Goal: Task Accomplishment & Management: Use online tool/utility

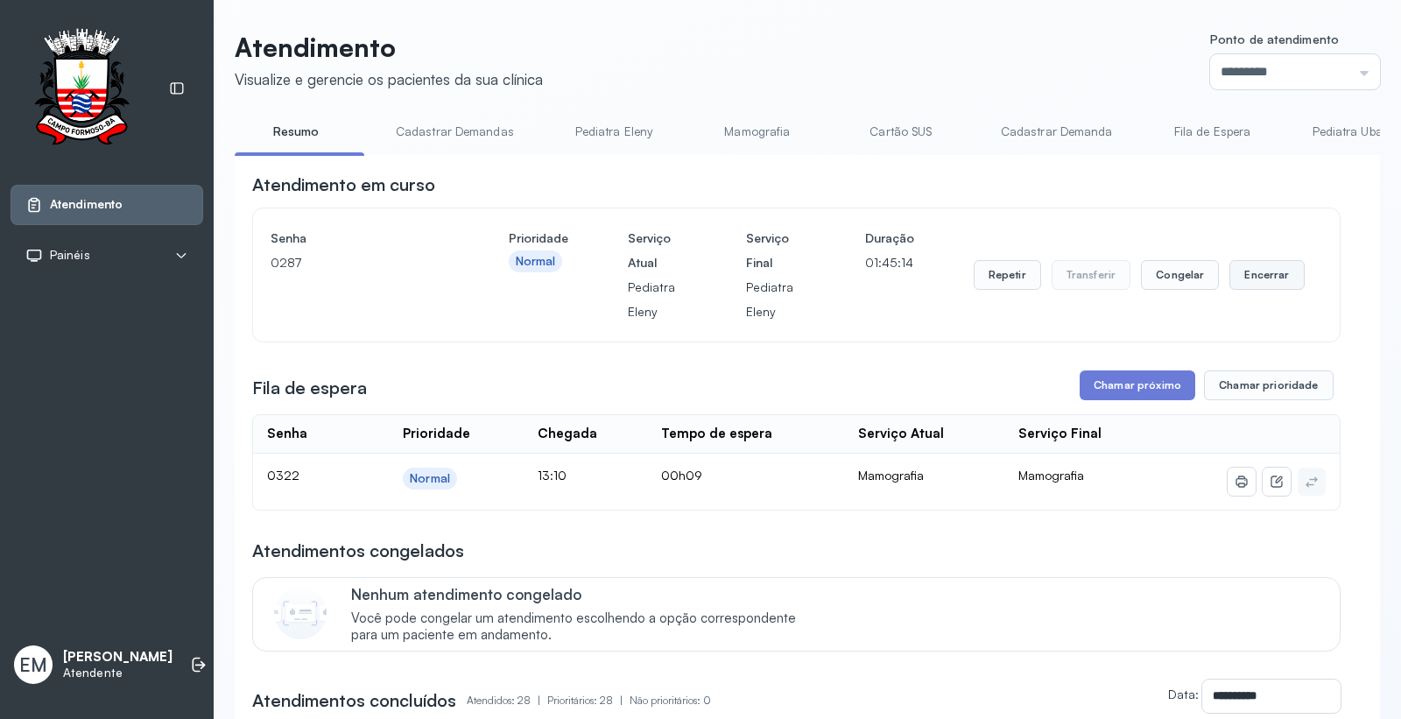
click at [1255, 272] on button "Encerrar" at bounding box center [1267, 275] width 74 height 30
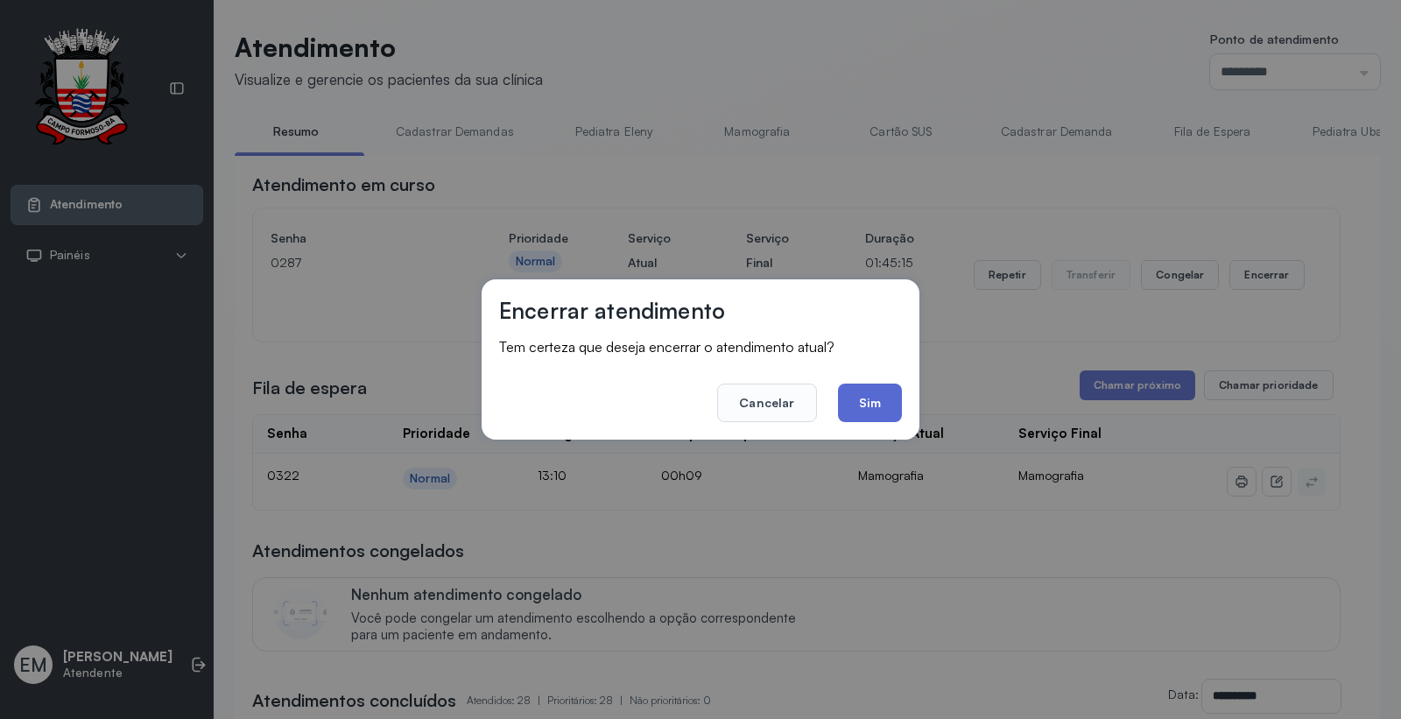
click at [851, 403] on button "Sim" at bounding box center [870, 403] width 64 height 39
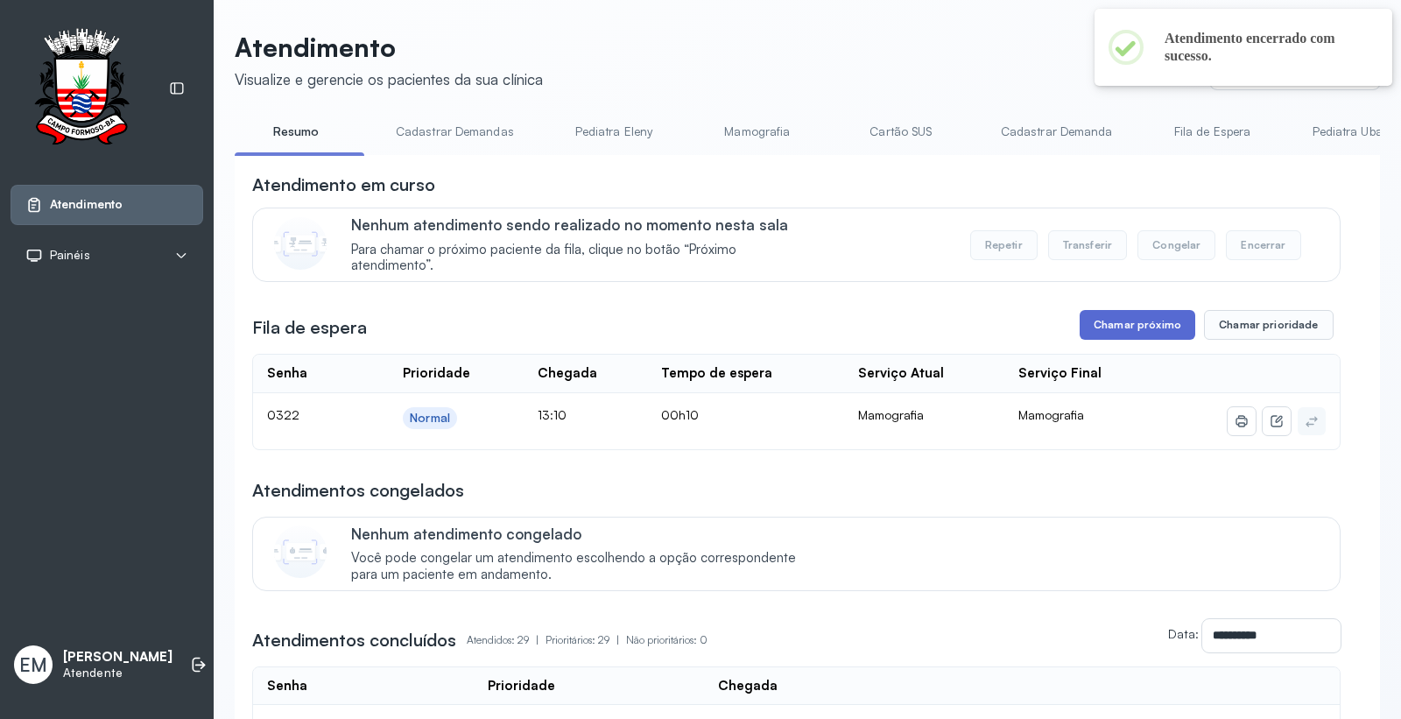
click at [1128, 328] on button "Chamar próximo" at bounding box center [1138, 325] width 116 height 30
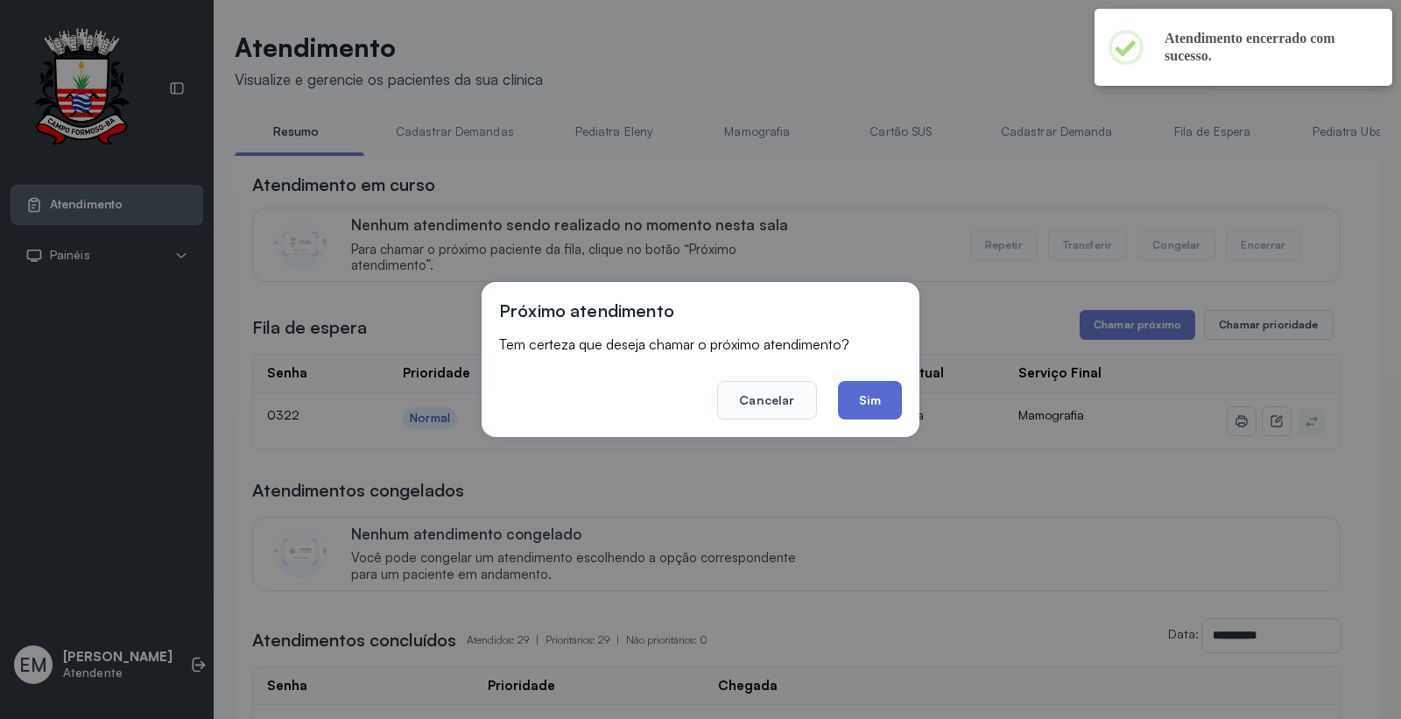
click at [868, 392] on button "Sim" at bounding box center [870, 400] width 64 height 39
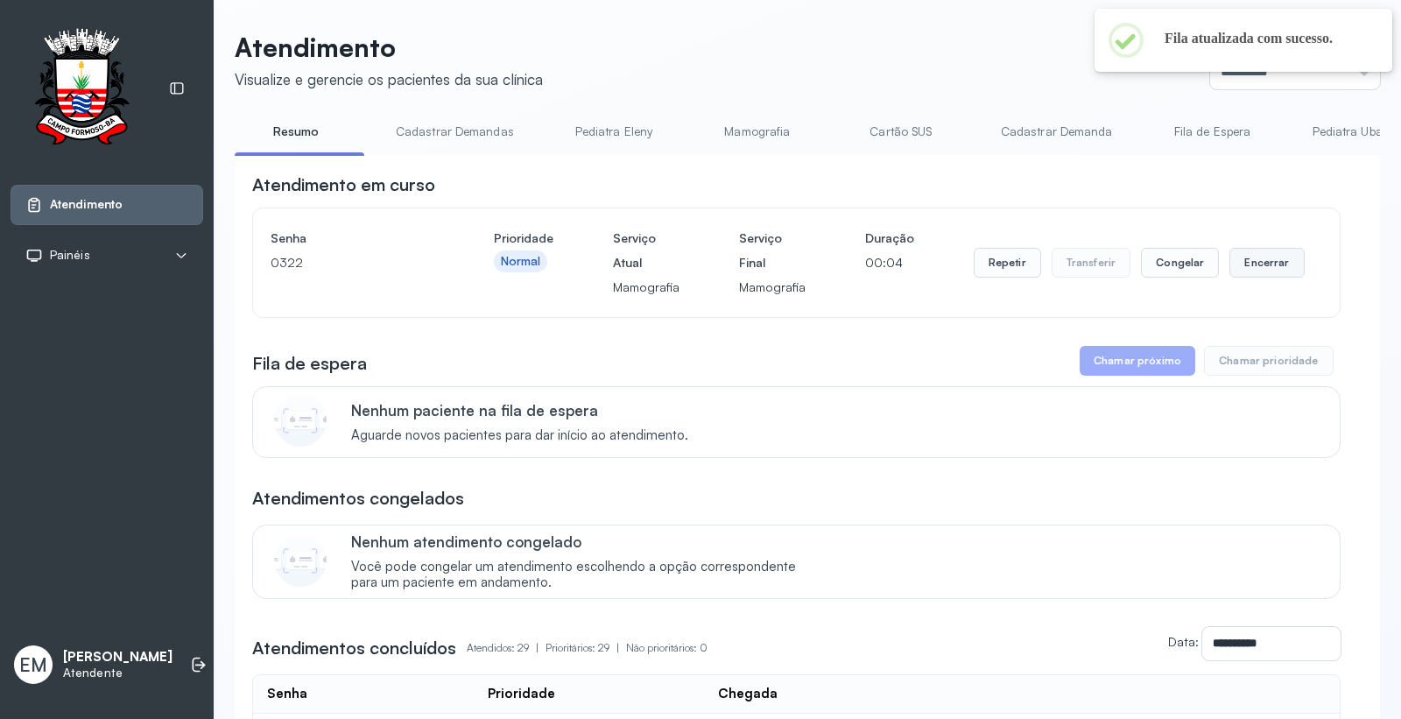
click at [1273, 258] on button "Encerrar" at bounding box center [1267, 263] width 74 height 30
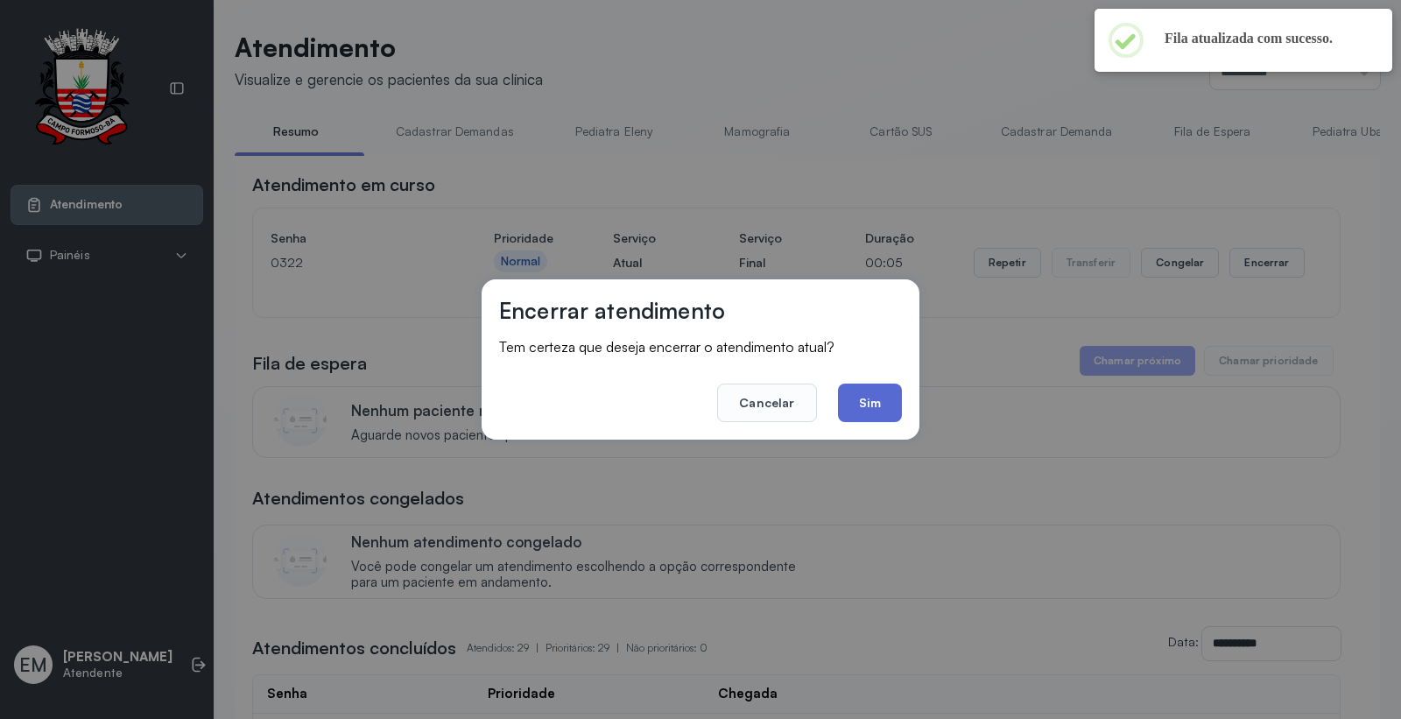
click at [859, 403] on button "Sim" at bounding box center [870, 403] width 64 height 39
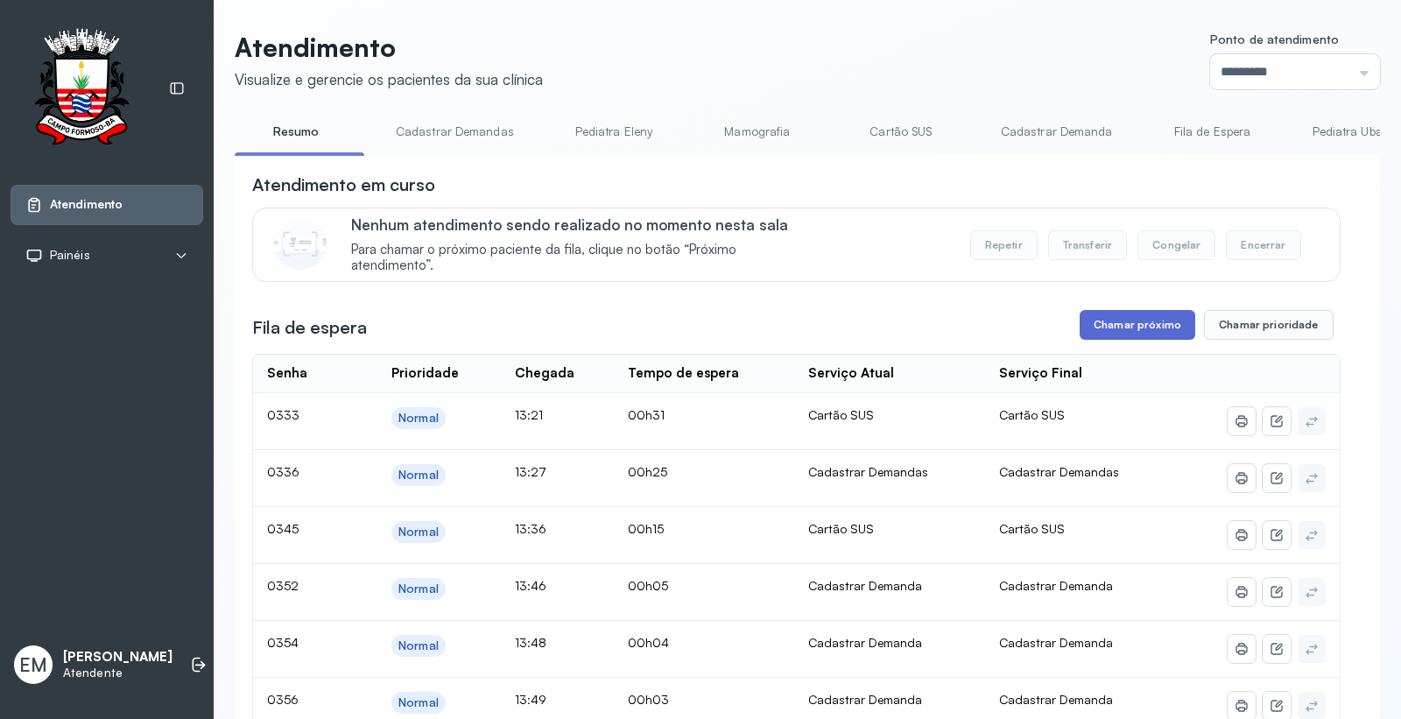
drag, startPoint x: 1108, startPoint y: 326, endPoint x: 1102, endPoint y: 335, distance: 11.4
click at [1102, 335] on button "Chamar próximo" at bounding box center [1138, 325] width 116 height 30
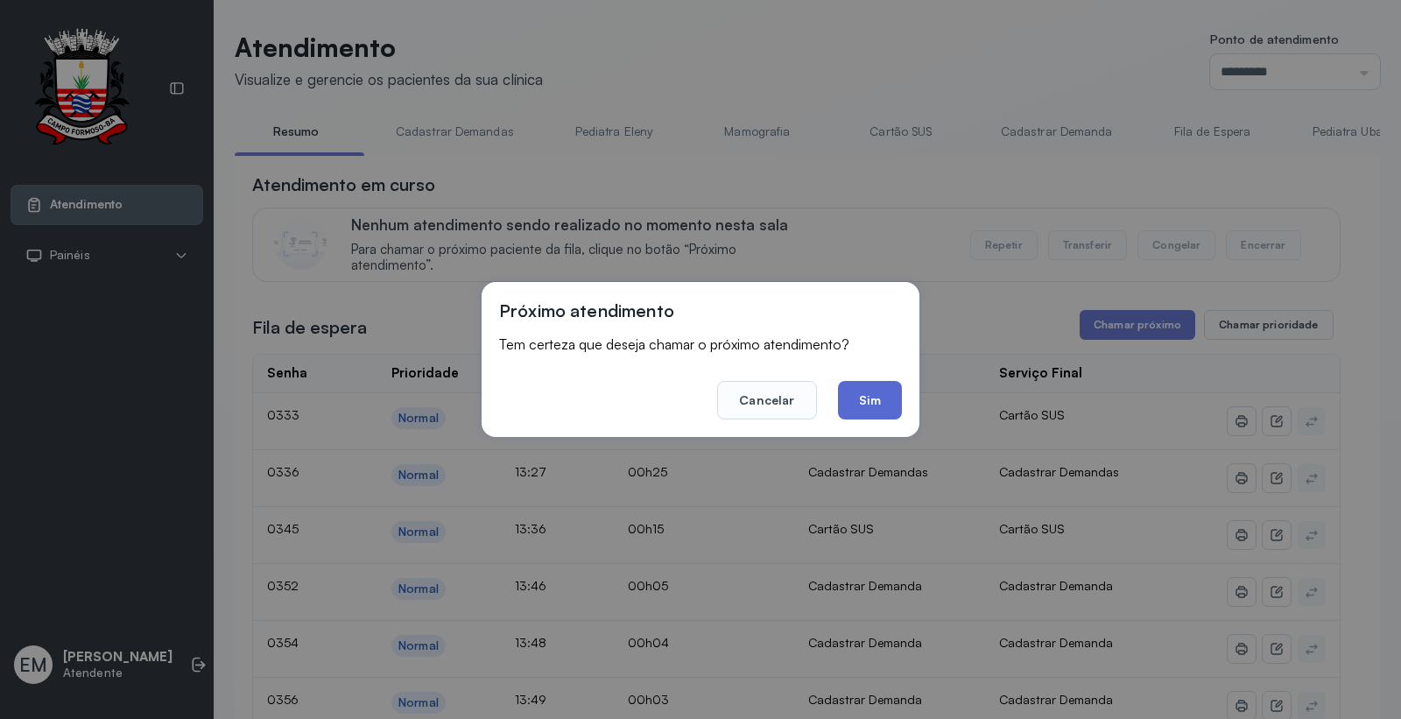
click at [874, 397] on button "Sim" at bounding box center [870, 400] width 64 height 39
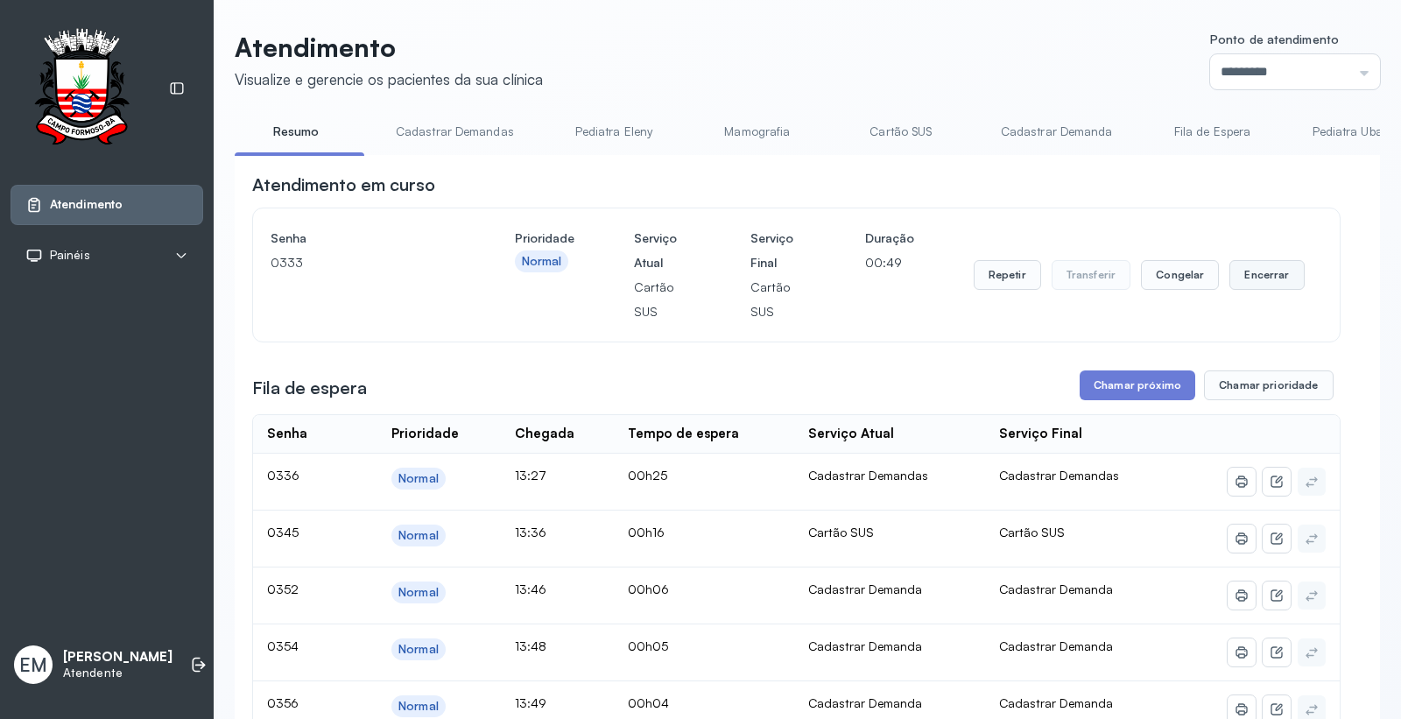
click at [1250, 274] on button "Encerrar" at bounding box center [1267, 275] width 74 height 30
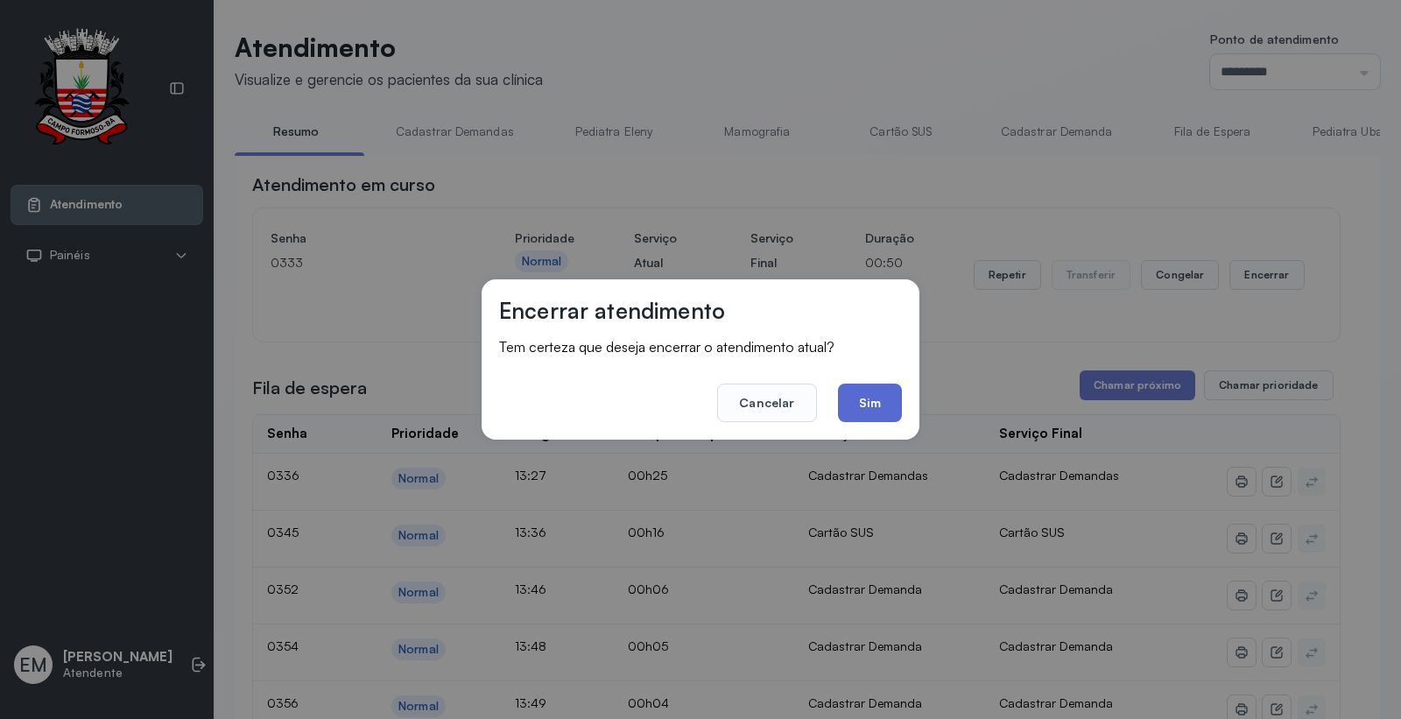
click at [879, 415] on button "Sim" at bounding box center [870, 403] width 64 height 39
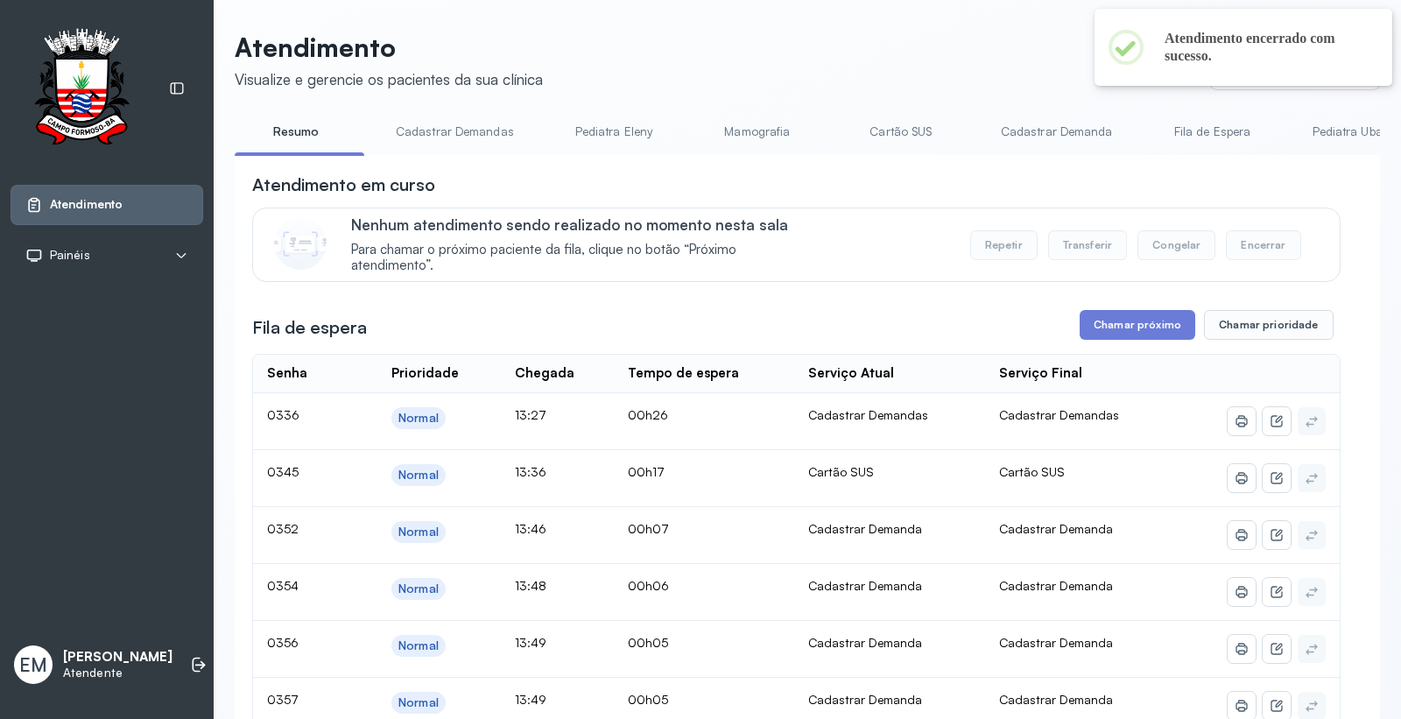
click at [912, 131] on link "Cartão SUS" at bounding box center [901, 131] width 123 height 29
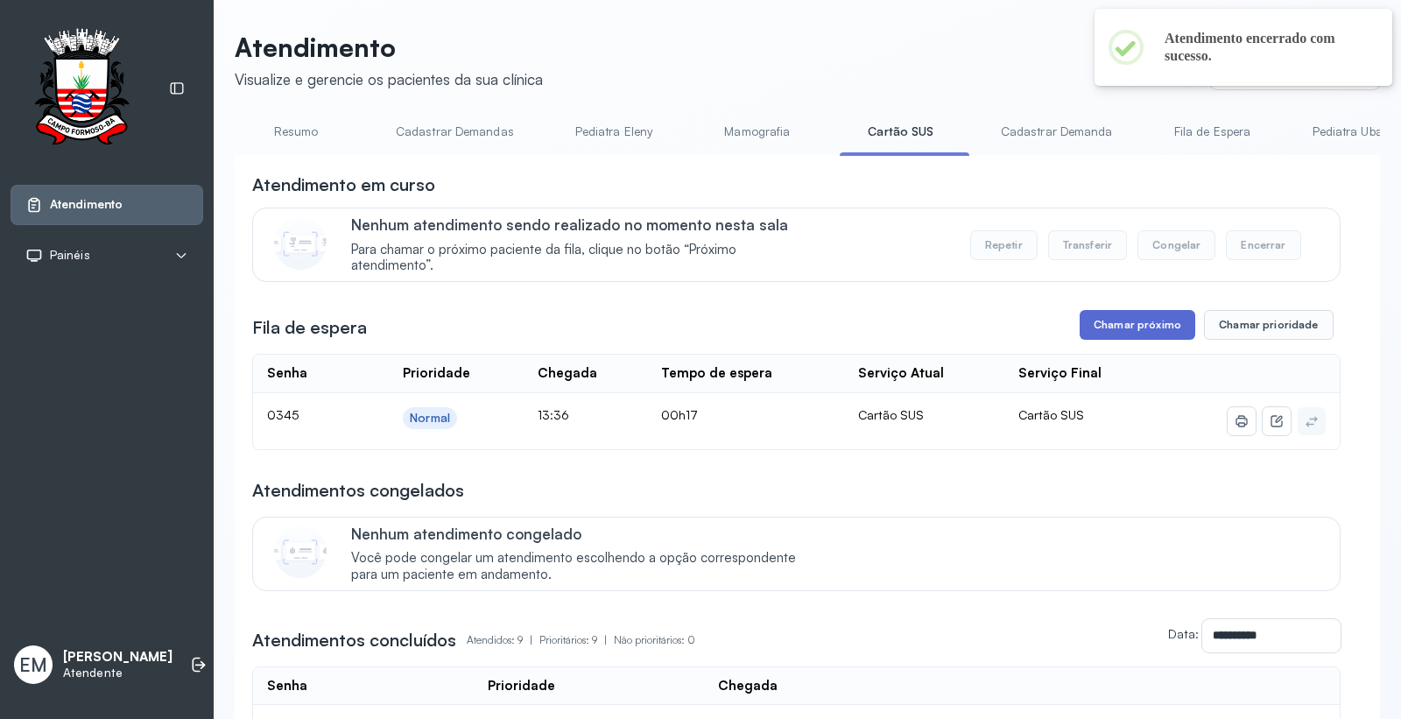
click at [1137, 321] on button "Chamar próximo" at bounding box center [1138, 325] width 116 height 30
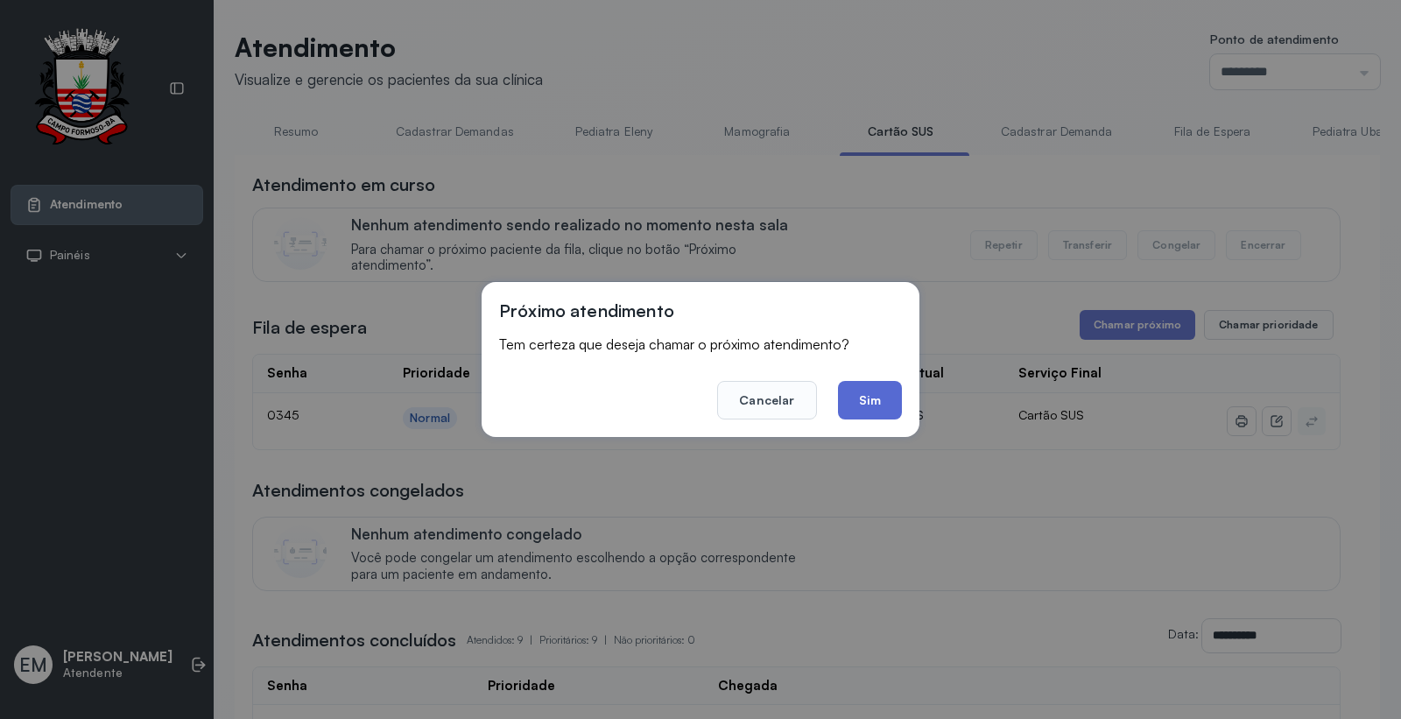
click at [881, 392] on button "Sim" at bounding box center [870, 400] width 64 height 39
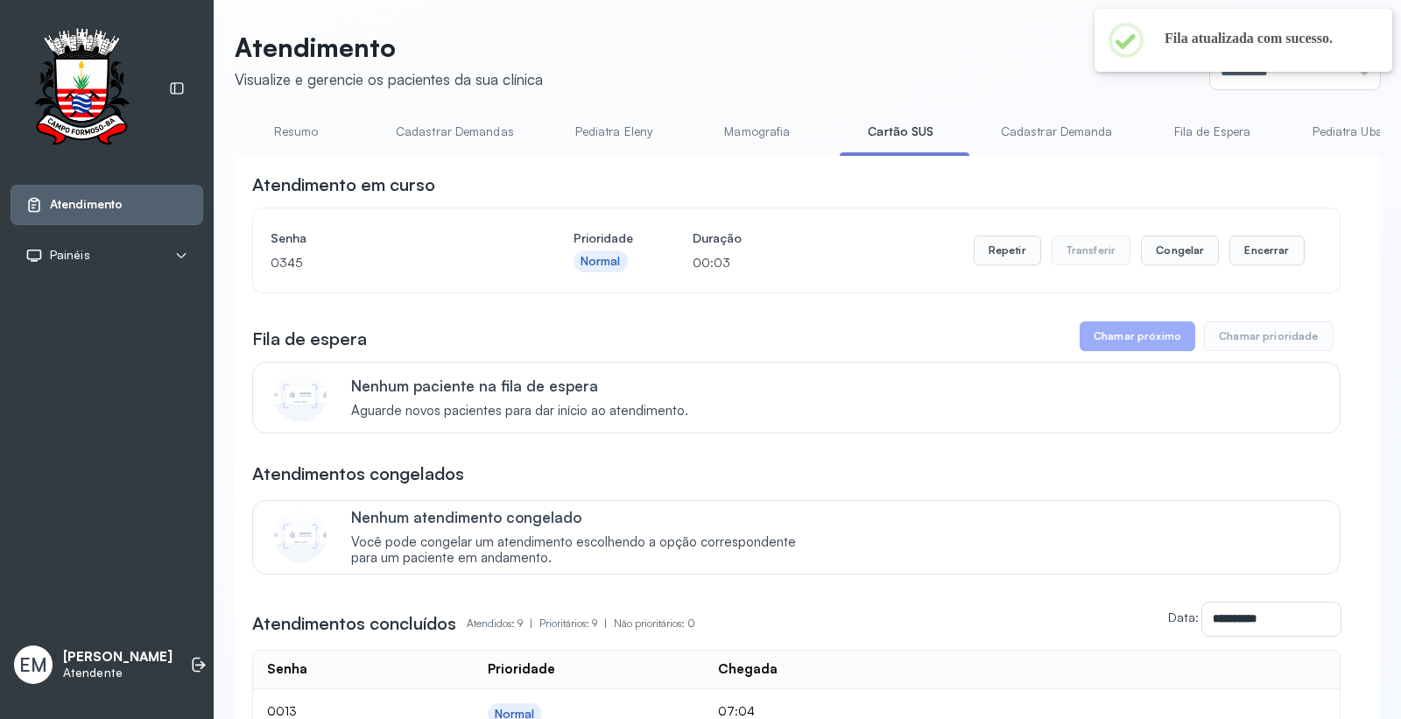
click at [320, 141] on link "Resumo" at bounding box center [296, 131] width 123 height 29
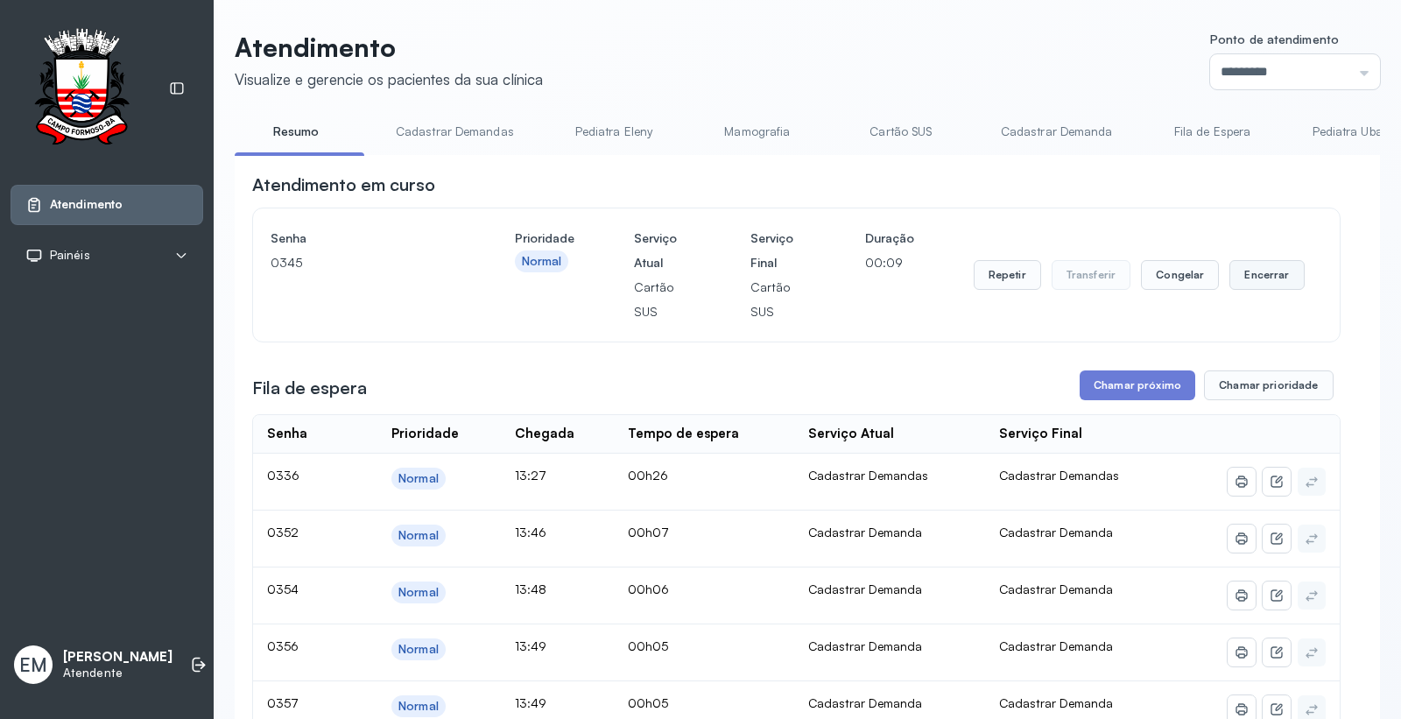
click at [1254, 278] on button "Encerrar" at bounding box center [1267, 275] width 74 height 30
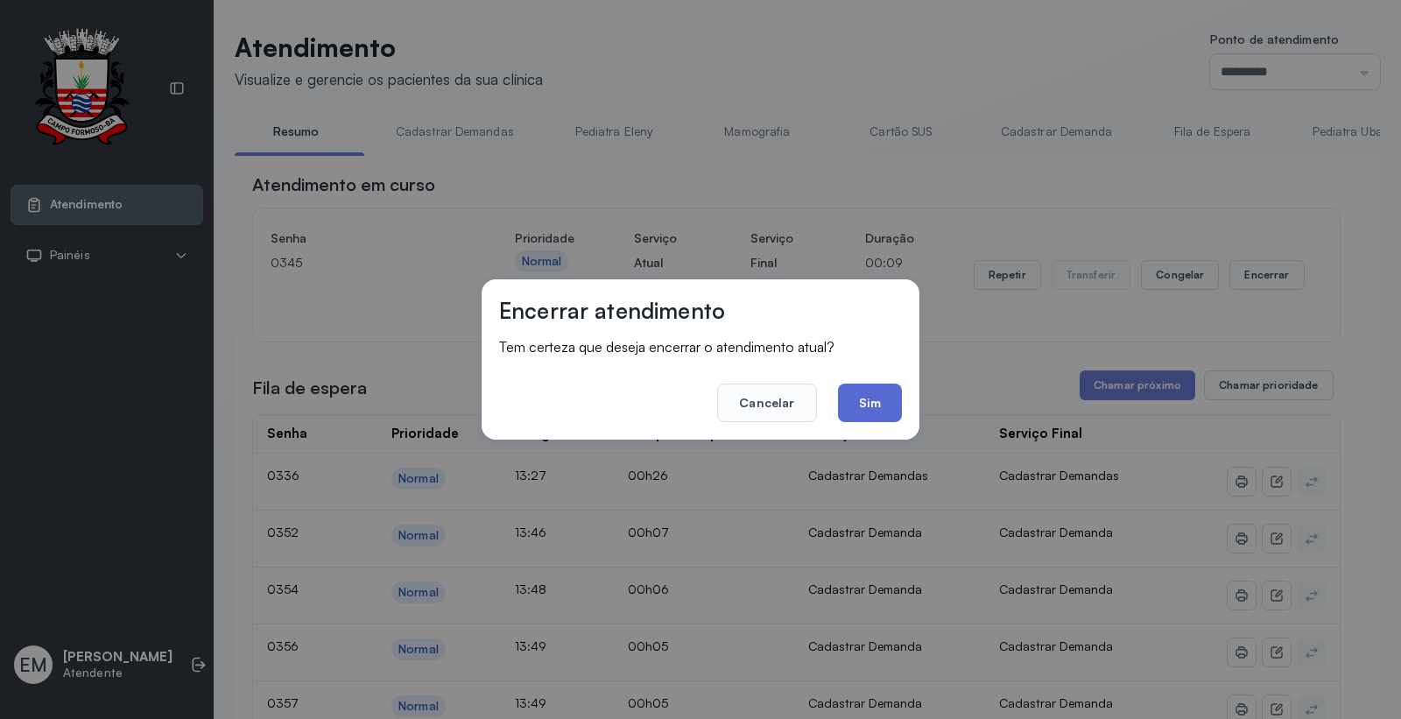
click at [848, 395] on button "Sim" at bounding box center [870, 403] width 64 height 39
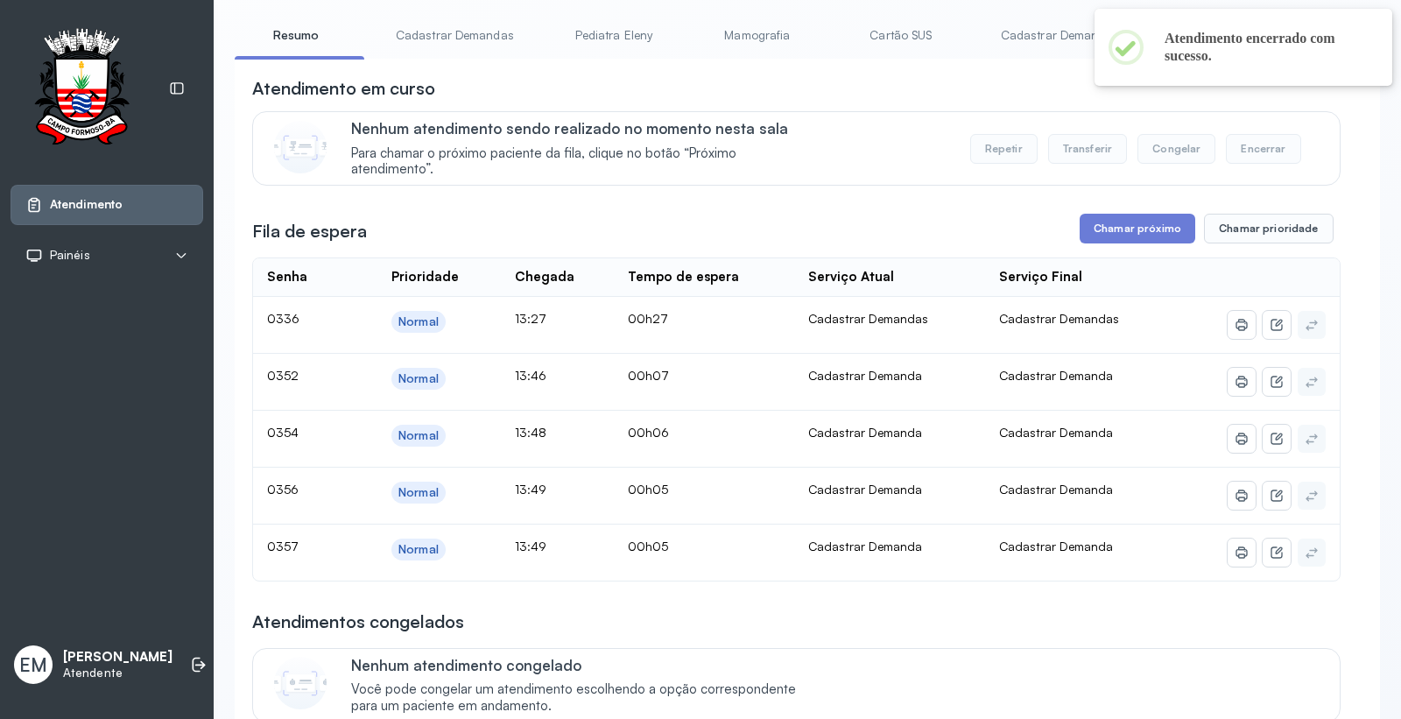
scroll to position [97, 0]
click at [1101, 242] on button "Chamar próximo" at bounding box center [1138, 228] width 116 height 30
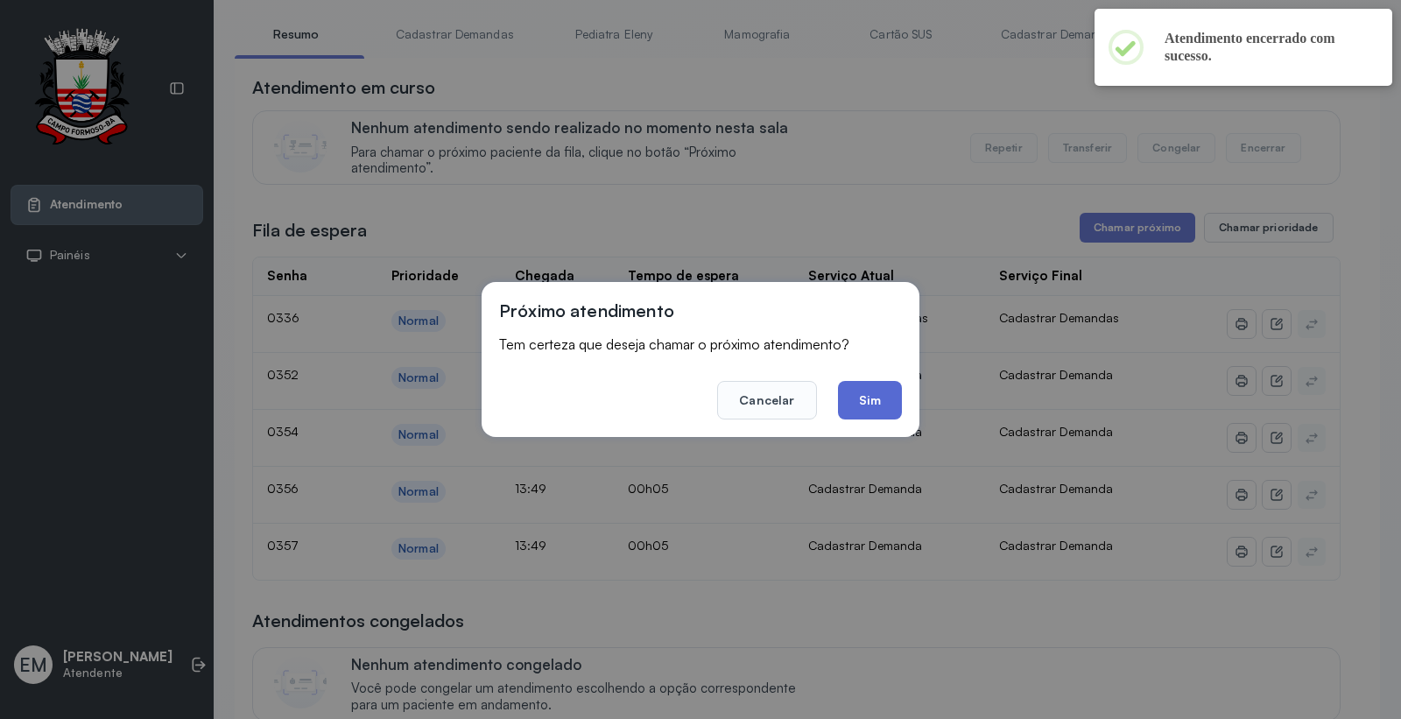
click at [872, 406] on button "Sim" at bounding box center [870, 400] width 64 height 39
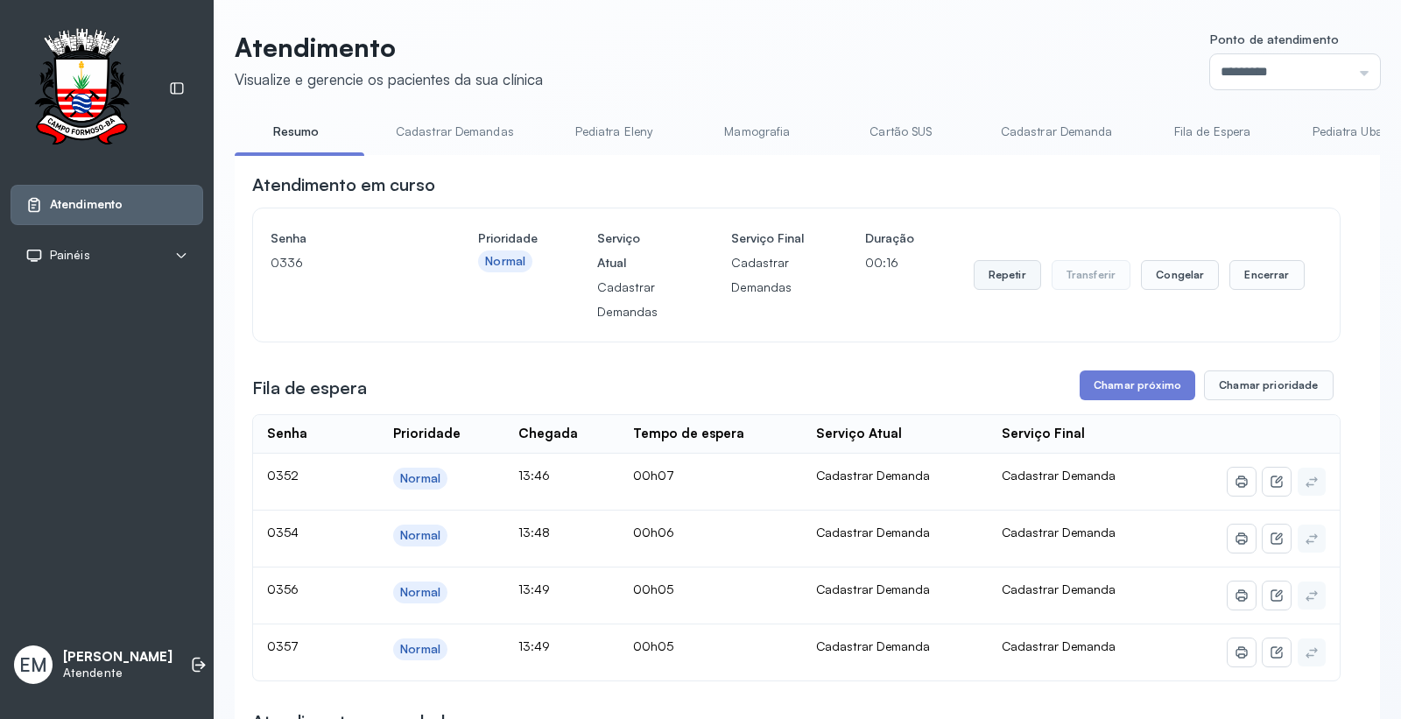
click at [1011, 282] on button "Repetir" at bounding box center [1007, 275] width 67 height 30
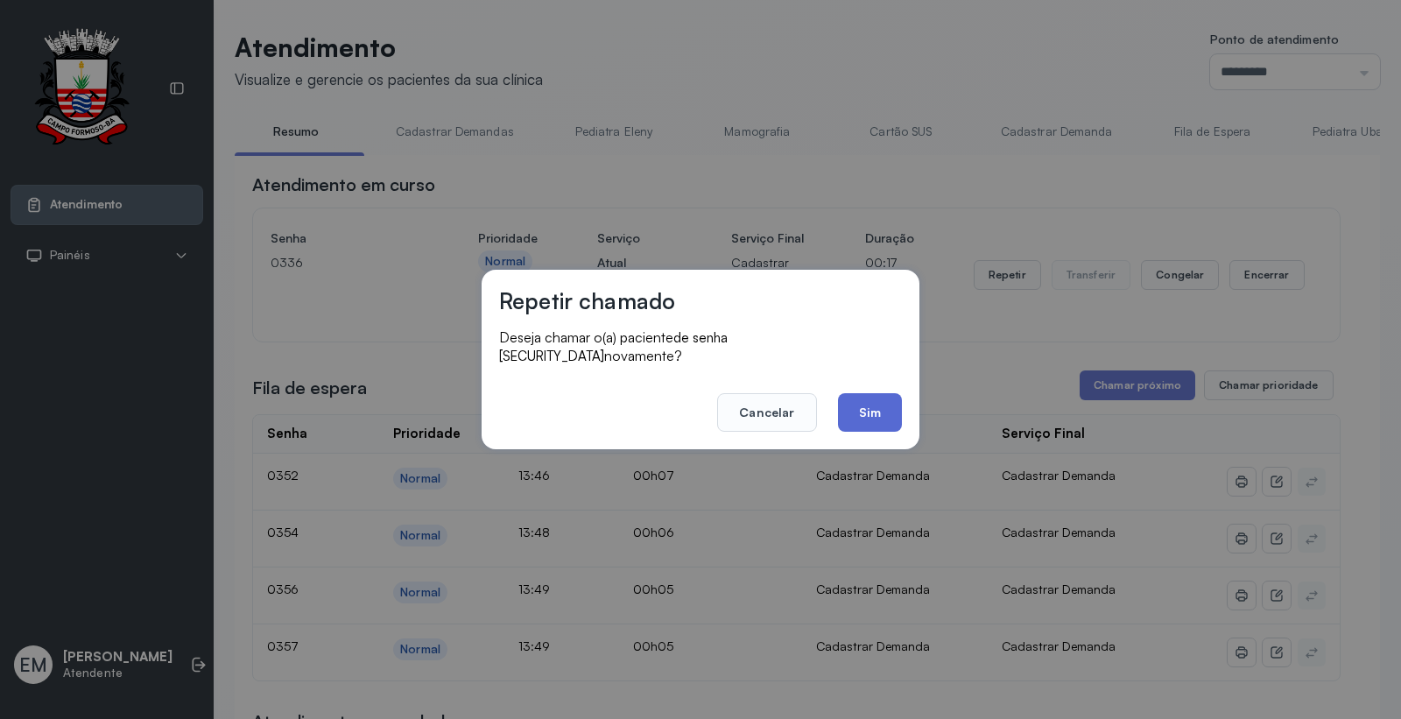
click at [885, 398] on button "Sim" at bounding box center [870, 412] width 64 height 39
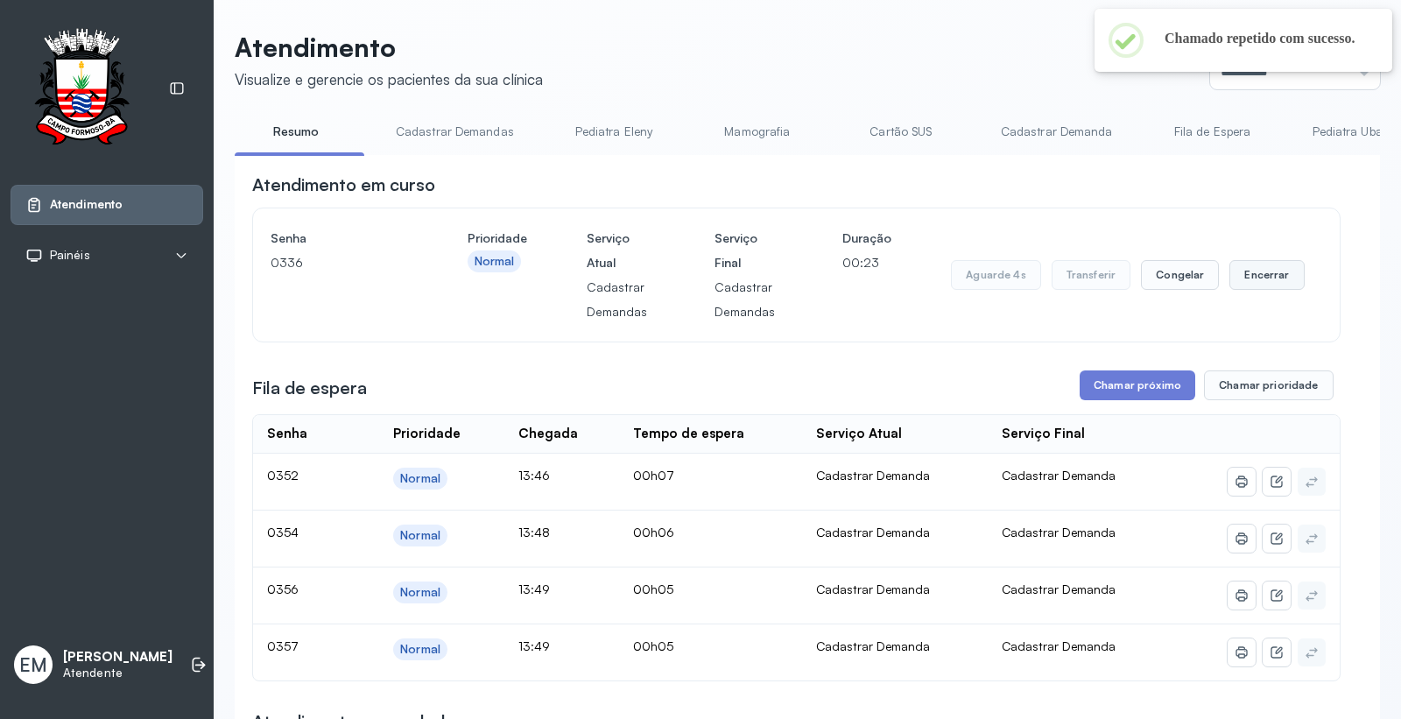
click at [1246, 286] on button "Encerrar" at bounding box center [1267, 275] width 74 height 30
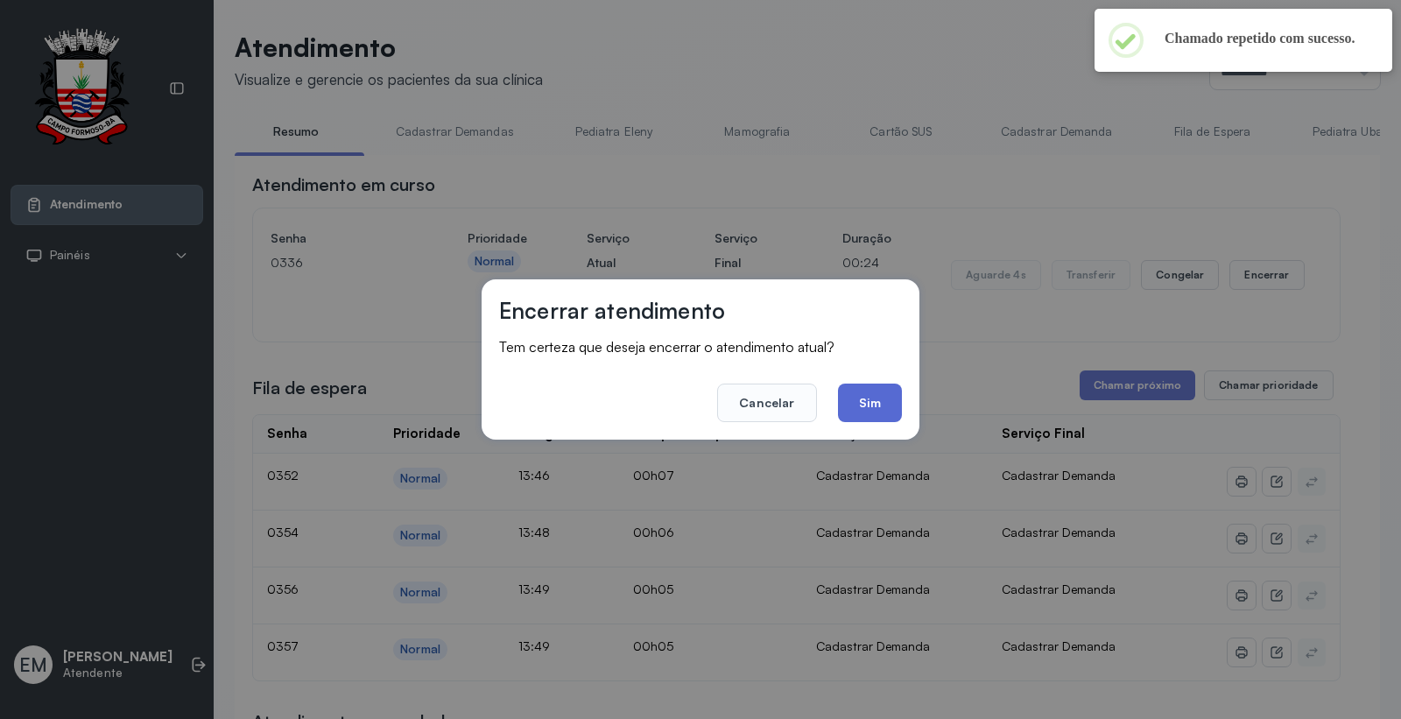
click at [871, 399] on button "Sim" at bounding box center [870, 403] width 64 height 39
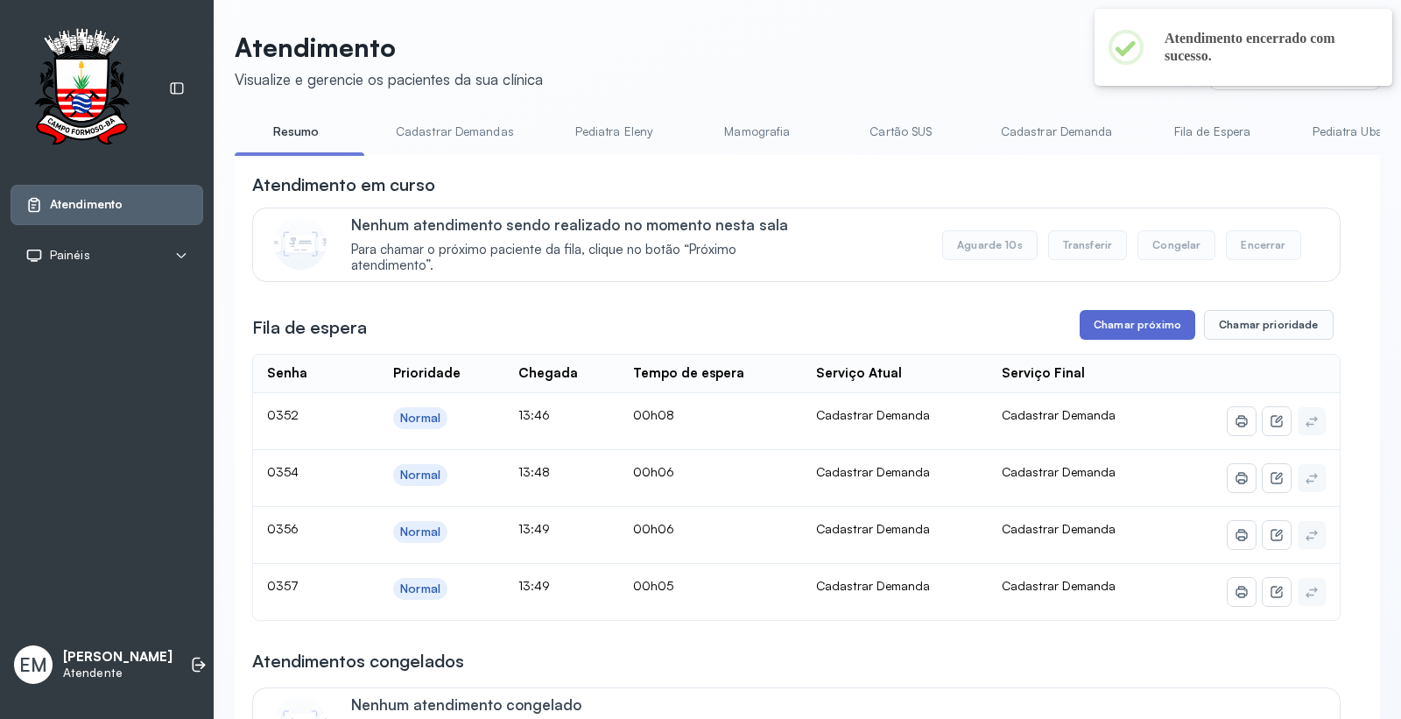
click at [1144, 320] on button "Chamar próximo" at bounding box center [1138, 325] width 116 height 30
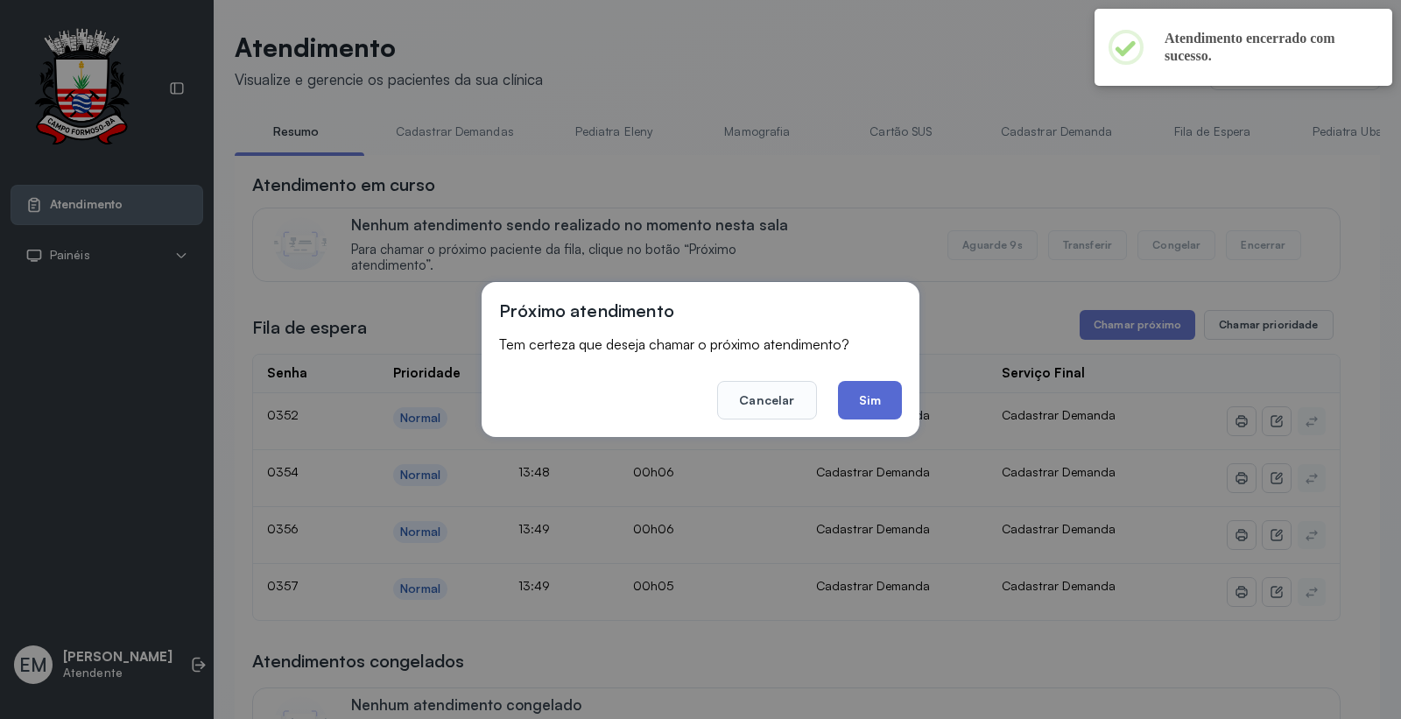
click at [885, 397] on button "Sim" at bounding box center [870, 400] width 64 height 39
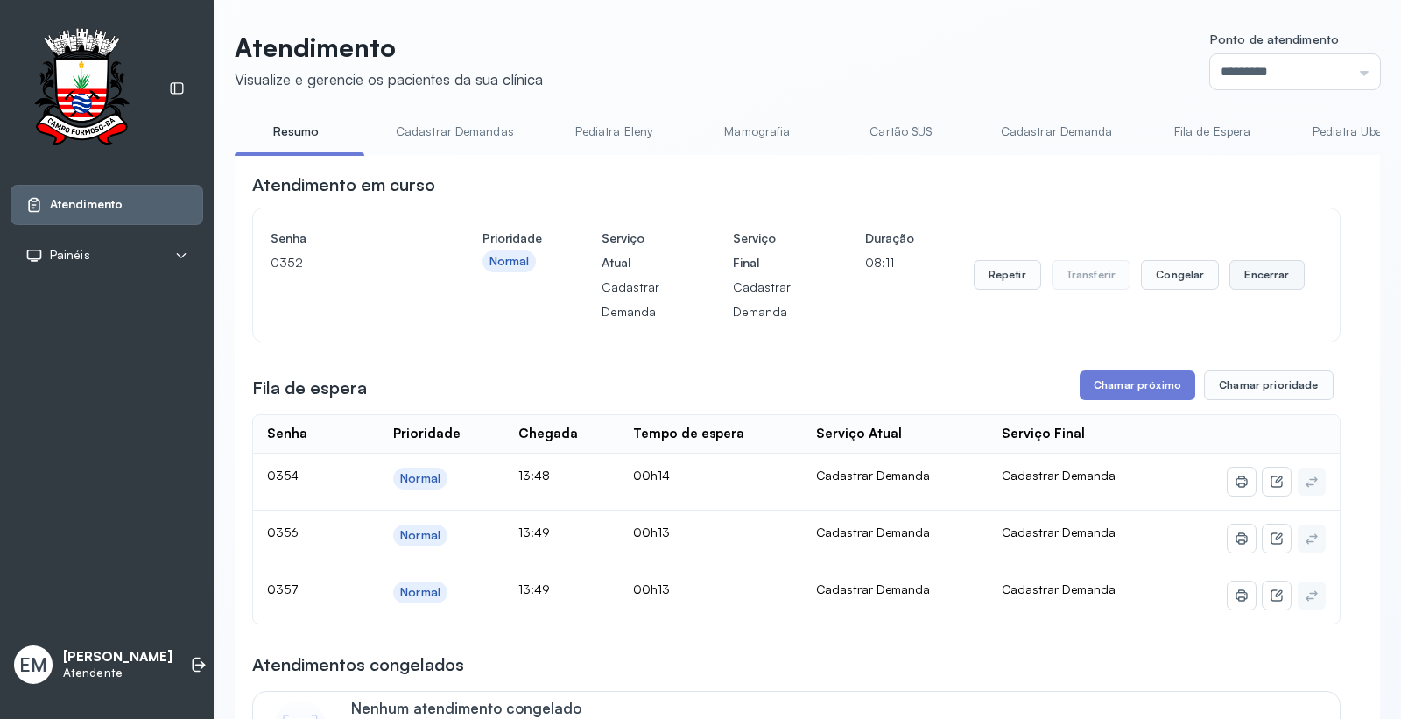
click at [1257, 272] on button "Encerrar" at bounding box center [1267, 275] width 74 height 30
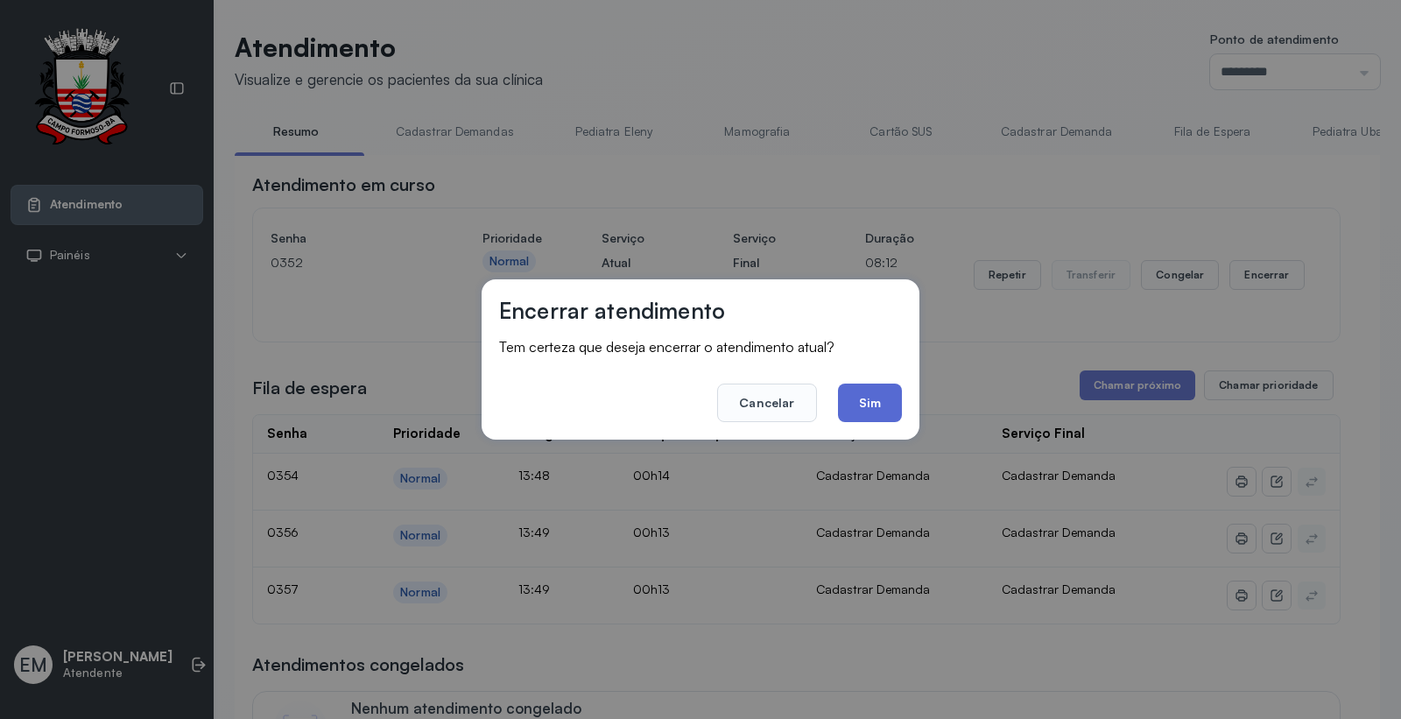
click at [856, 413] on button "Sim" at bounding box center [870, 403] width 64 height 39
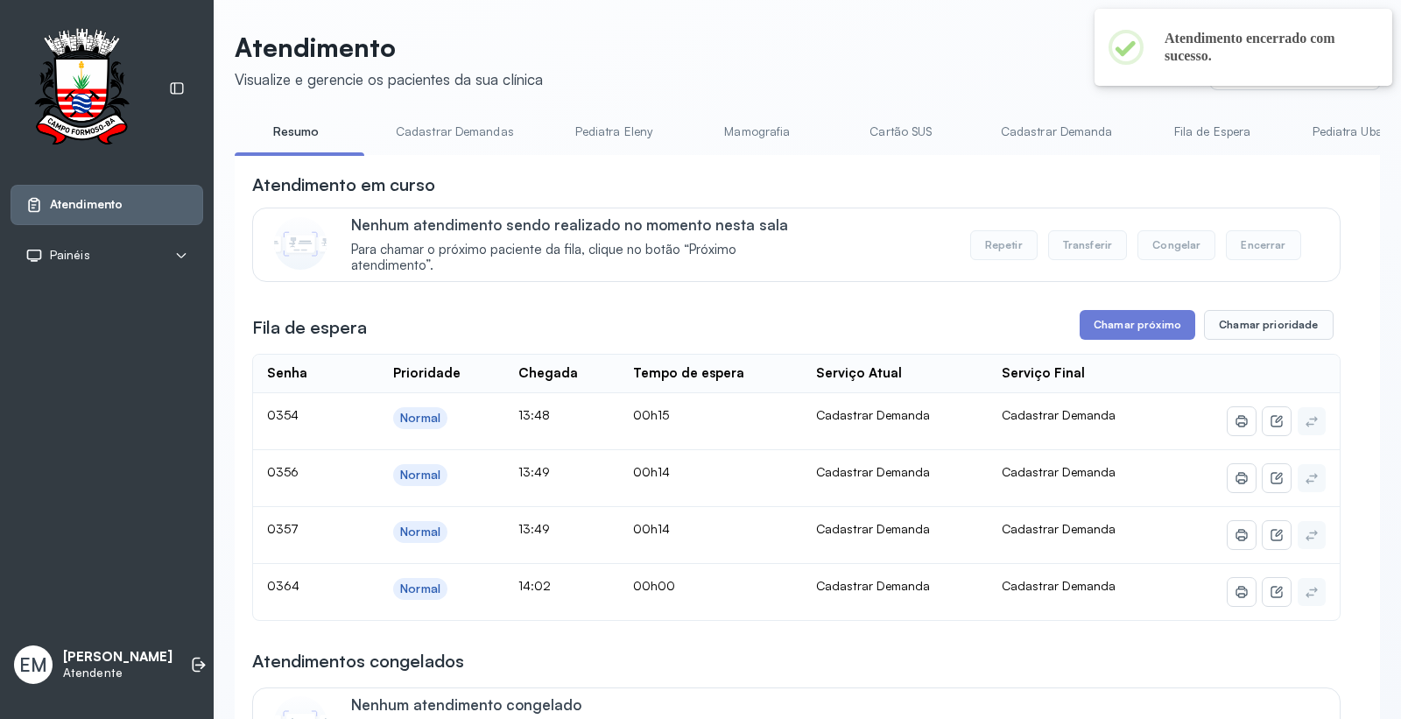
click at [1108, 336] on button "Chamar próximo" at bounding box center [1138, 325] width 116 height 30
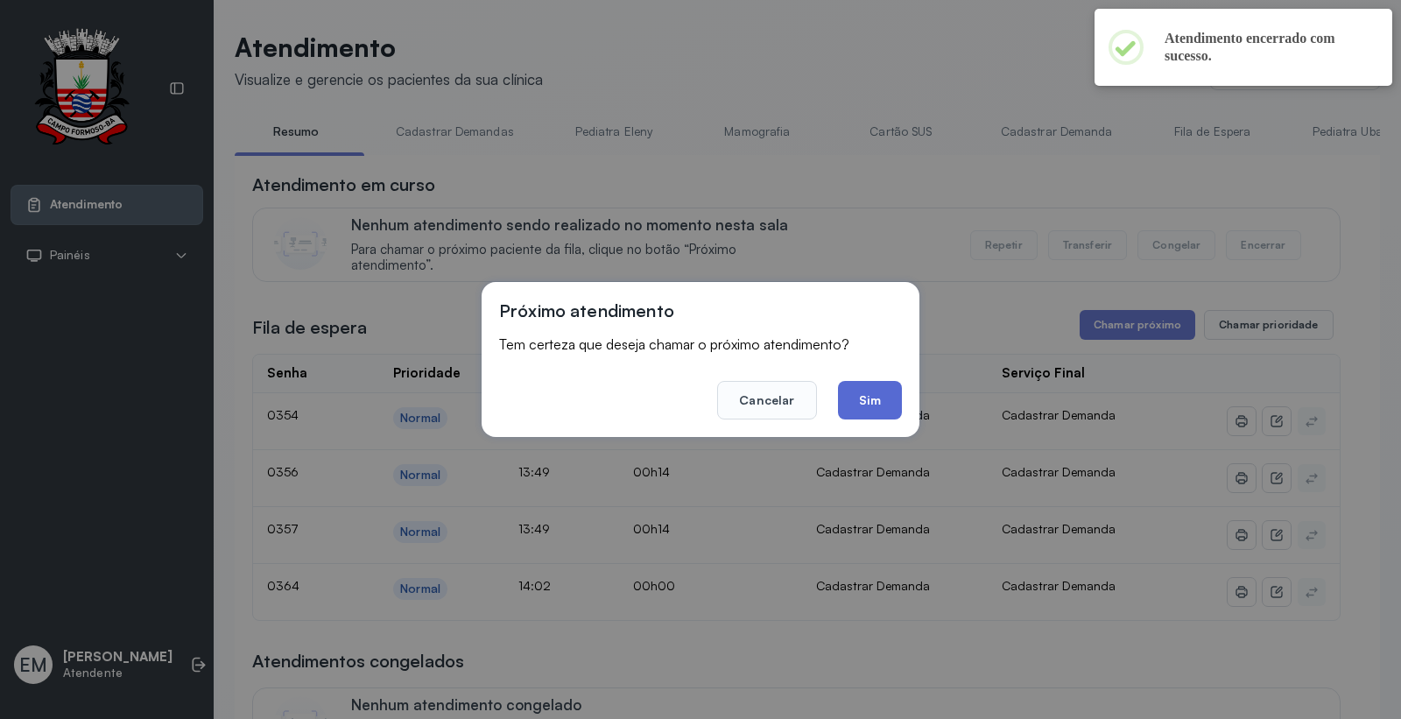
click at [880, 391] on button "Sim" at bounding box center [870, 400] width 64 height 39
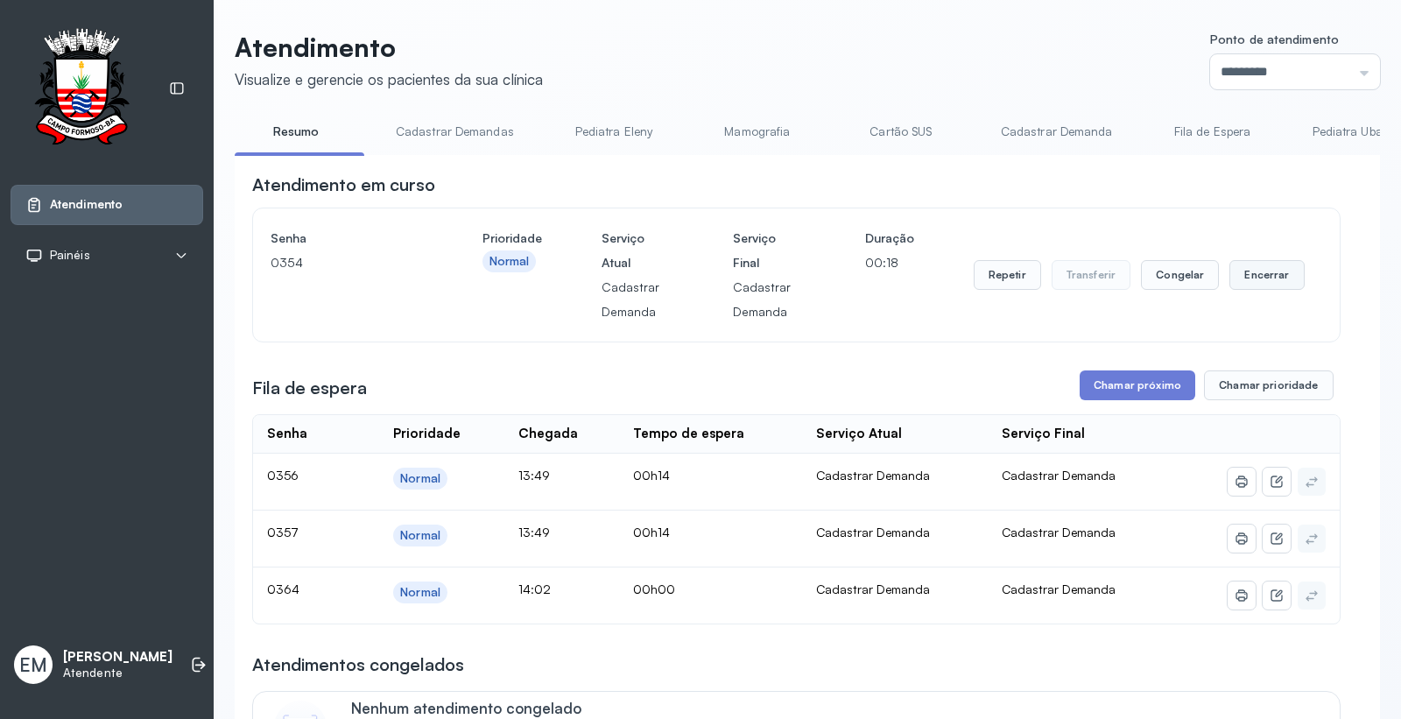
click at [1267, 279] on button "Encerrar" at bounding box center [1267, 275] width 74 height 30
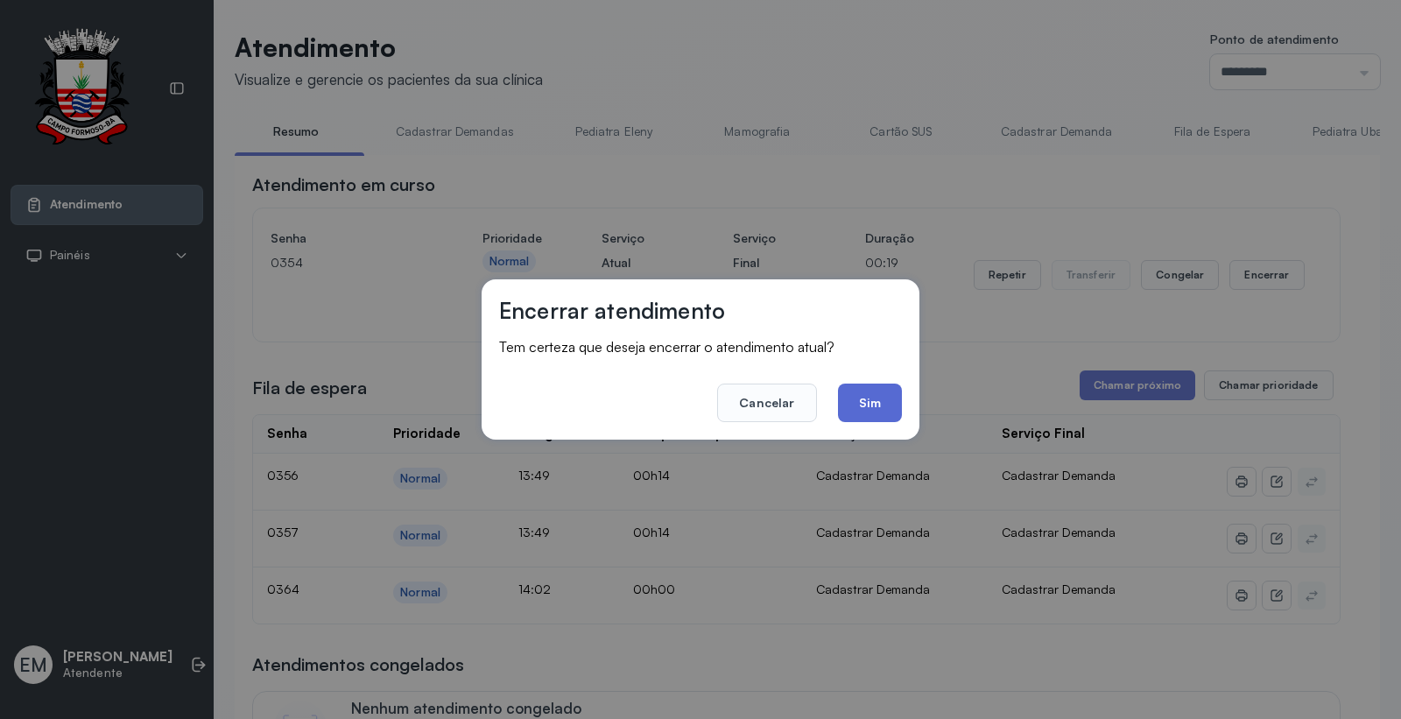
click at [872, 410] on button "Sim" at bounding box center [870, 403] width 64 height 39
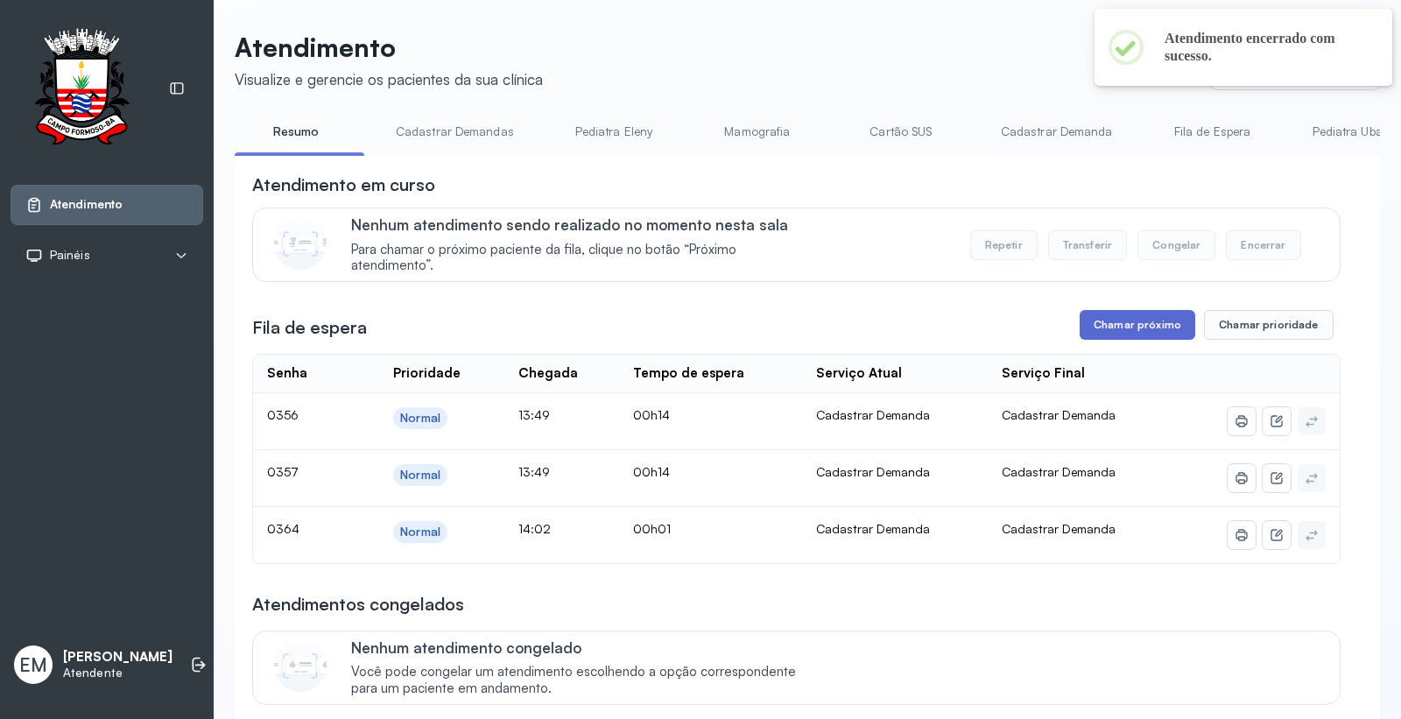
click at [1098, 327] on button "Chamar próximo" at bounding box center [1138, 325] width 116 height 30
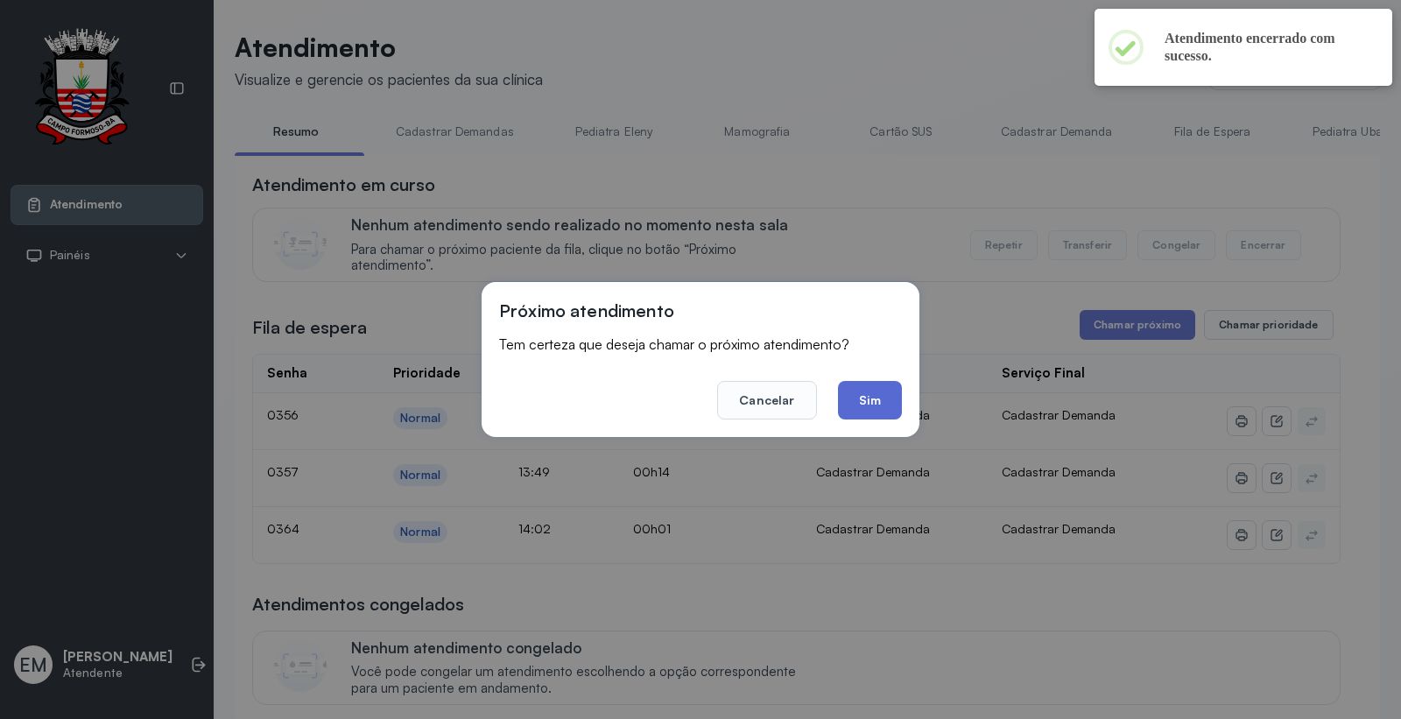
click at [876, 389] on button "Sim" at bounding box center [870, 400] width 64 height 39
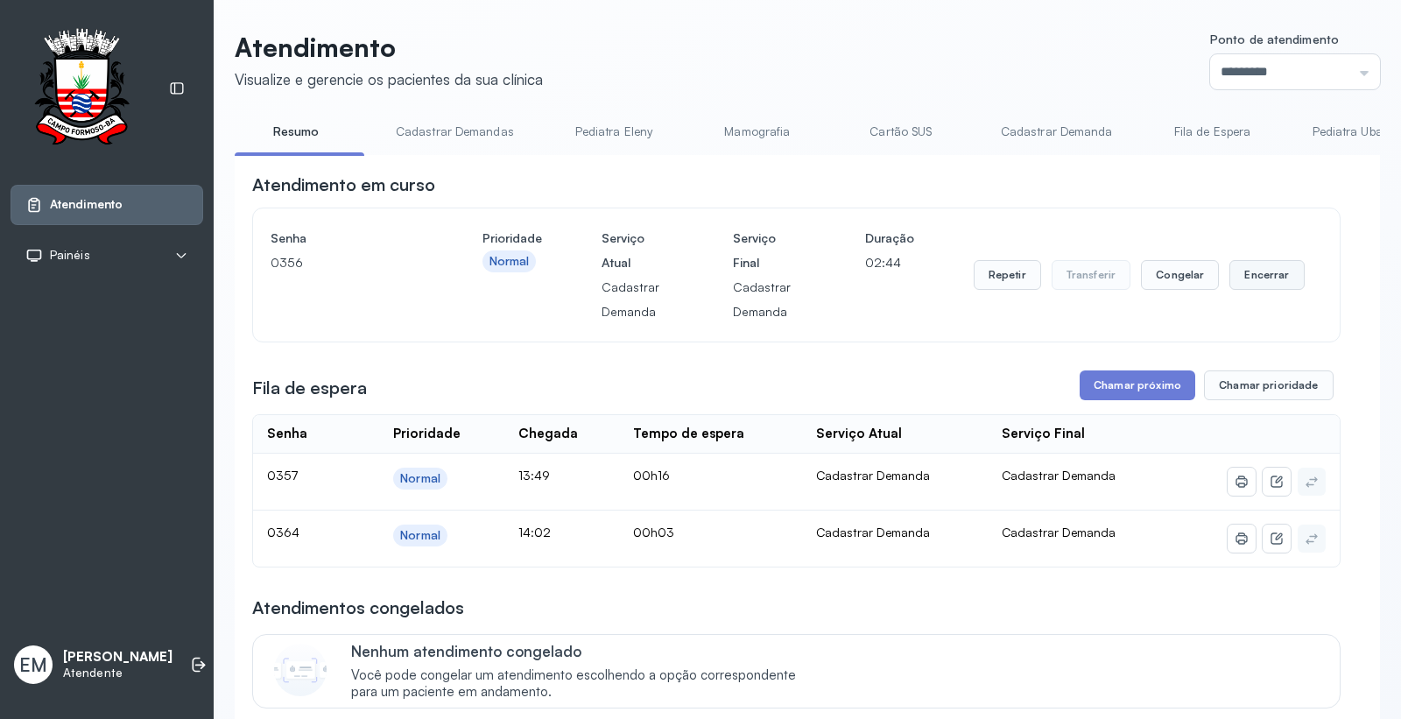
click at [1246, 275] on button "Encerrar" at bounding box center [1267, 275] width 74 height 30
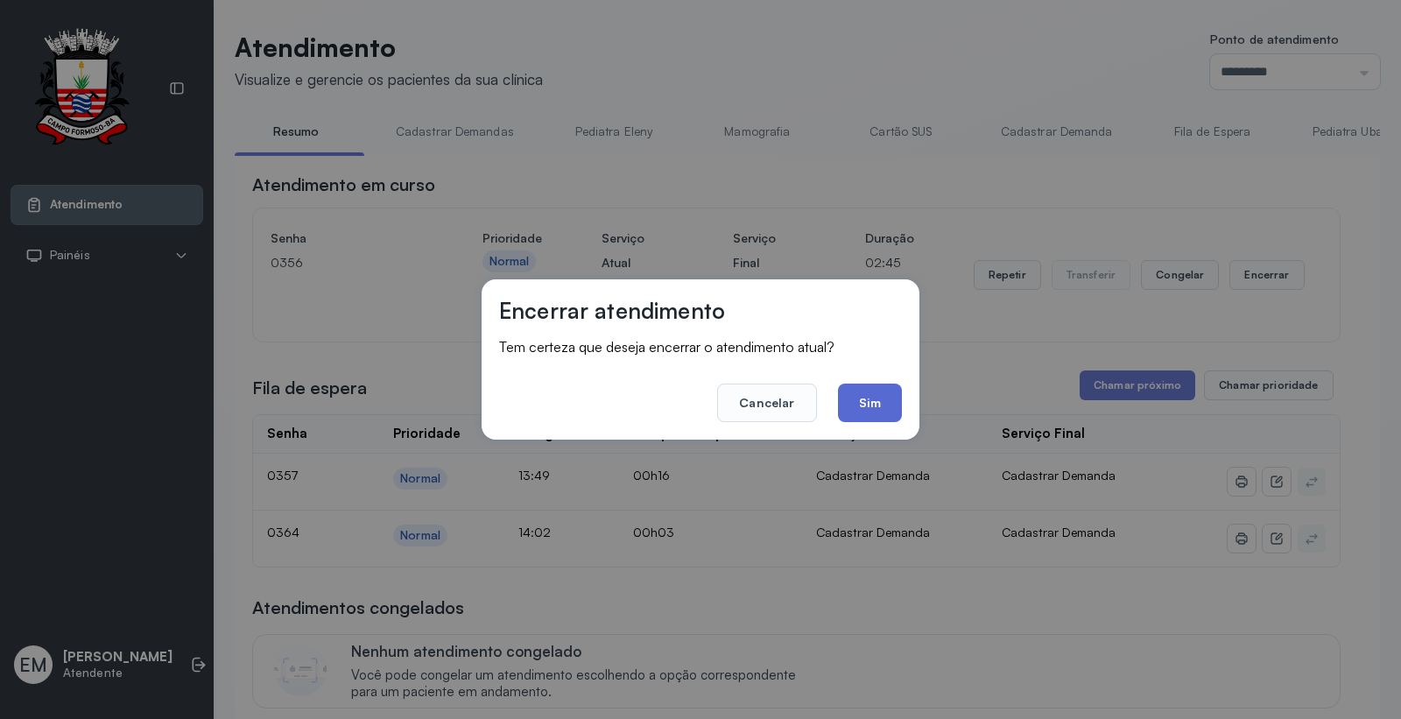
click at [879, 391] on button "Sim" at bounding box center [870, 403] width 64 height 39
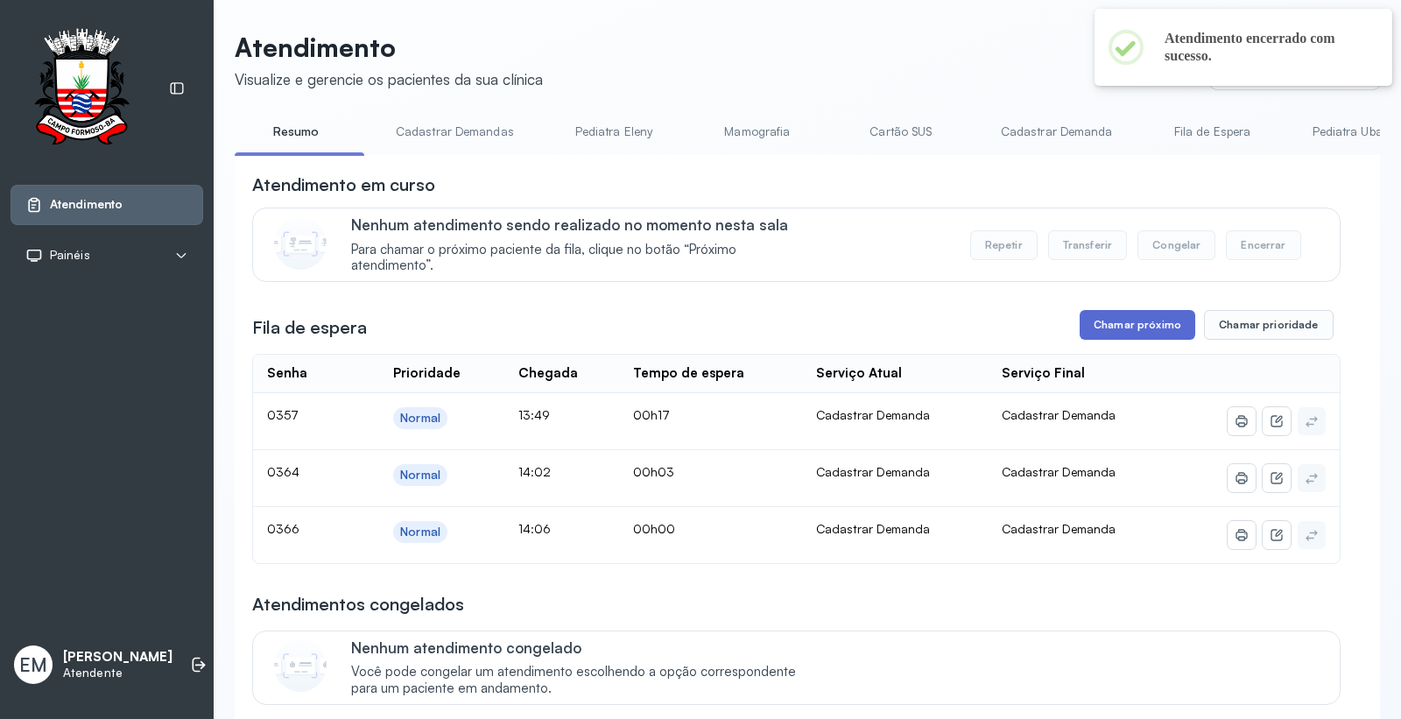
click at [1101, 335] on button "Chamar próximo" at bounding box center [1138, 325] width 116 height 30
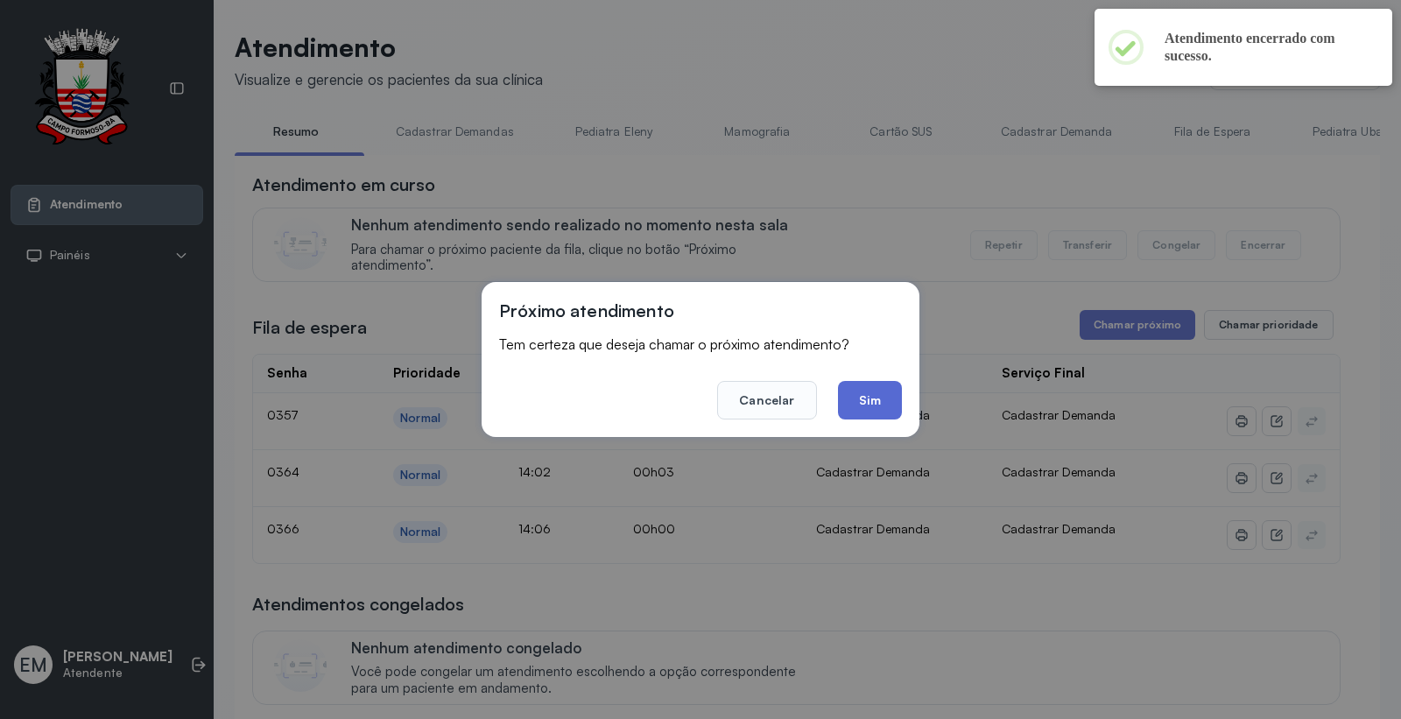
click at [862, 398] on button "Sim" at bounding box center [870, 400] width 64 height 39
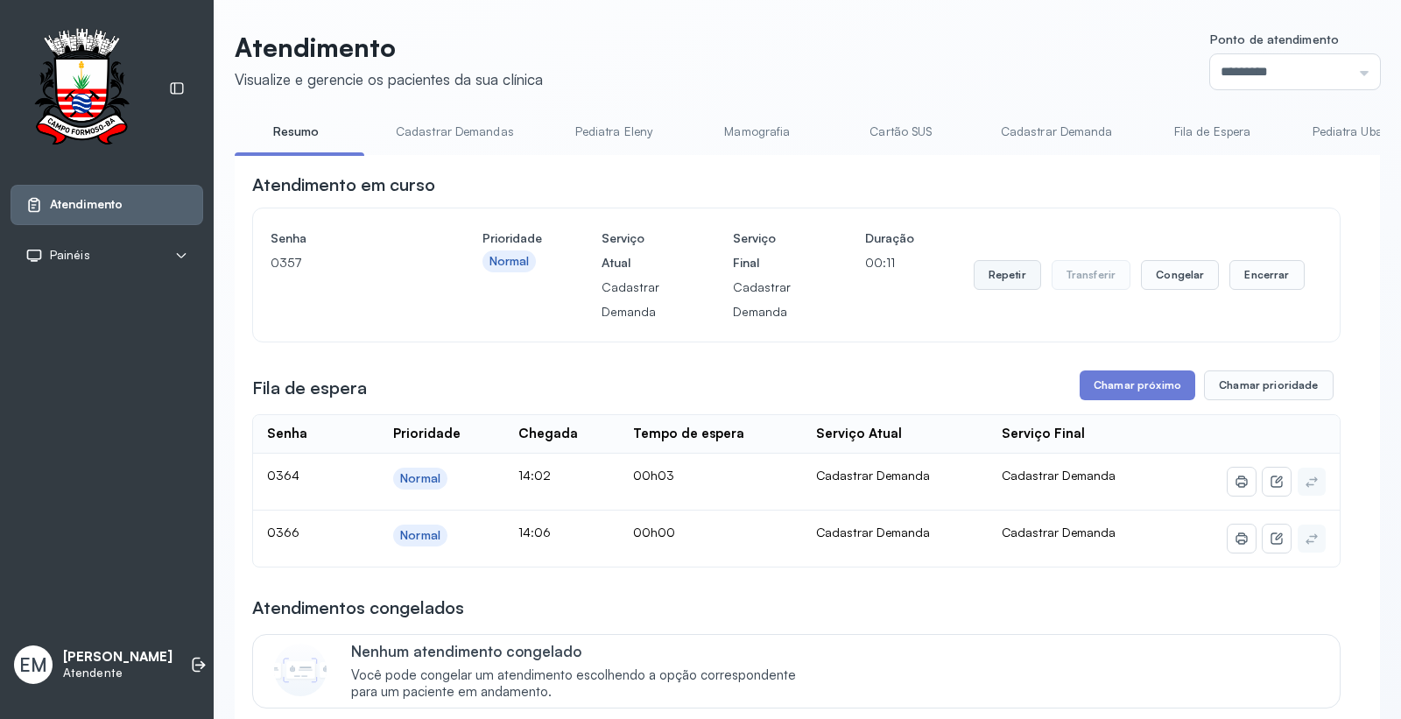
click at [1013, 286] on button "Repetir" at bounding box center [1007, 275] width 67 height 30
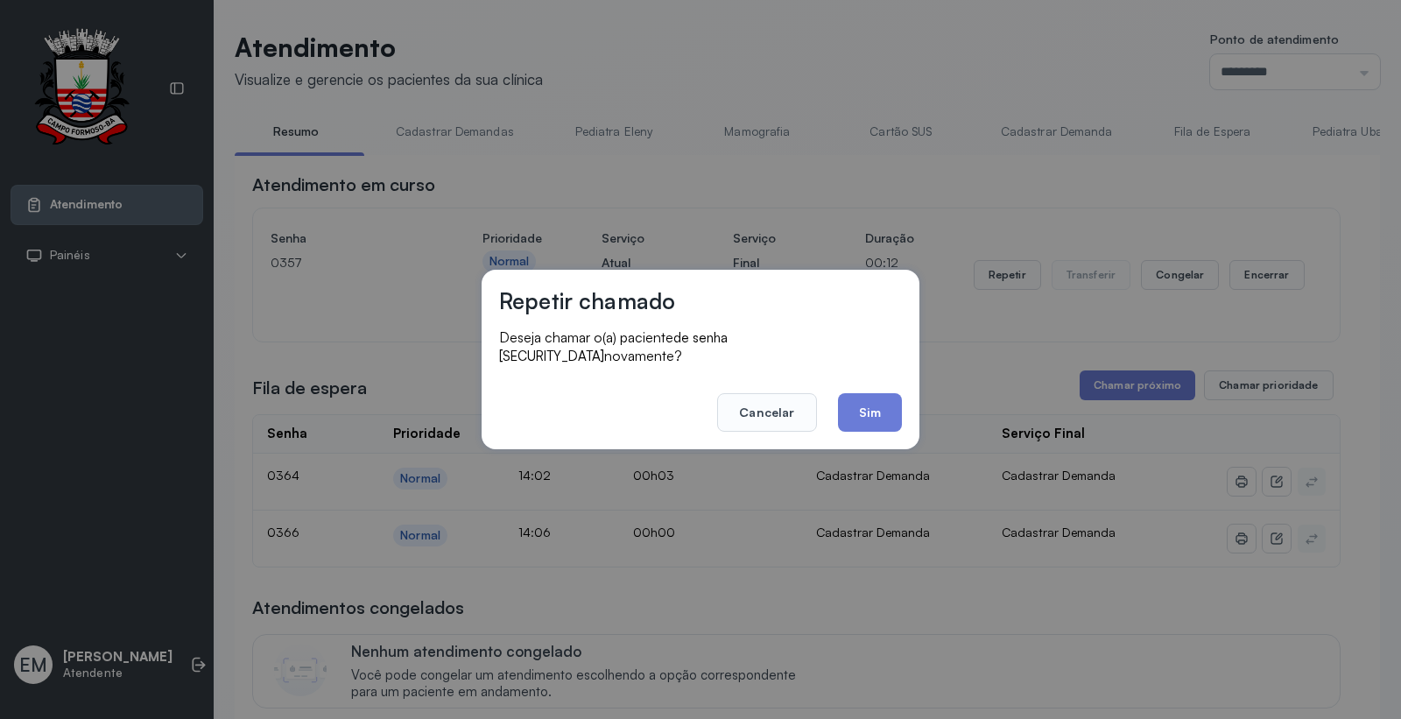
click at [887, 381] on footer "Cancelar Sim" at bounding box center [700, 400] width 403 height 63
click at [883, 393] on button "Sim" at bounding box center [870, 412] width 64 height 39
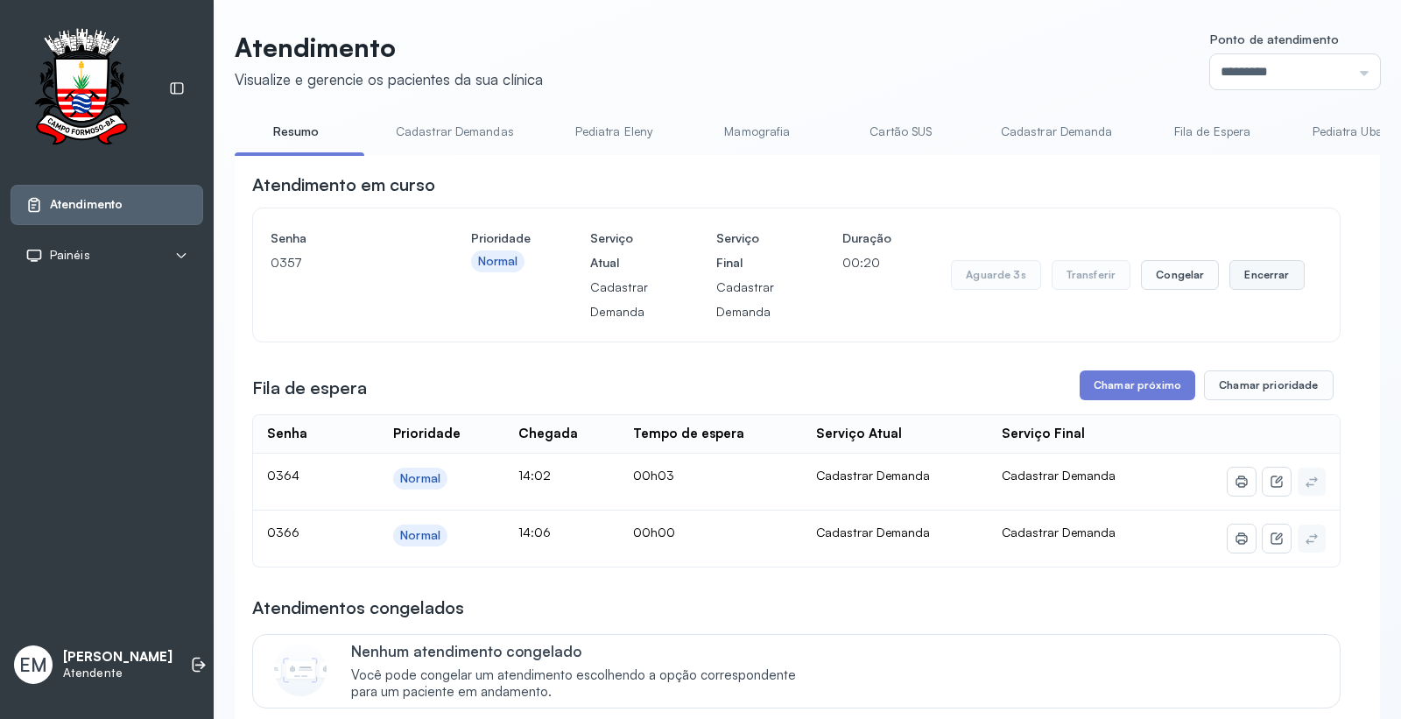
click at [1247, 287] on button "Encerrar" at bounding box center [1267, 275] width 74 height 30
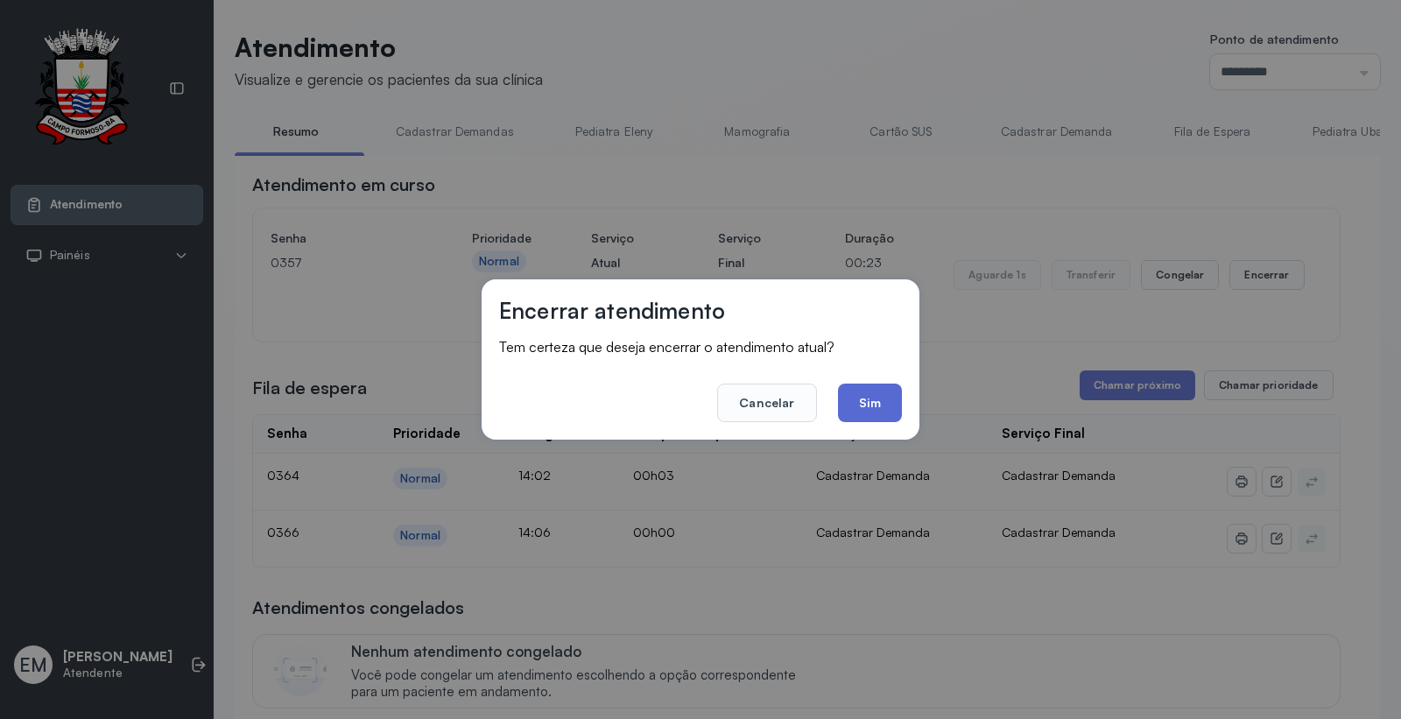
click at [857, 394] on button "Sim" at bounding box center [870, 403] width 64 height 39
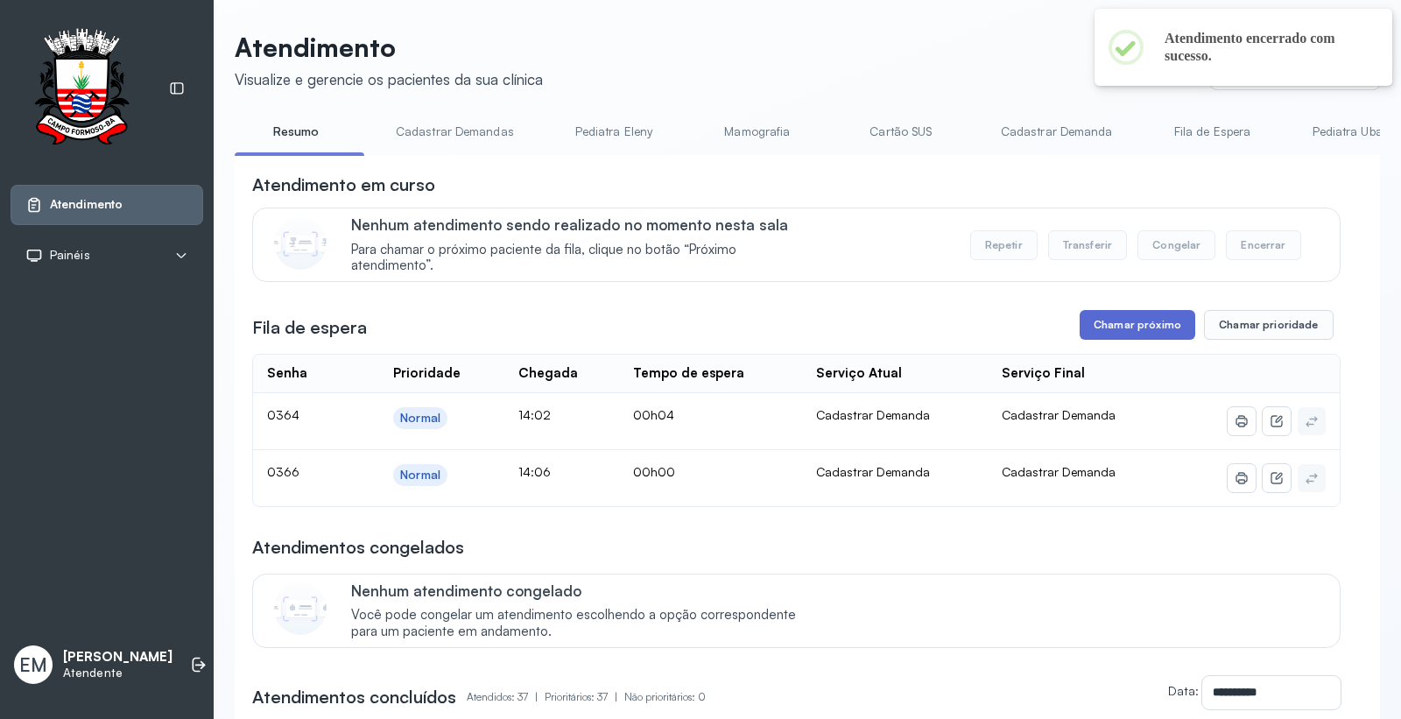
click at [1121, 330] on button "Chamar próximo" at bounding box center [1138, 325] width 116 height 30
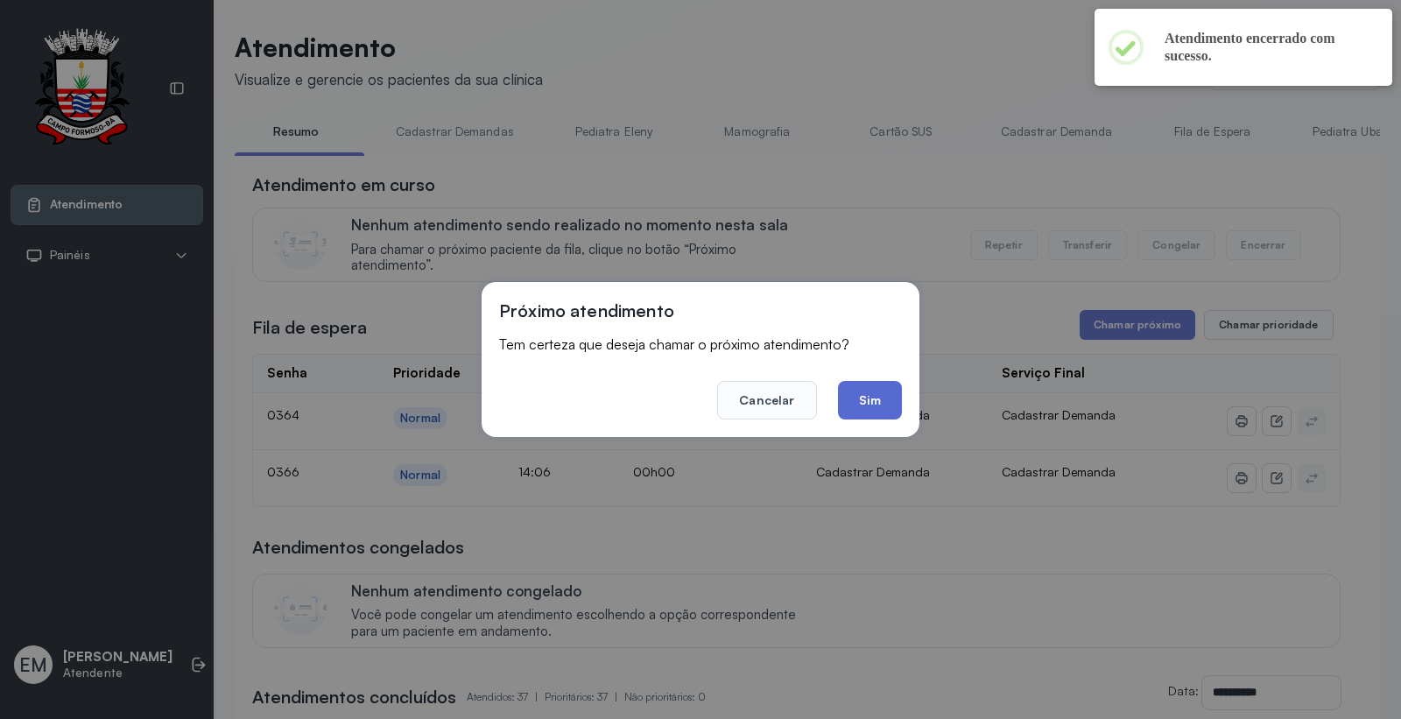
click at [889, 400] on button "Sim" at bounding box center [870, 400] width 64 height 39
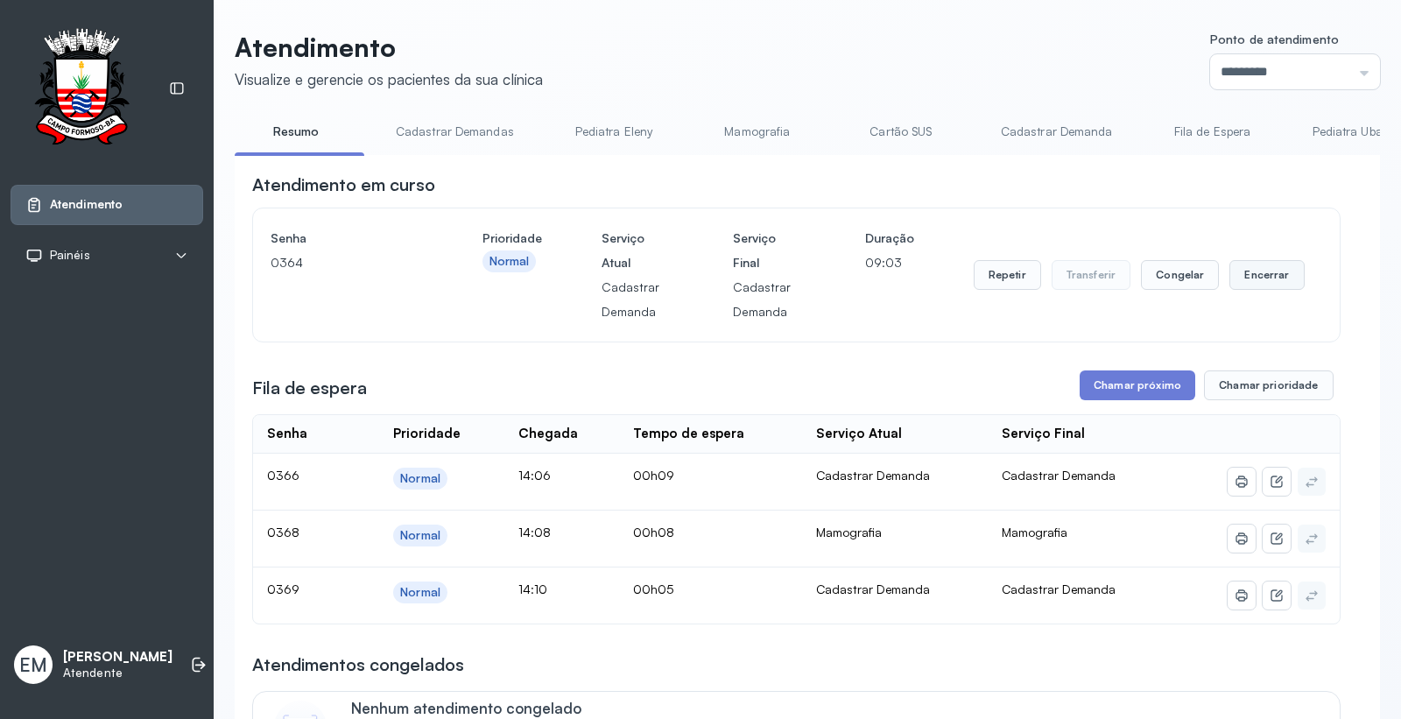
click at [1235, 272] on button "Encerrar" at bounding box center [1267, 275] width 74 height 30
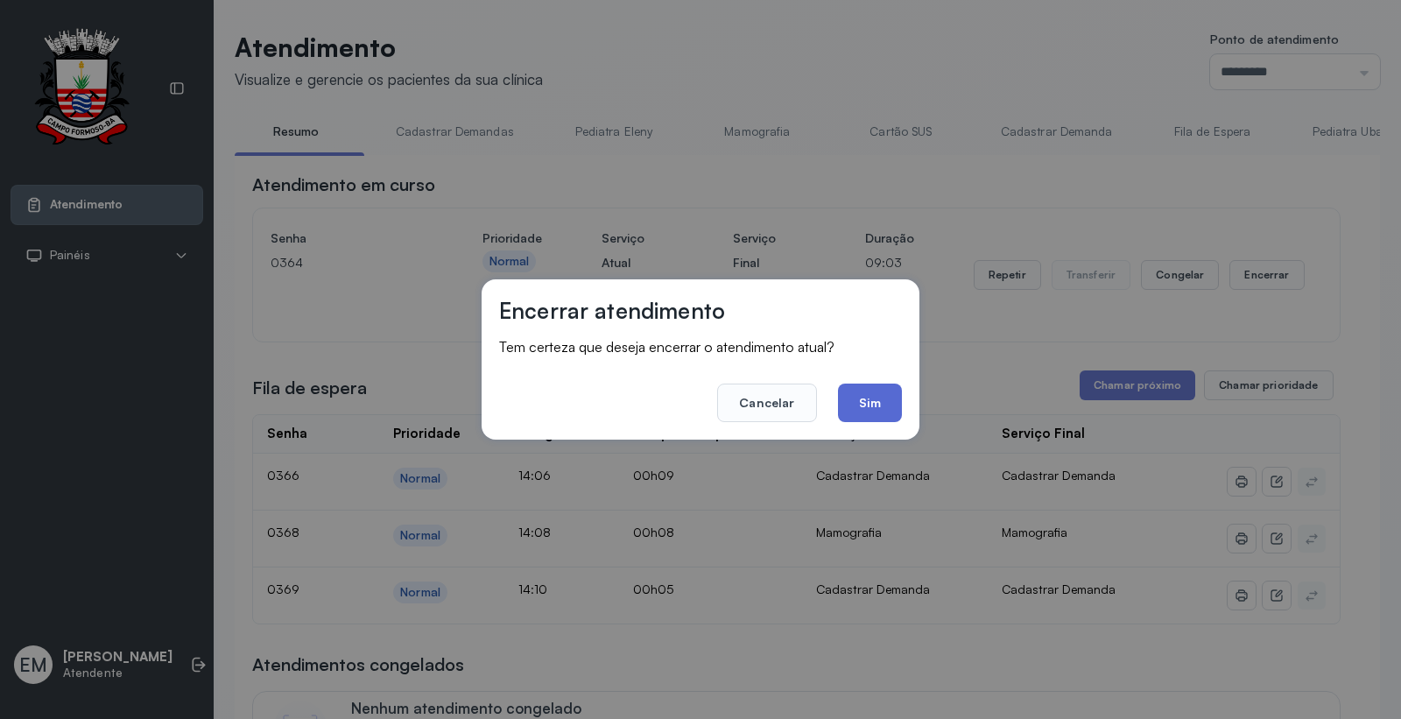
click at [878, 398] on button "Sim" at bounding box center [870, 403] width 64 height 39
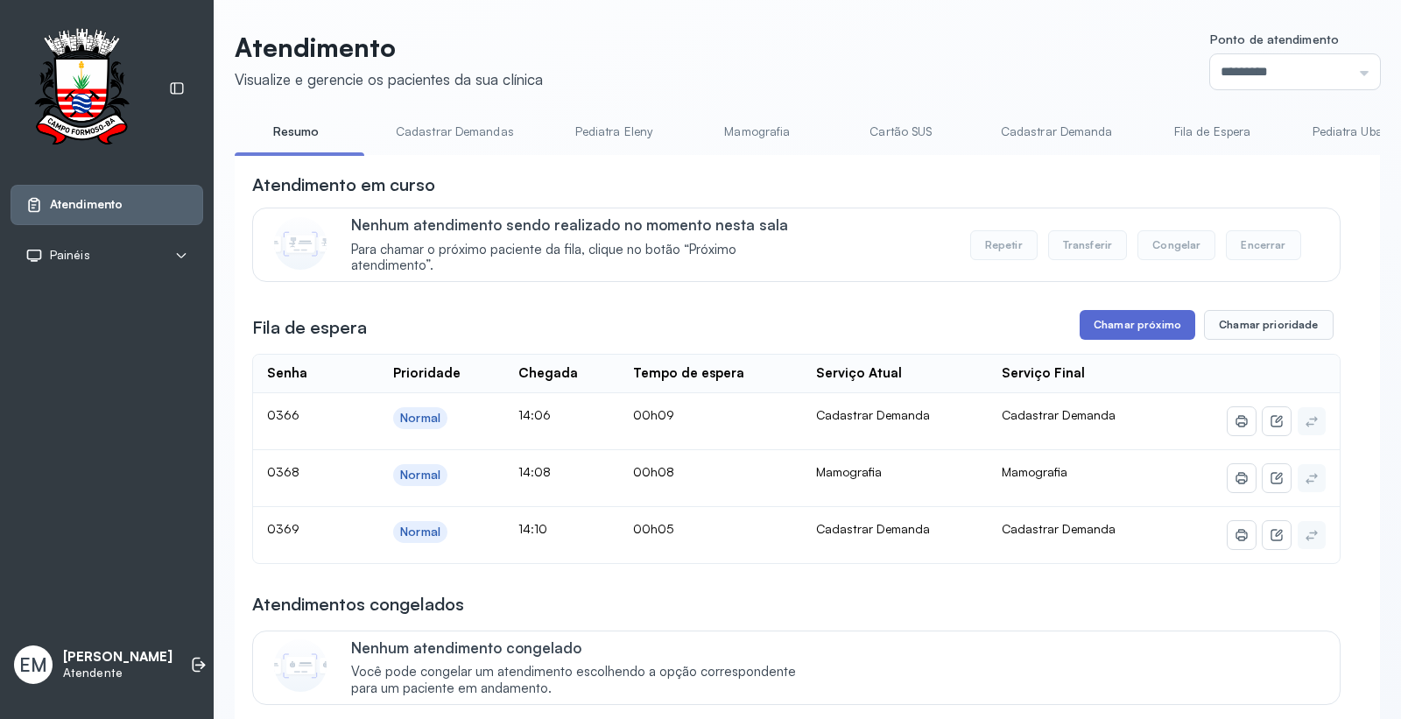
click at [1105, 321] on button "Chamar próximo" at bounding box center [1138, 325] width 116 height 30
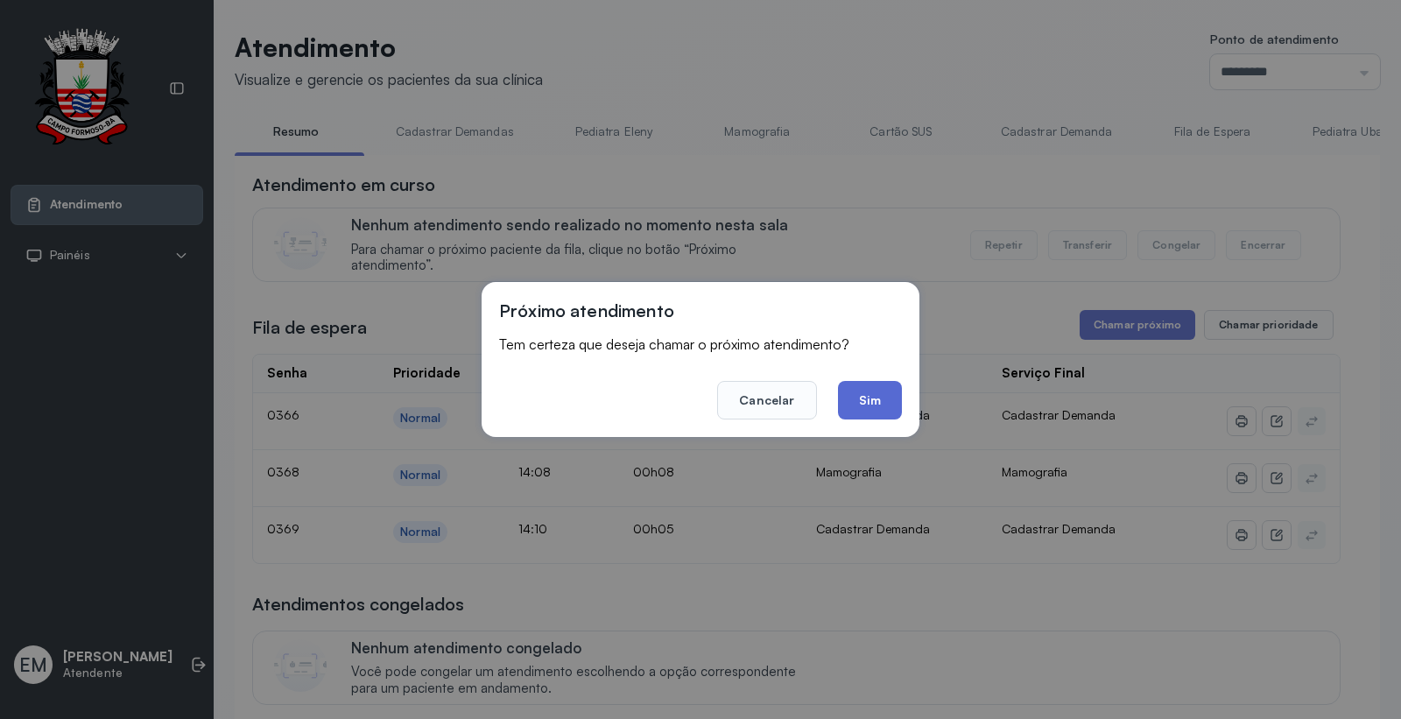
click at [877, 406] on button "Sim" at bounding box center [870, 400] width 64 height 39
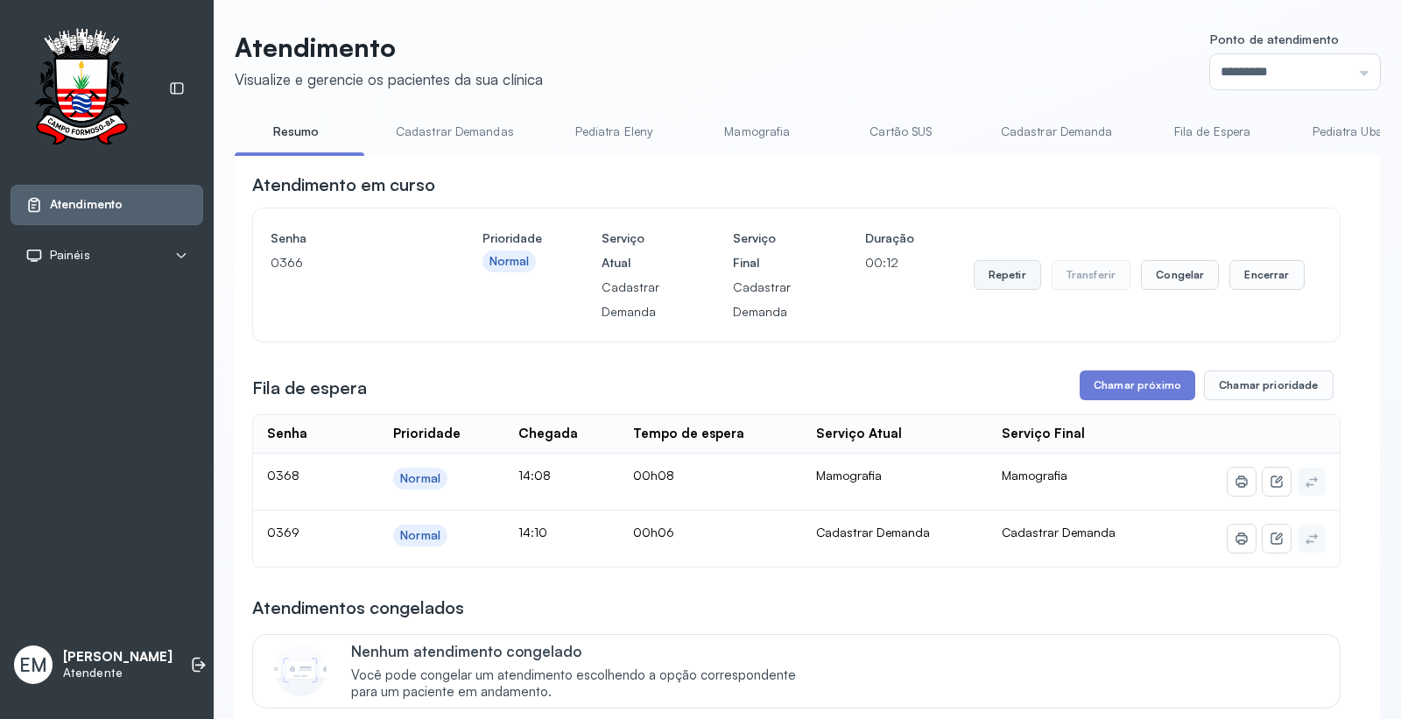
click at [1006, 279] on button "Repetir" at bounding box center [1007, 275] width 67 height 30
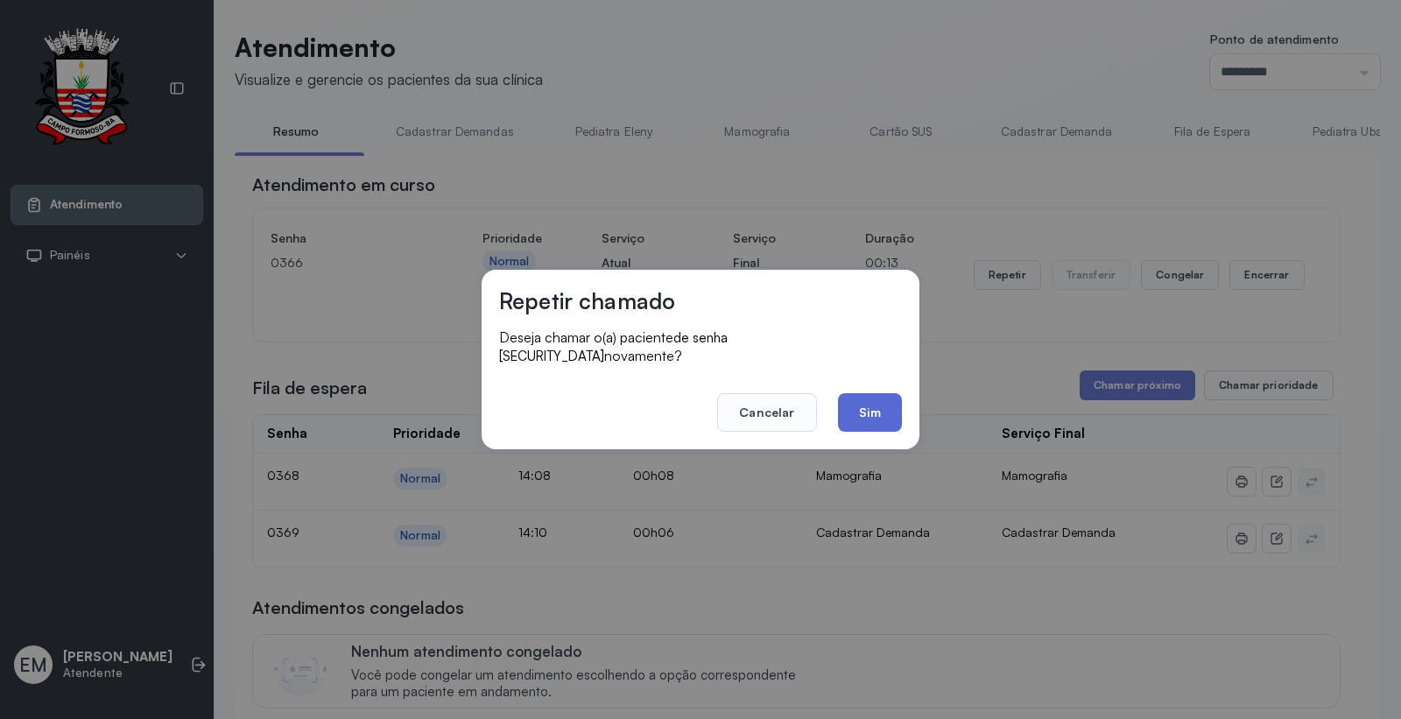
click at [859, 399] on button "Sim" at bounding box center [870, 412] width 64 height 39
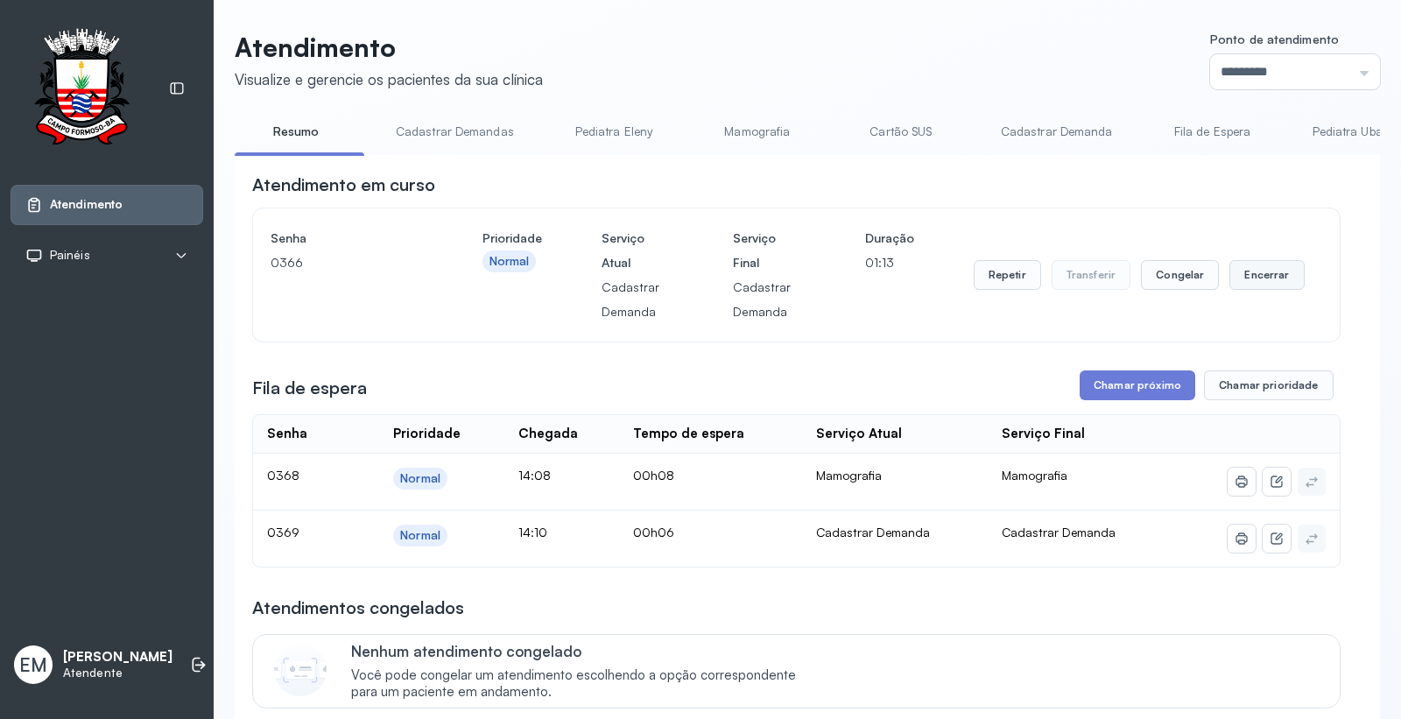
click at [1251, 272] on button "Encerrar" at bounding box center [1267, 275] width 74 height 30
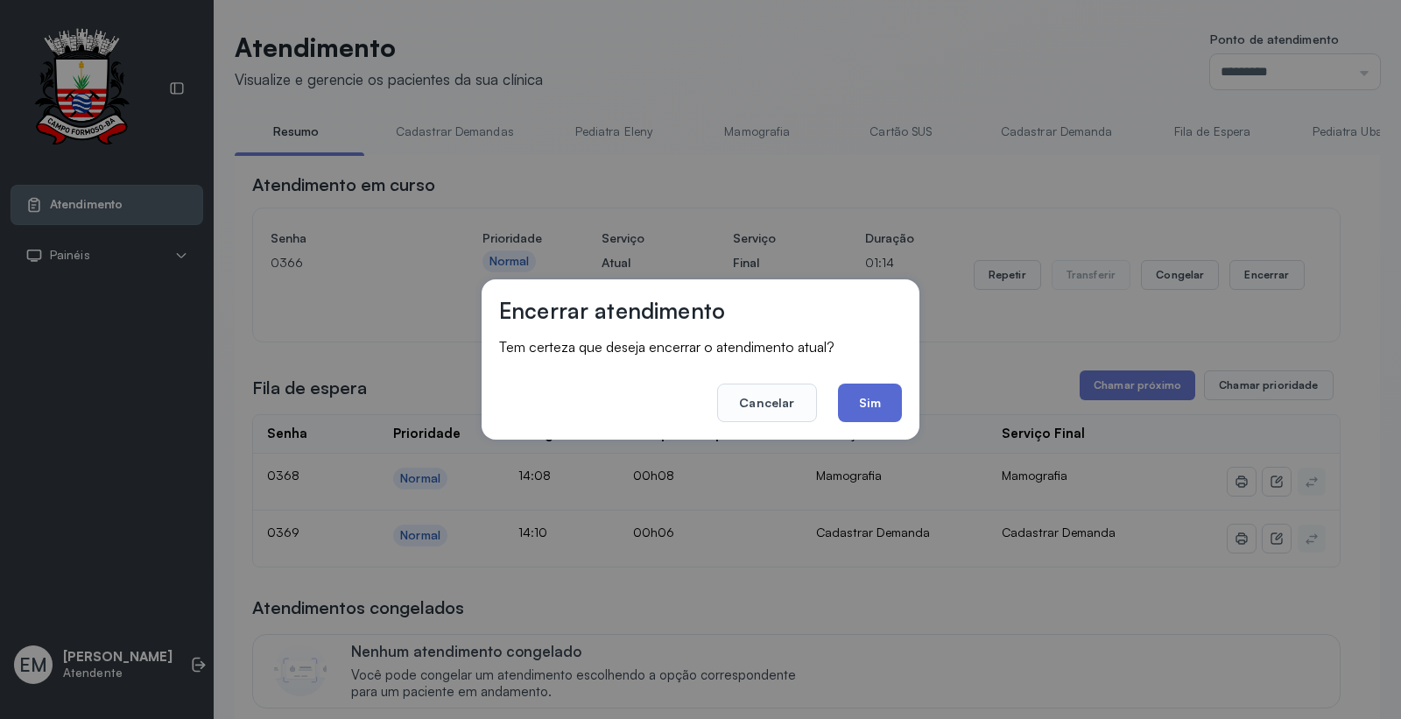
click at [877, 396] on button "Sim" at bounding box center [870, 403] width 64 height 39
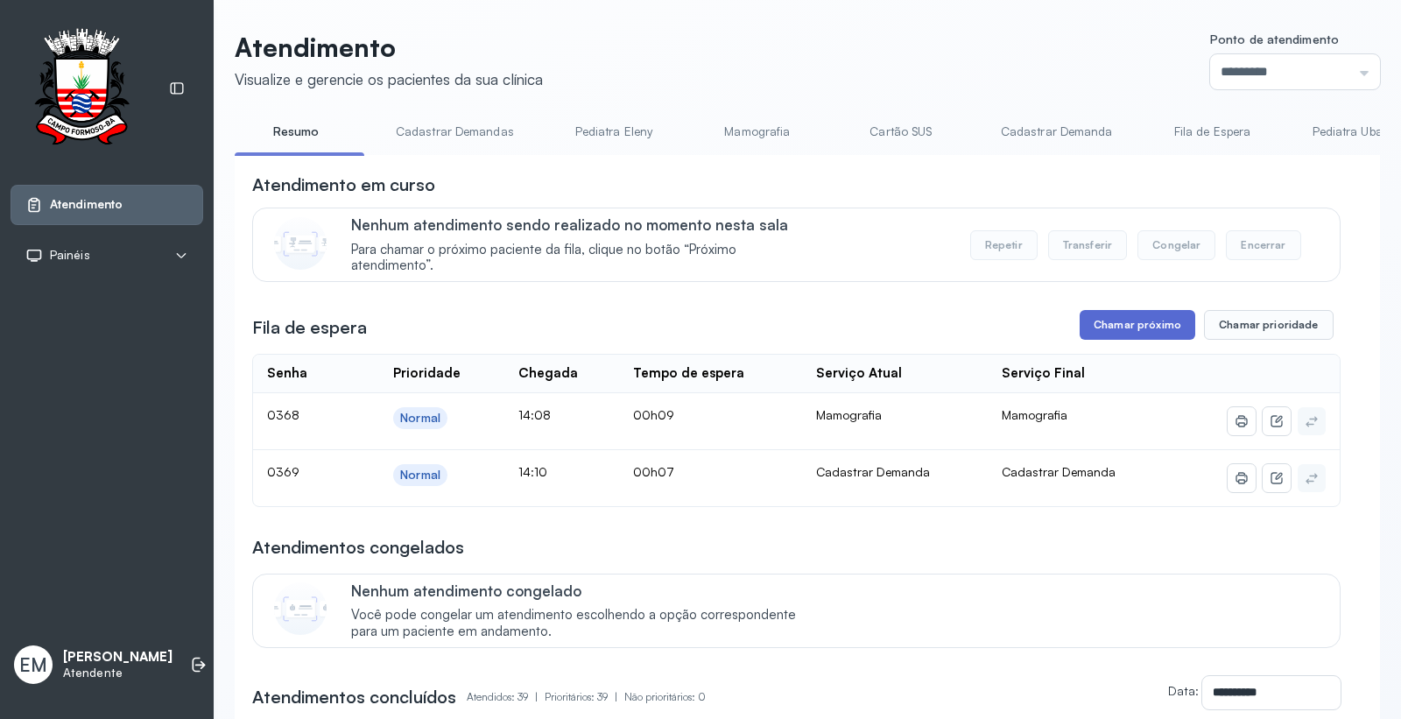
click at [1099, 324] on button "Chamar próximo" at bounding box center [1138, 325] width 116 height 30
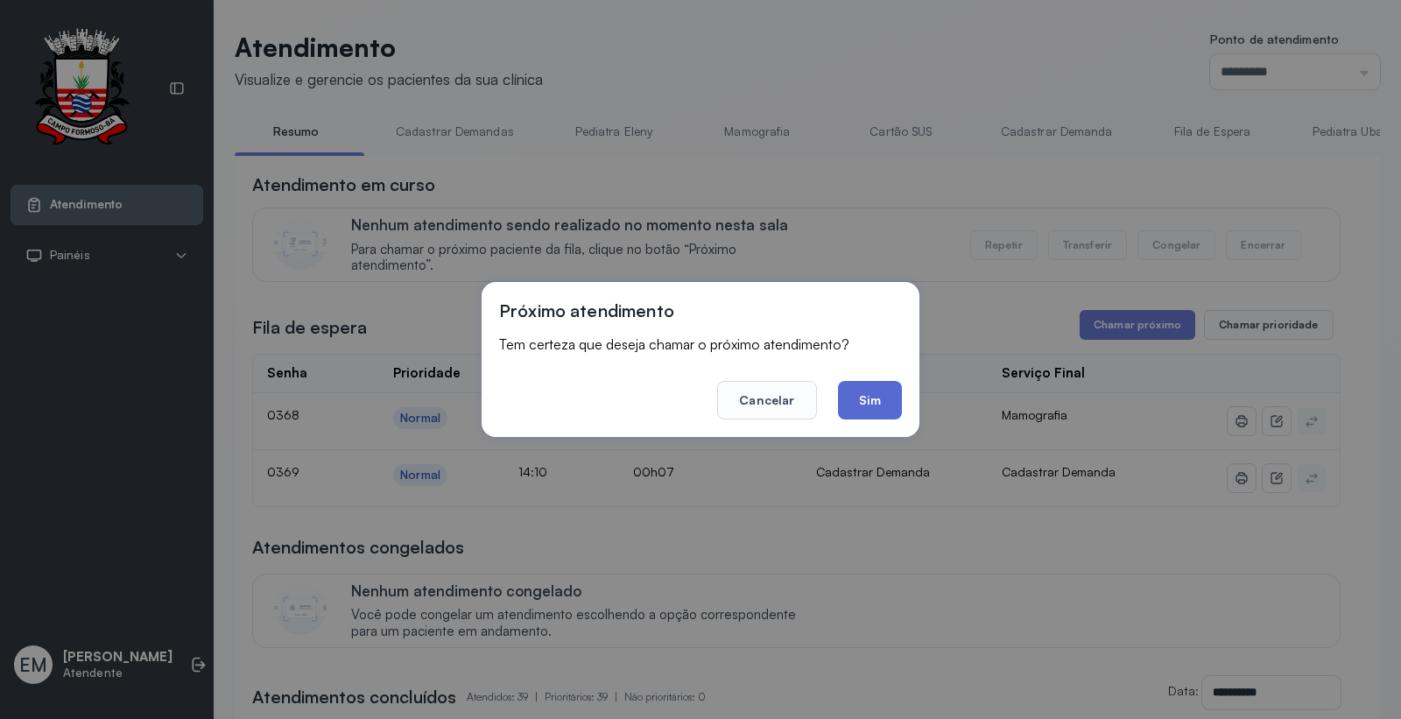
click at [856, 401] on button "Sim" at bounding box center [870, 400] width 64 height 39
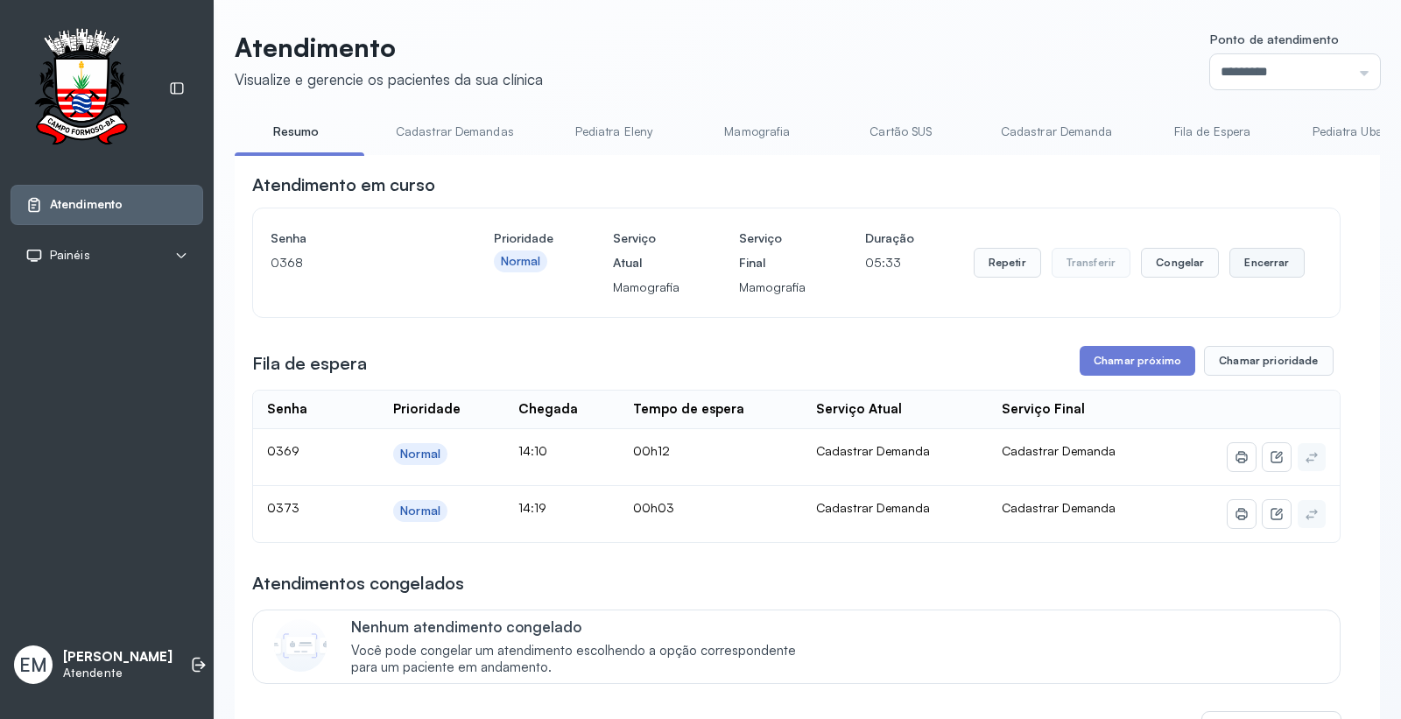
click at [1259, 265] on button "Encerrar" at bounding box center [1267, 263] width 74 height 30
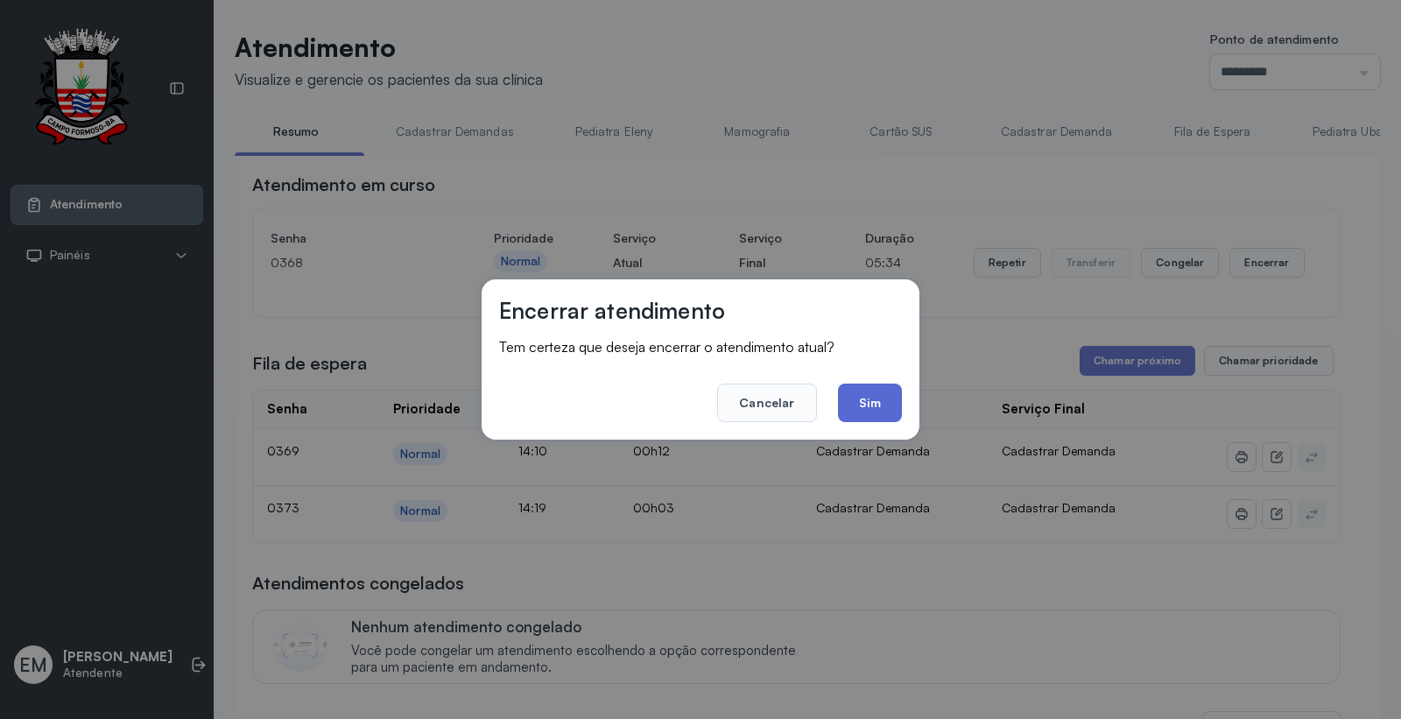
click at [879, 405] on button "Sim" at bounding box center [870, 403] width 64 height 39
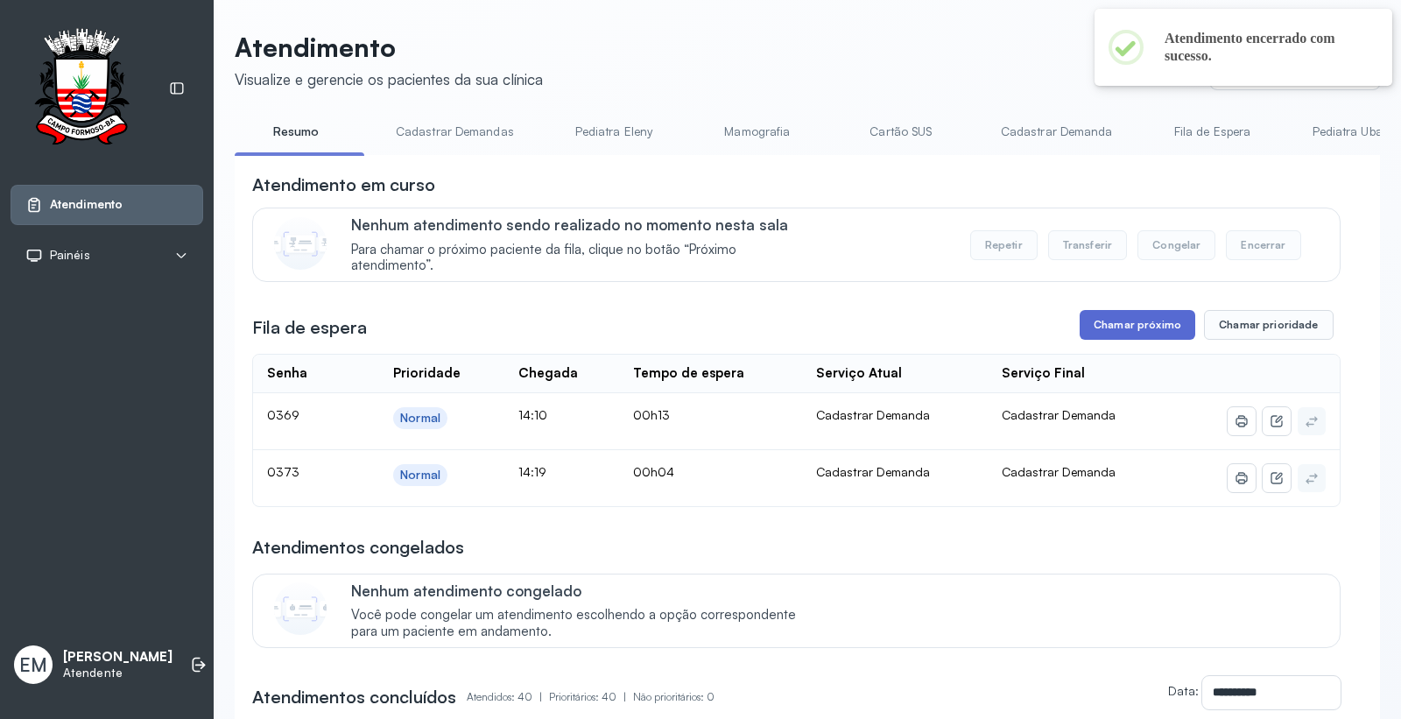
click at [1145, 330] on button "Chamar próximo" at bounding box center [1138, 325] width 116 height 30
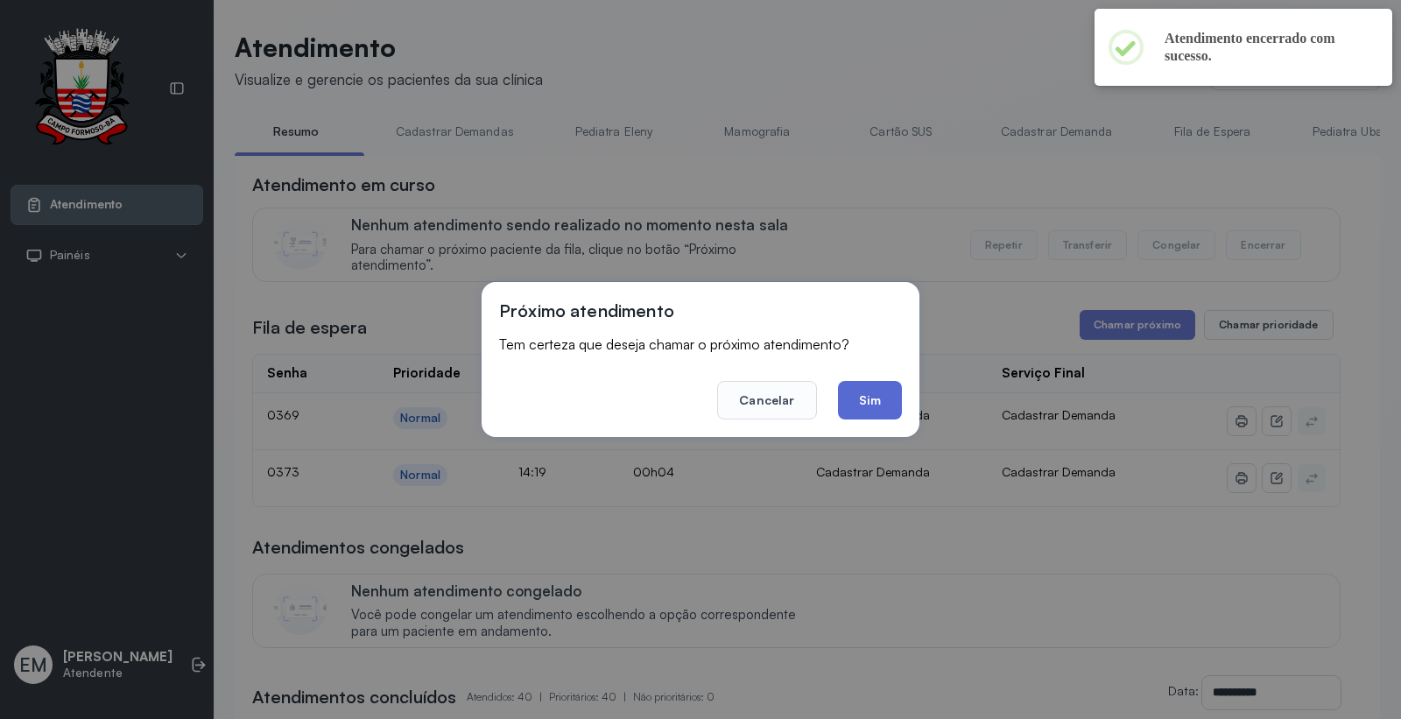
click at [878, 404] on button "Sim" at bounding box center [870, 400] width 64 height 39
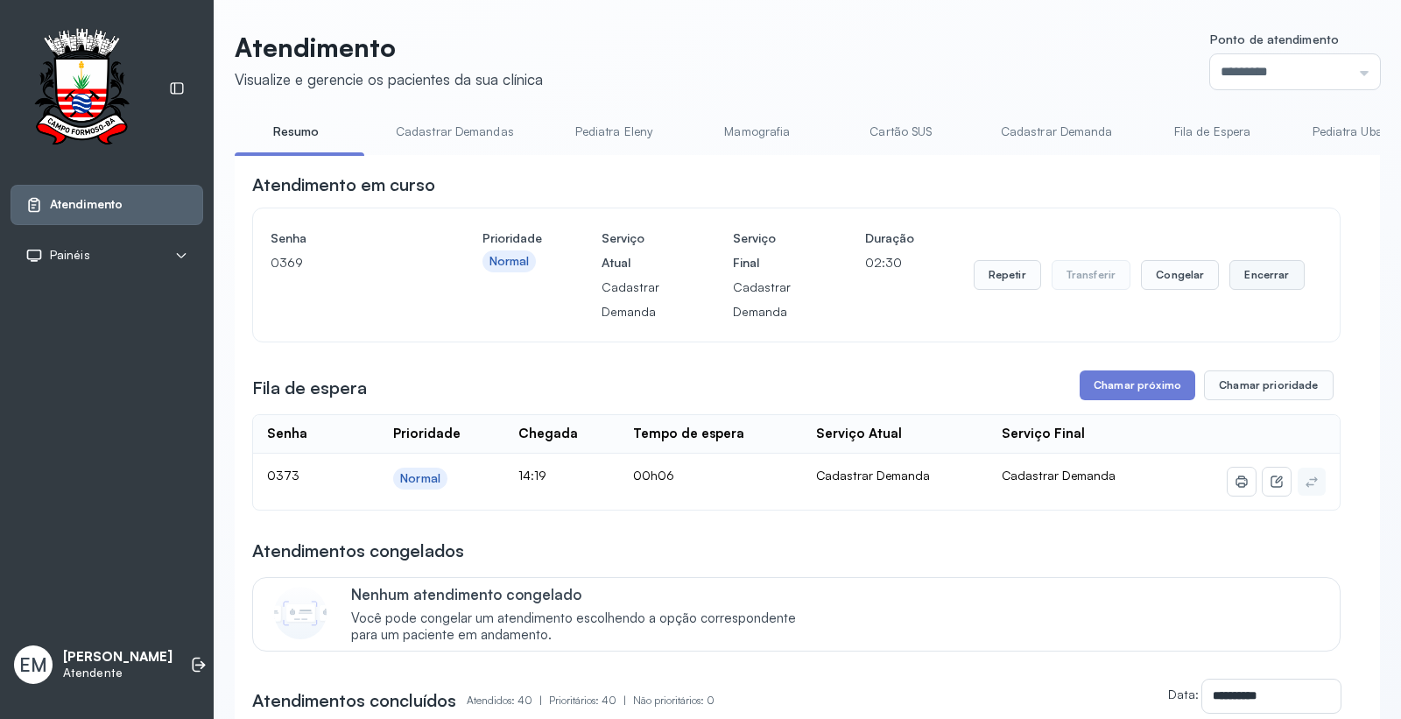
click at [1238, 276] on button "Encerrar" at bounding box center [1267, 275] width 74 height 30
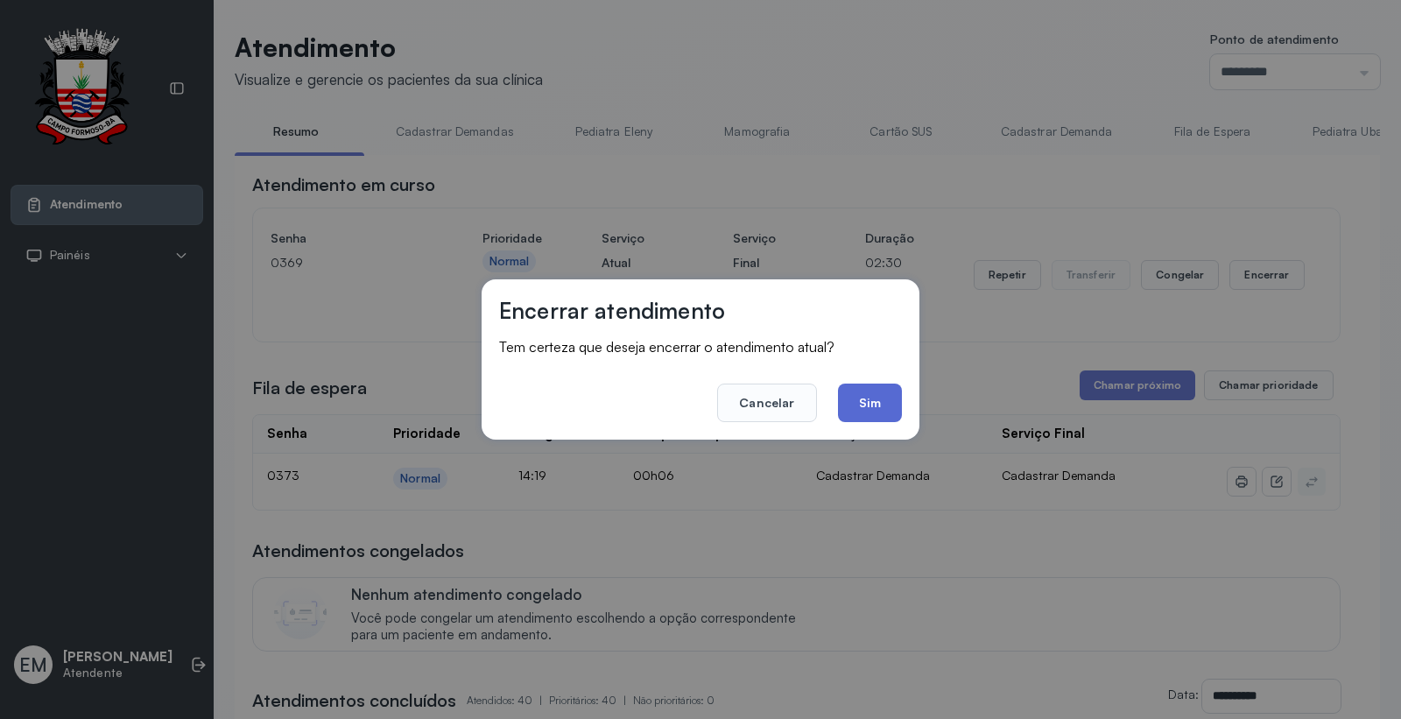
click at [861, 409] on button "Sim" at bounding box center [870, 403] width 64 height 39
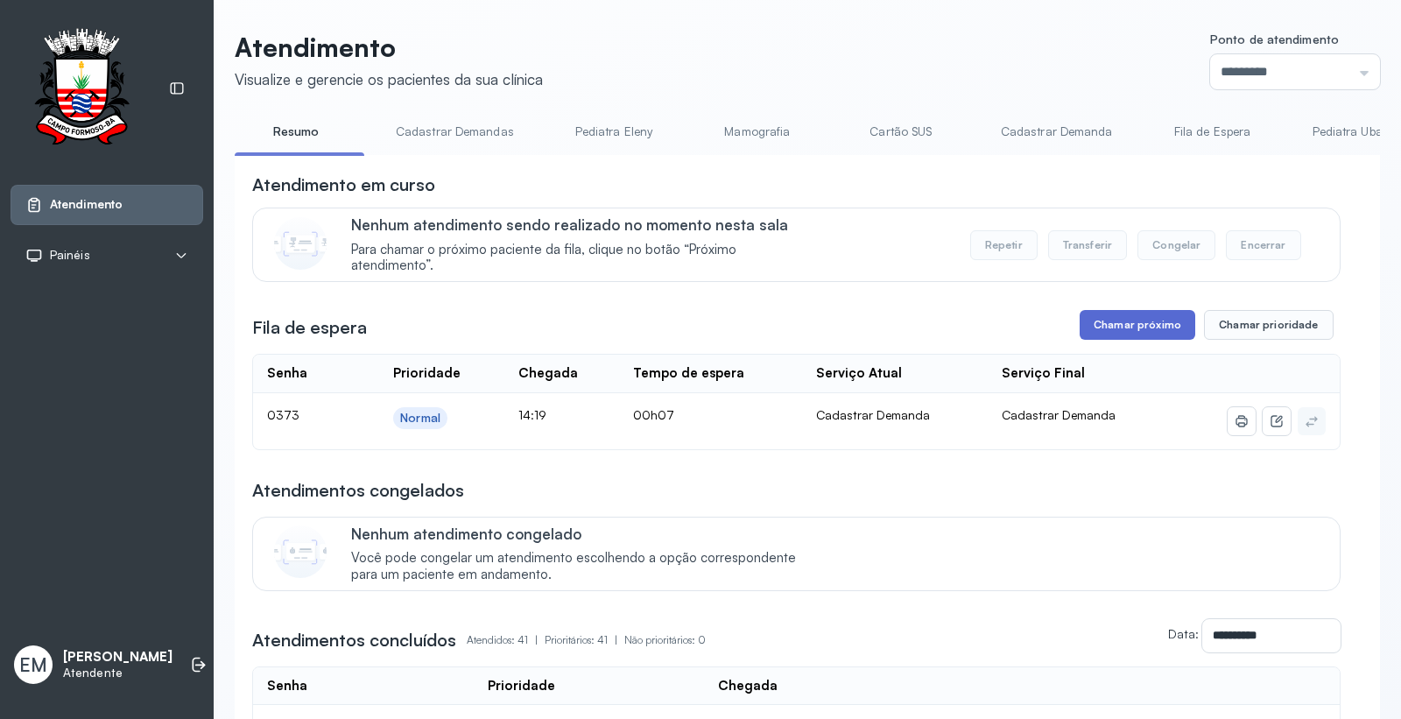
click at [1117, 329] on button "Chamar próximo" at bounding box center [1138, 325] width 116 height 30
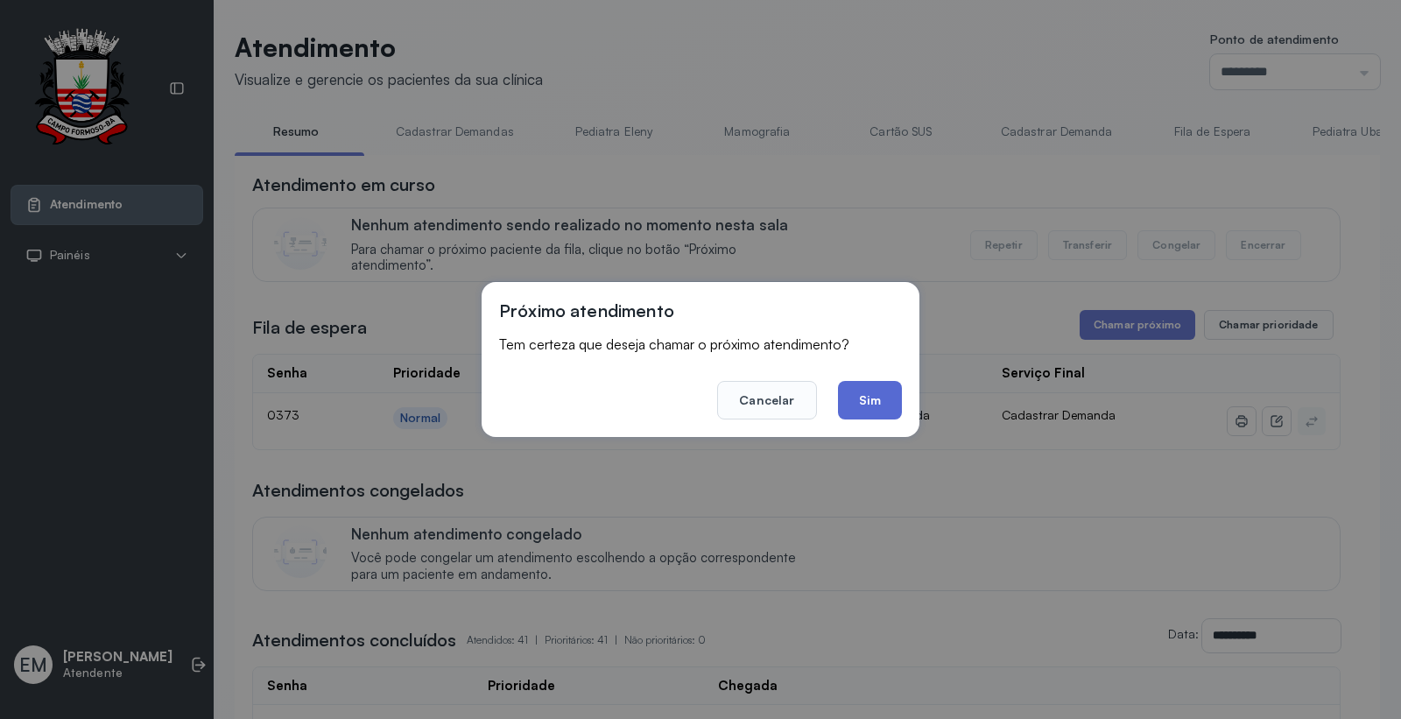
click at [888, 404] on button "Sim" at bounding box center [870, 400] width 64 height 39
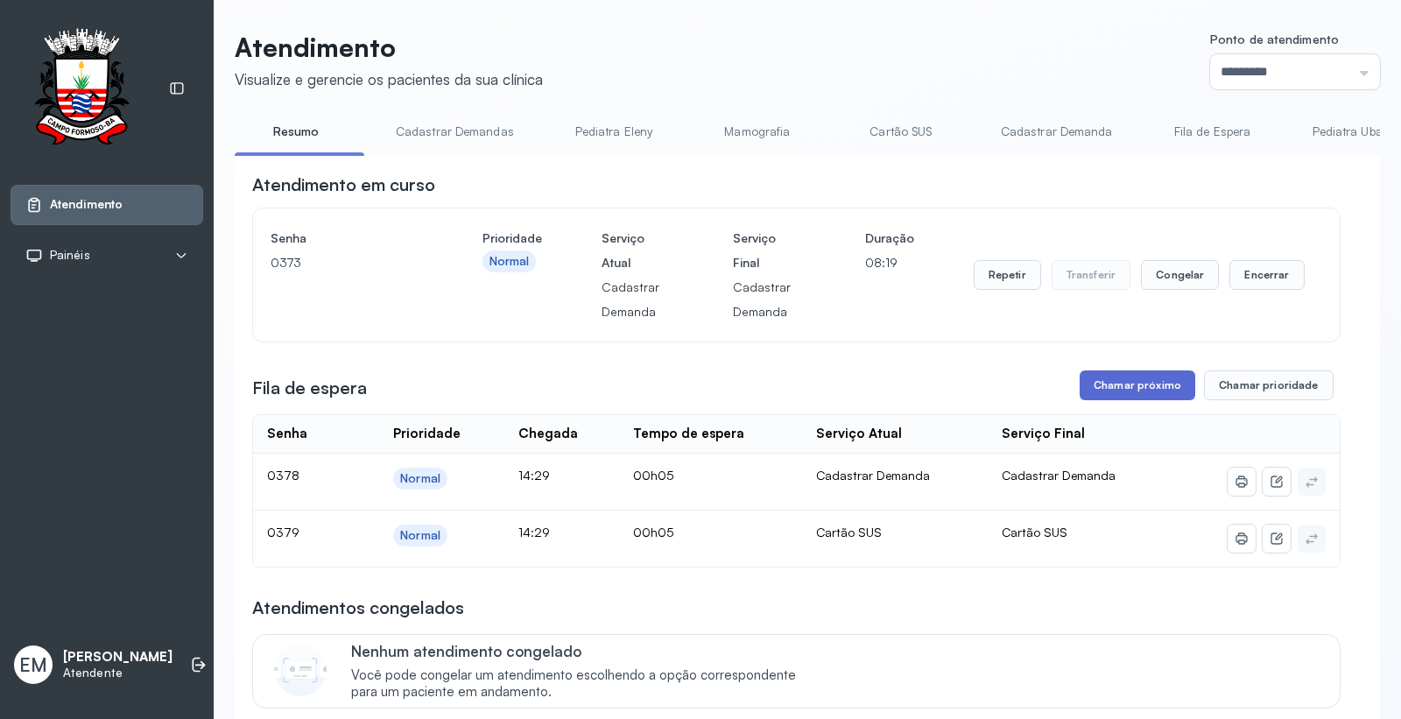
click at [1146, 391] on button "Chamar próximo" at bounding box center [1138, 386] width 116 height 30
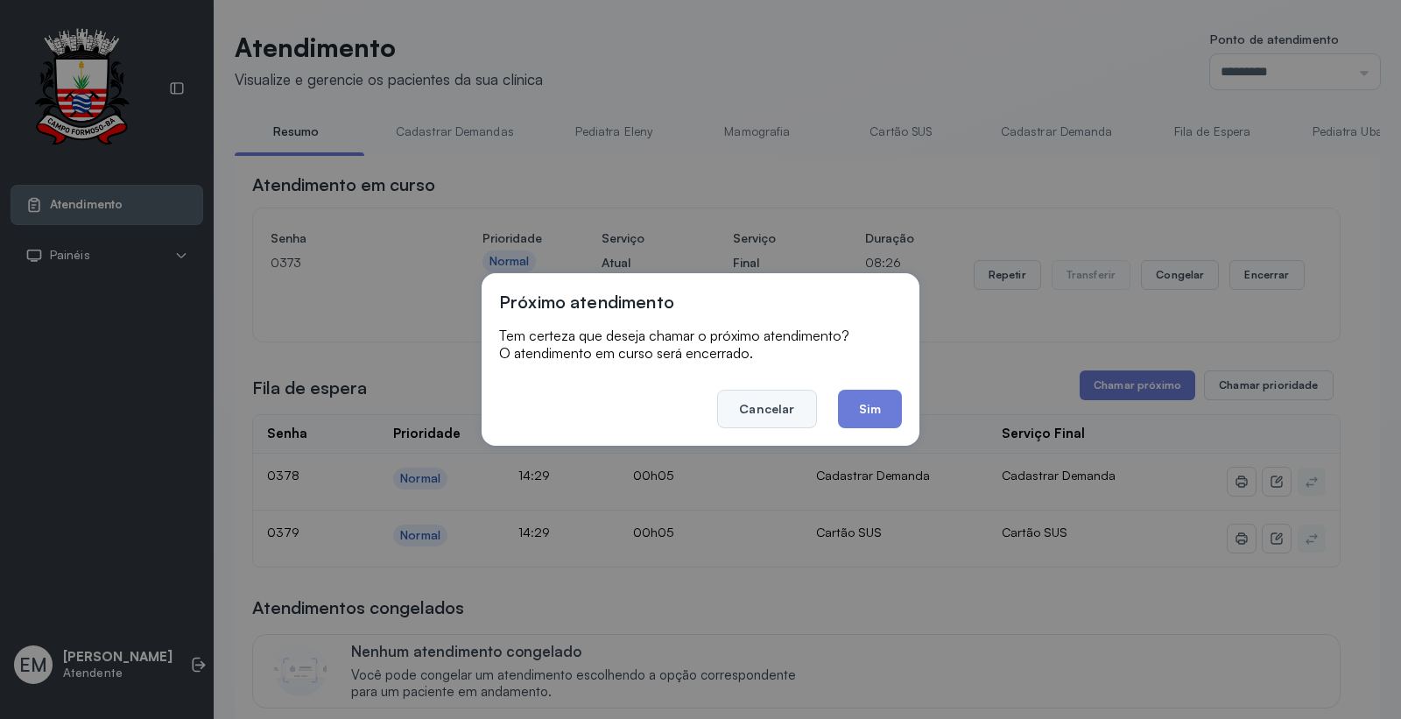
click at [766, 412] on button "Cancelar" at bounding box center [766, 409] width 99 height 39
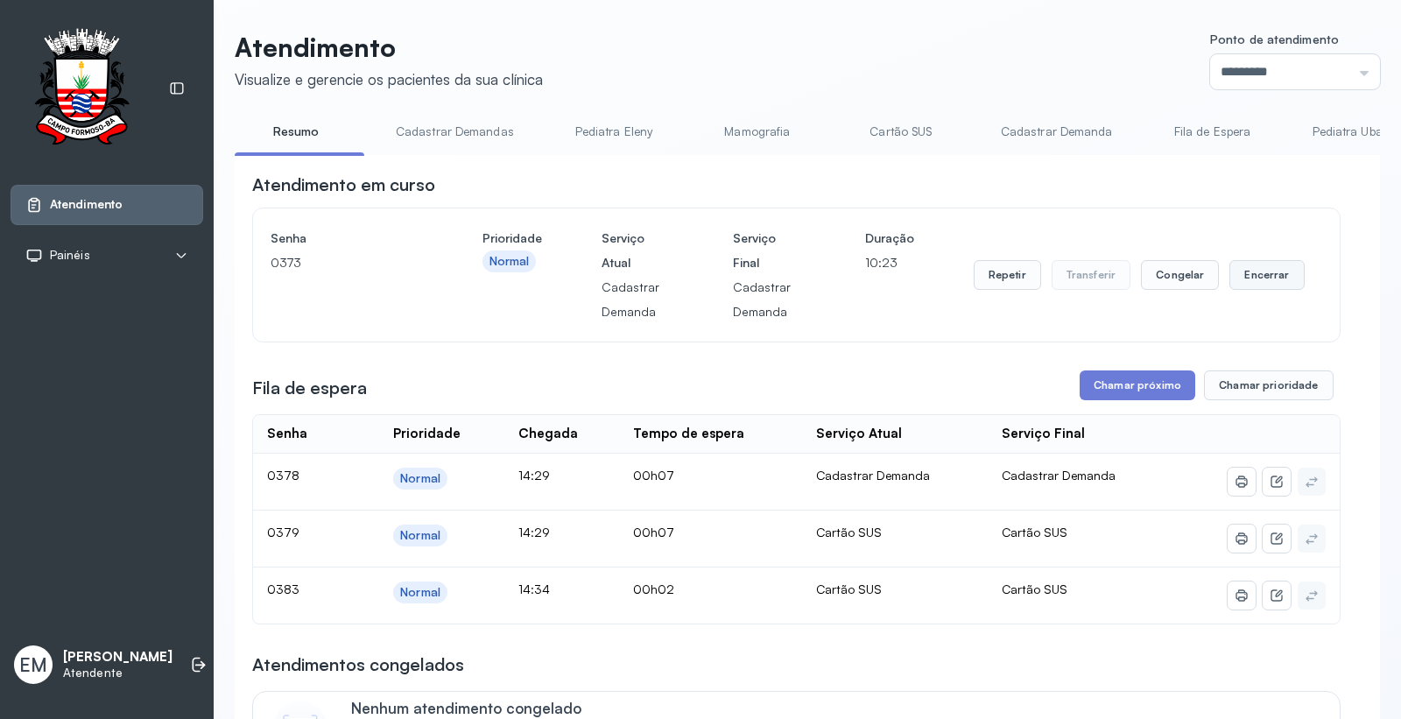
click at [1267, 272] on button "Encerrar" at bounding box center [1267, 275] width 74 height 30
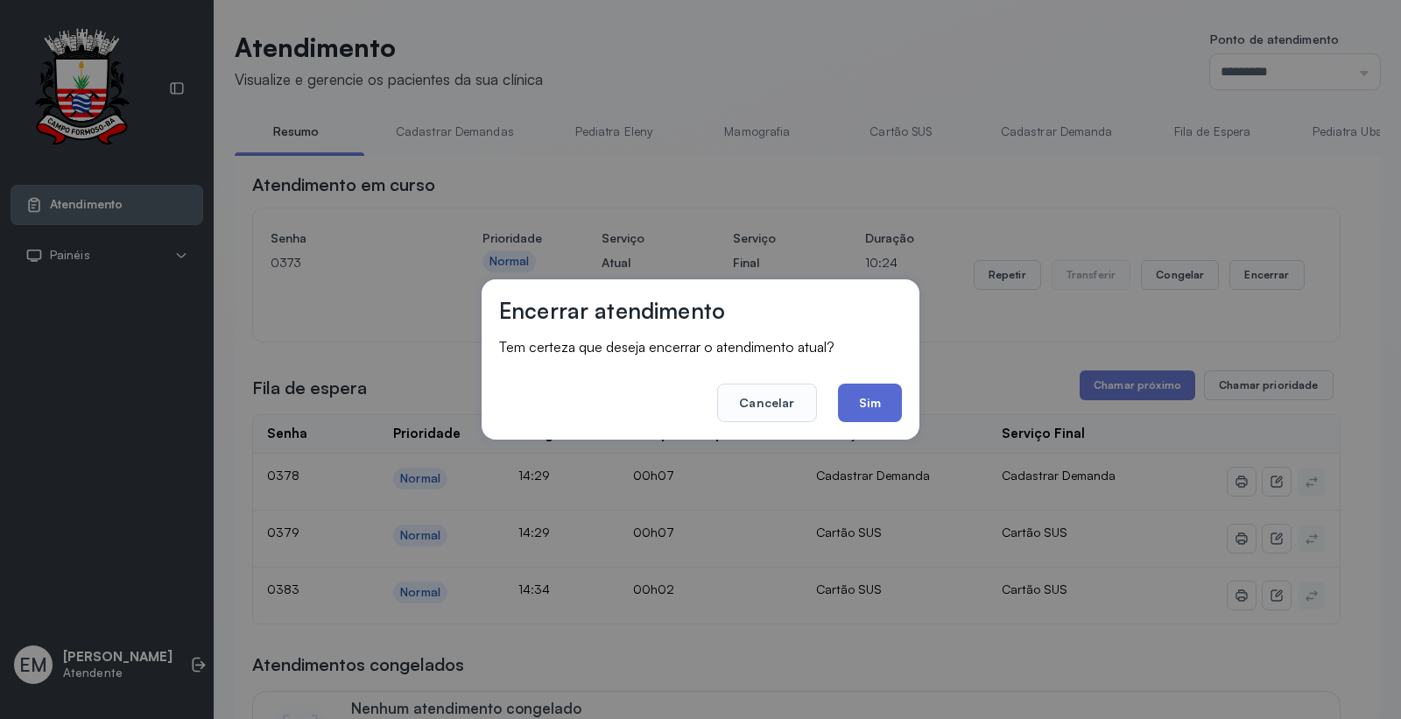
click at [881, 405] on button "Sim" at bounding box center [870, 403] width 64 height 39
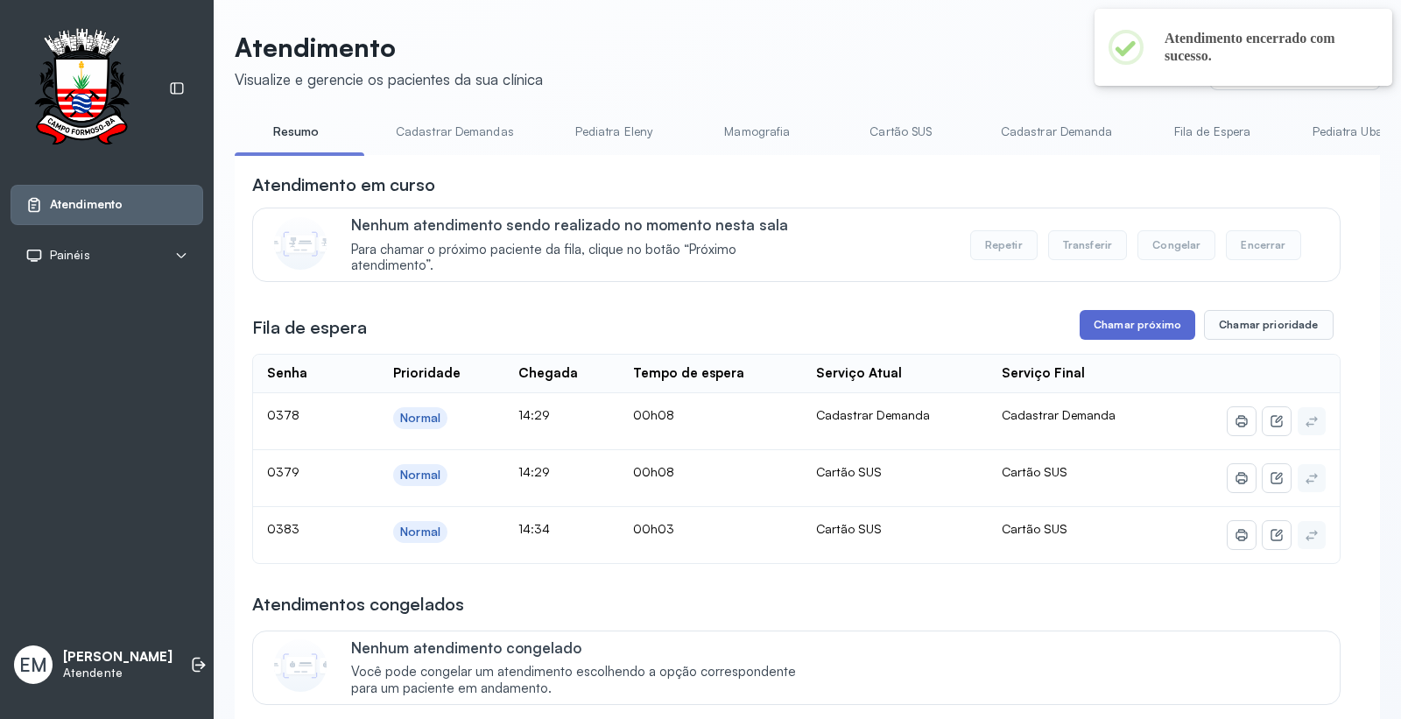
click at [1111, 320] on button "Chamar próximo" at bounding box center [1138, 325] width 116 height 30
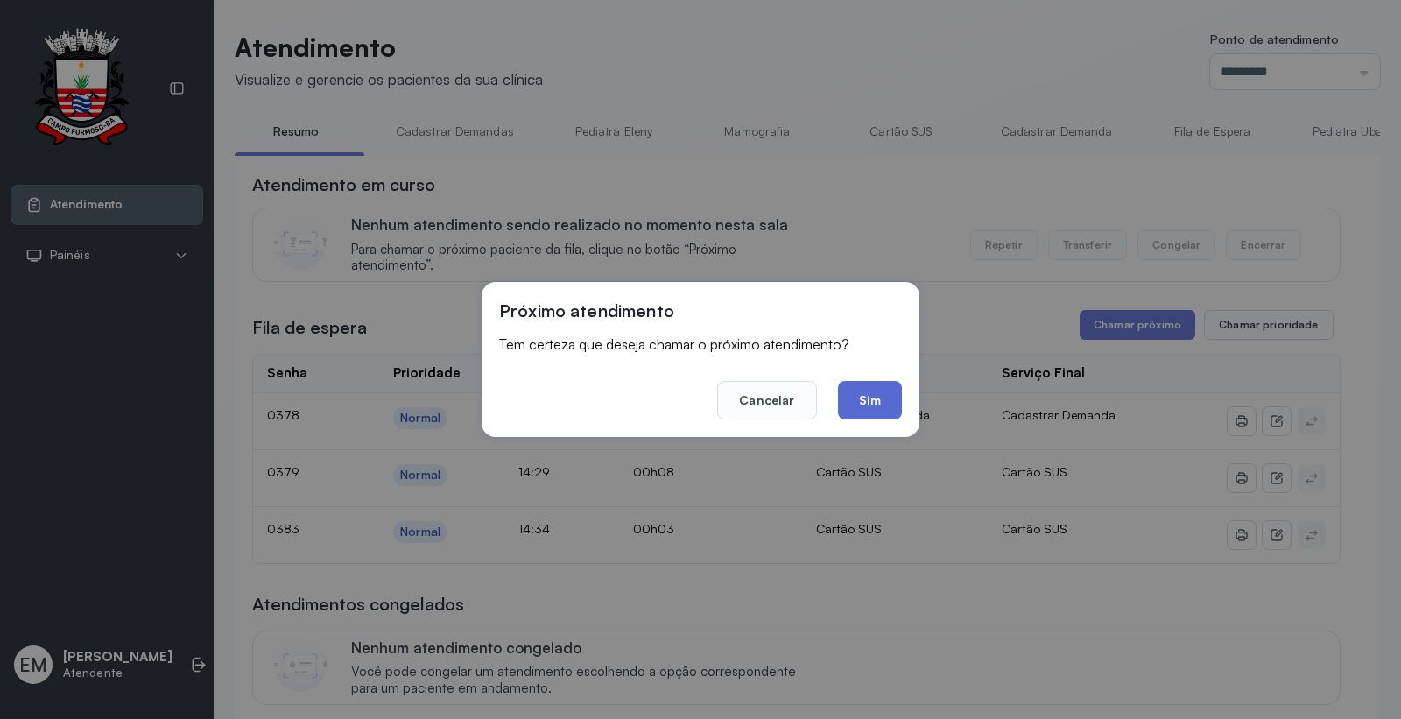
click at [880, 390] on button "Sim" at bounding box center [870, 400] width 64 height 39
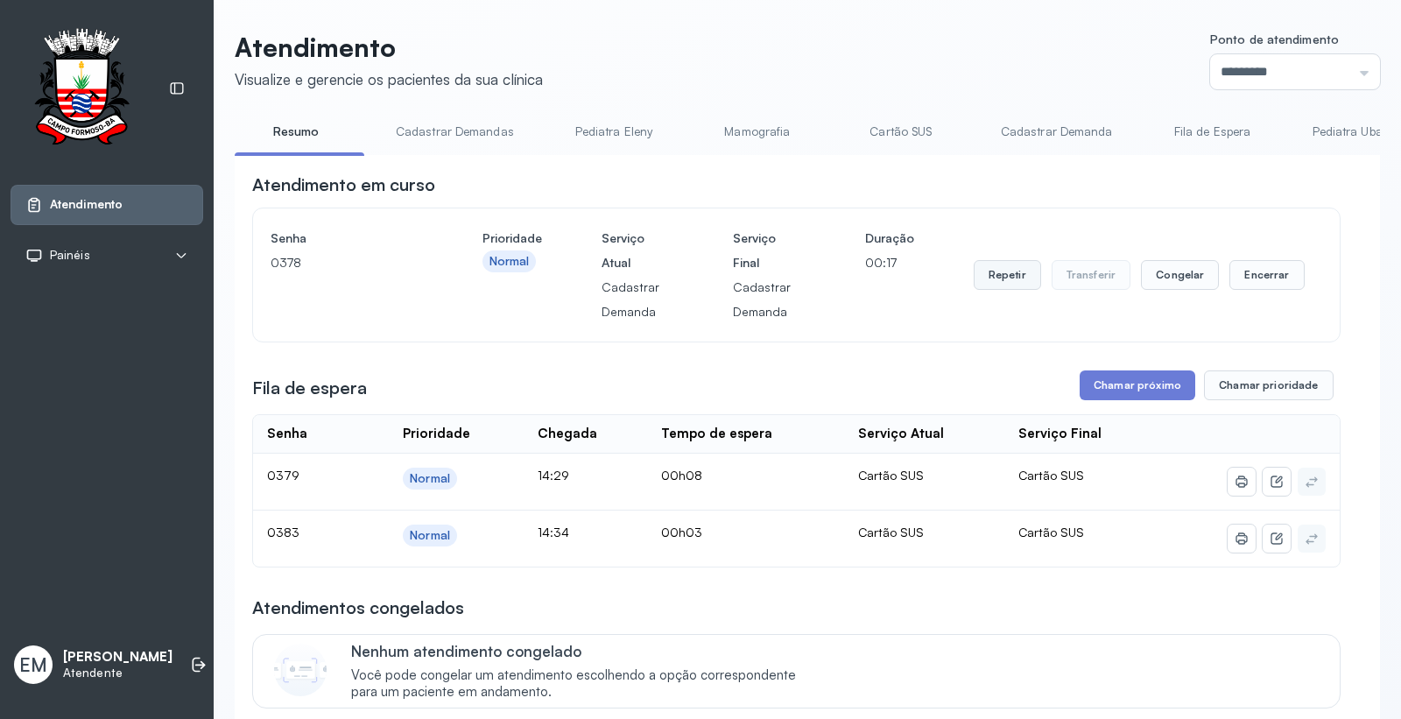
click at [1016, 277] on button "Repetir" at bounding box center [1007, 275] width 67 height 30
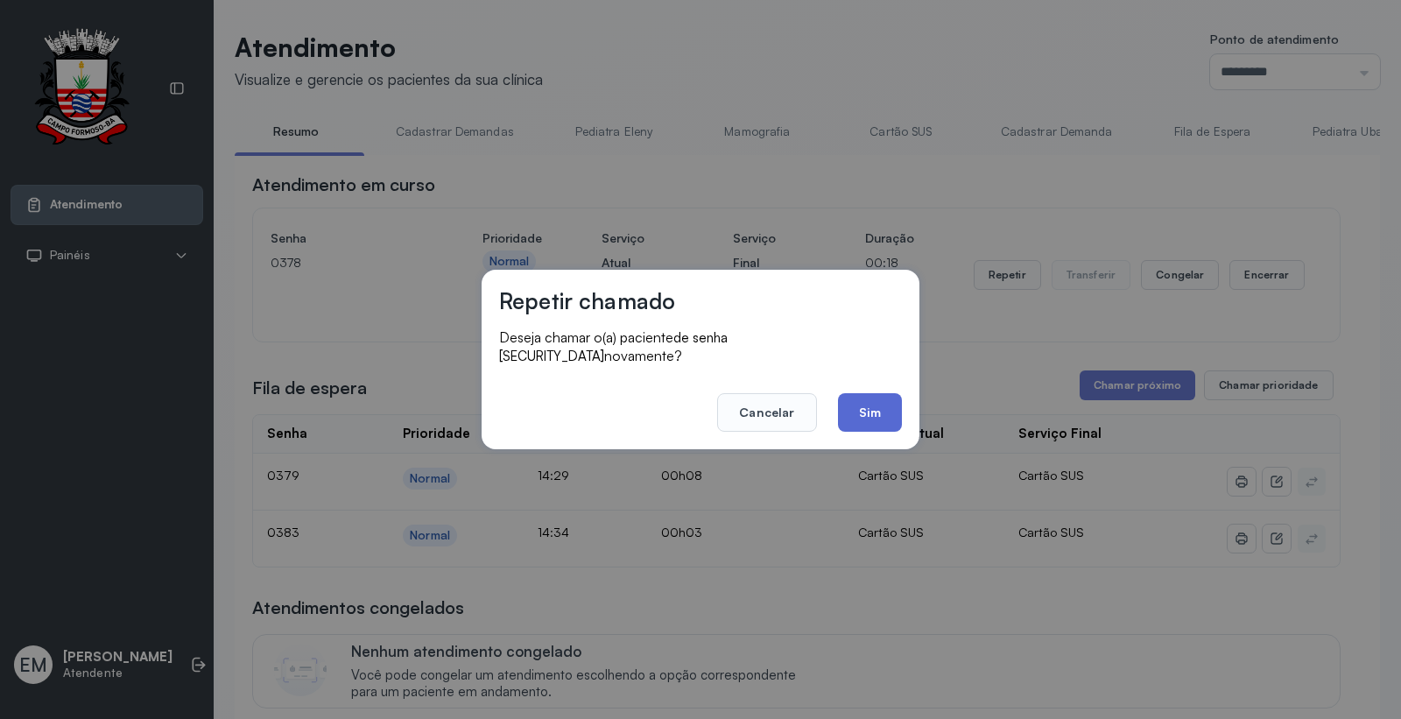
click at [878, 404] on button "Sim" at bounding box center [870, 412] width 64 height 39
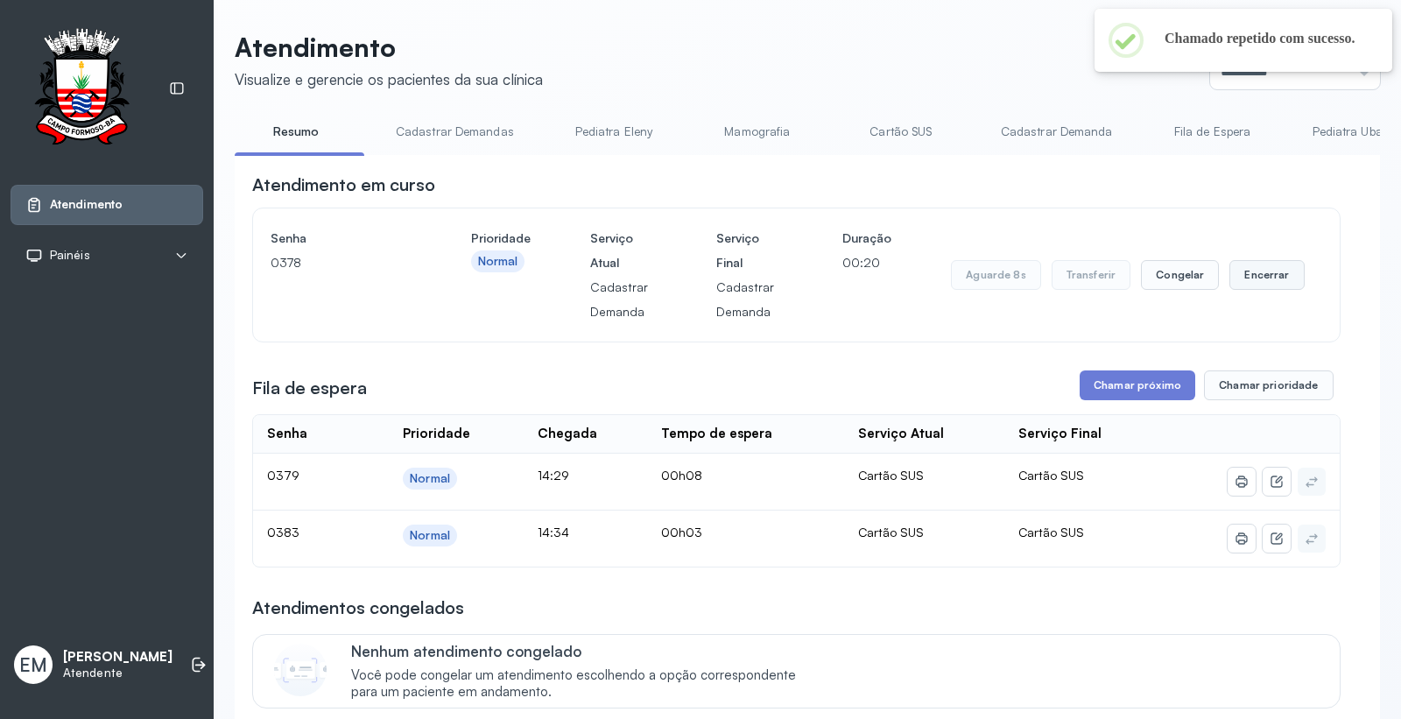
click at [1284, 274] on button "Encerrar" at bounding box center [1267, 275] width 74 height 30
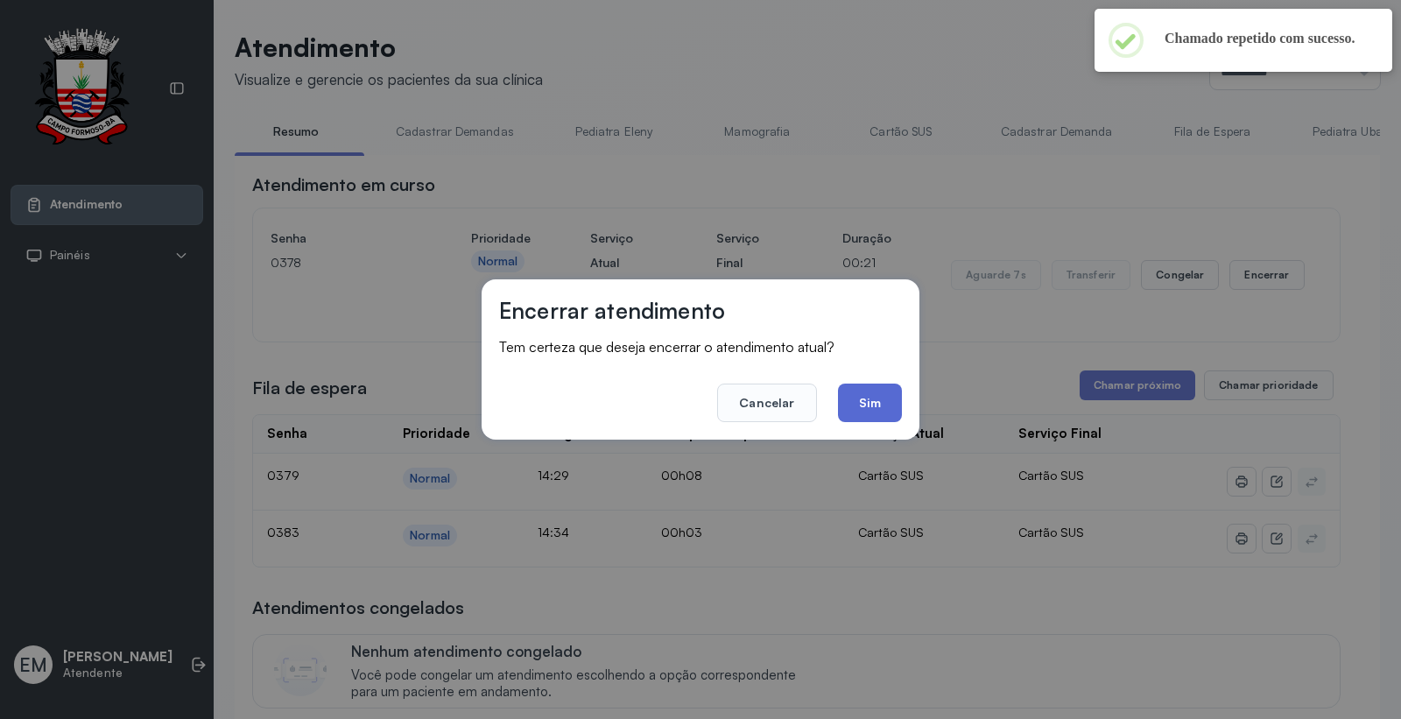
click at [870, 397] on button "Sim" at bounding box center [870, 403] width 64 height 39
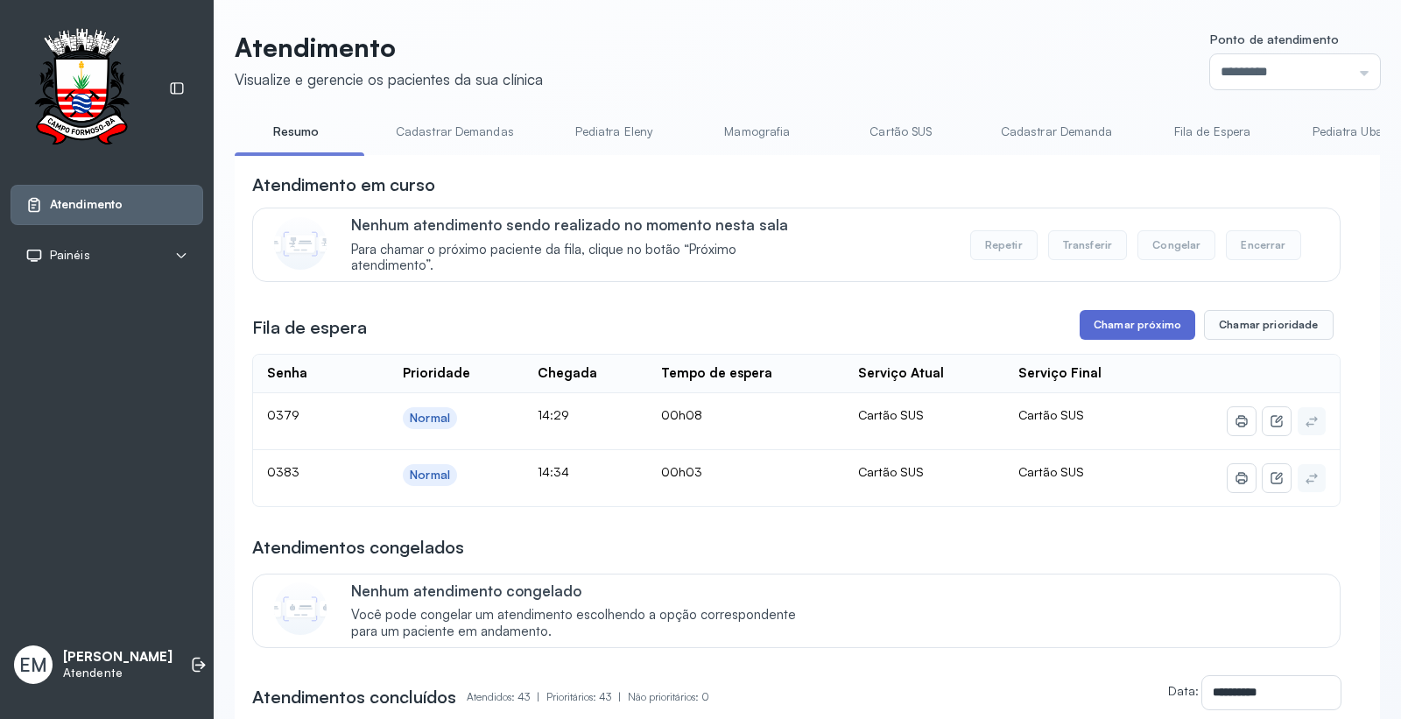
click at [1113, 319] on button "Chamar próximo" at bounding box center [1138, 325] width 116 height 30
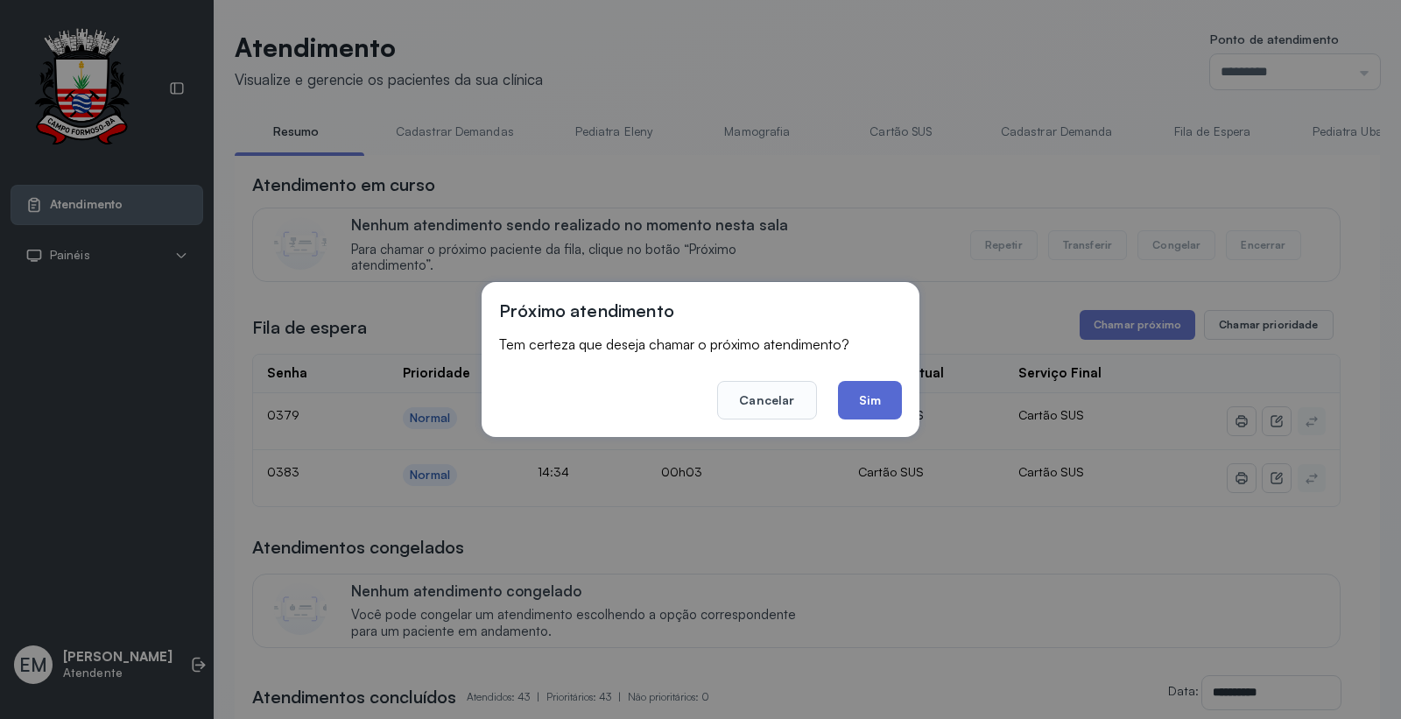
click at [886, 387] on button "Sim" at bounding box center [870, 400] width 64 height 39
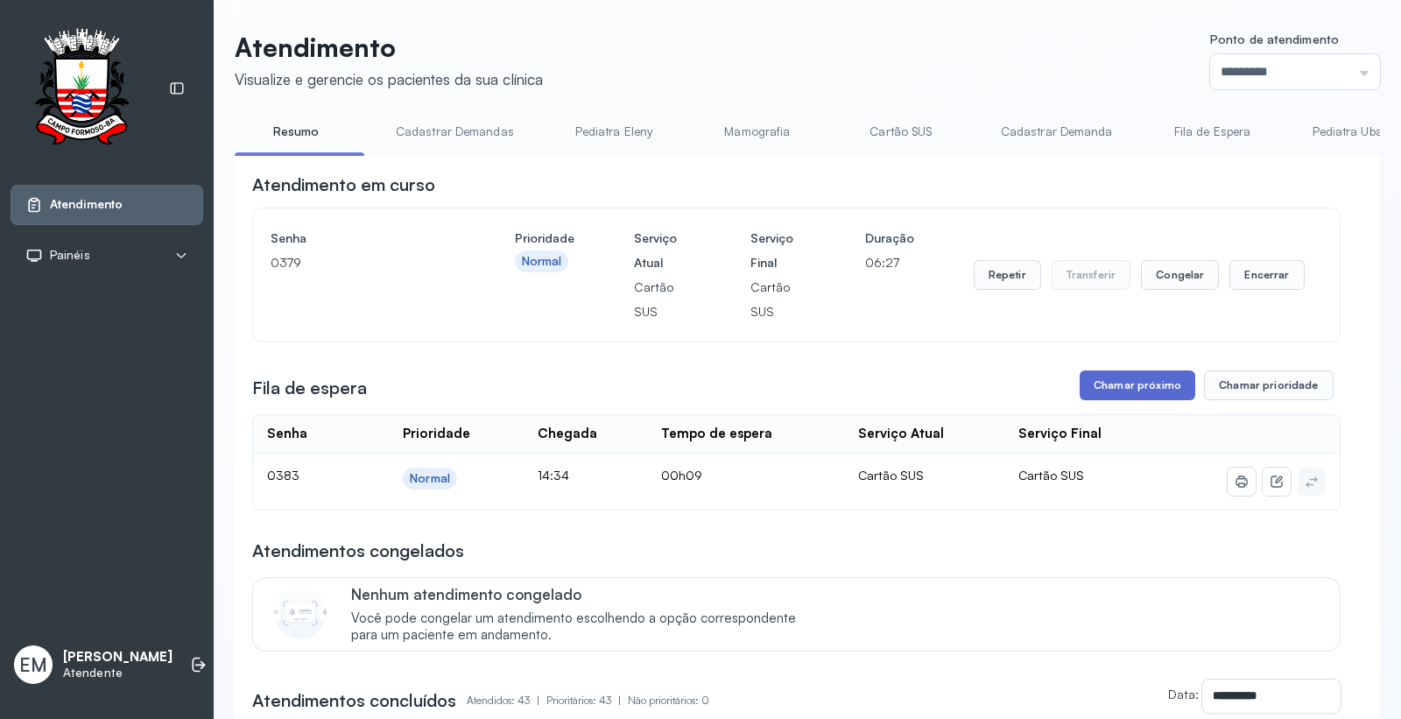
click at [1158, 386] on button "Chamar próximo" at bounding box center [1138, 386] width 116 height 30
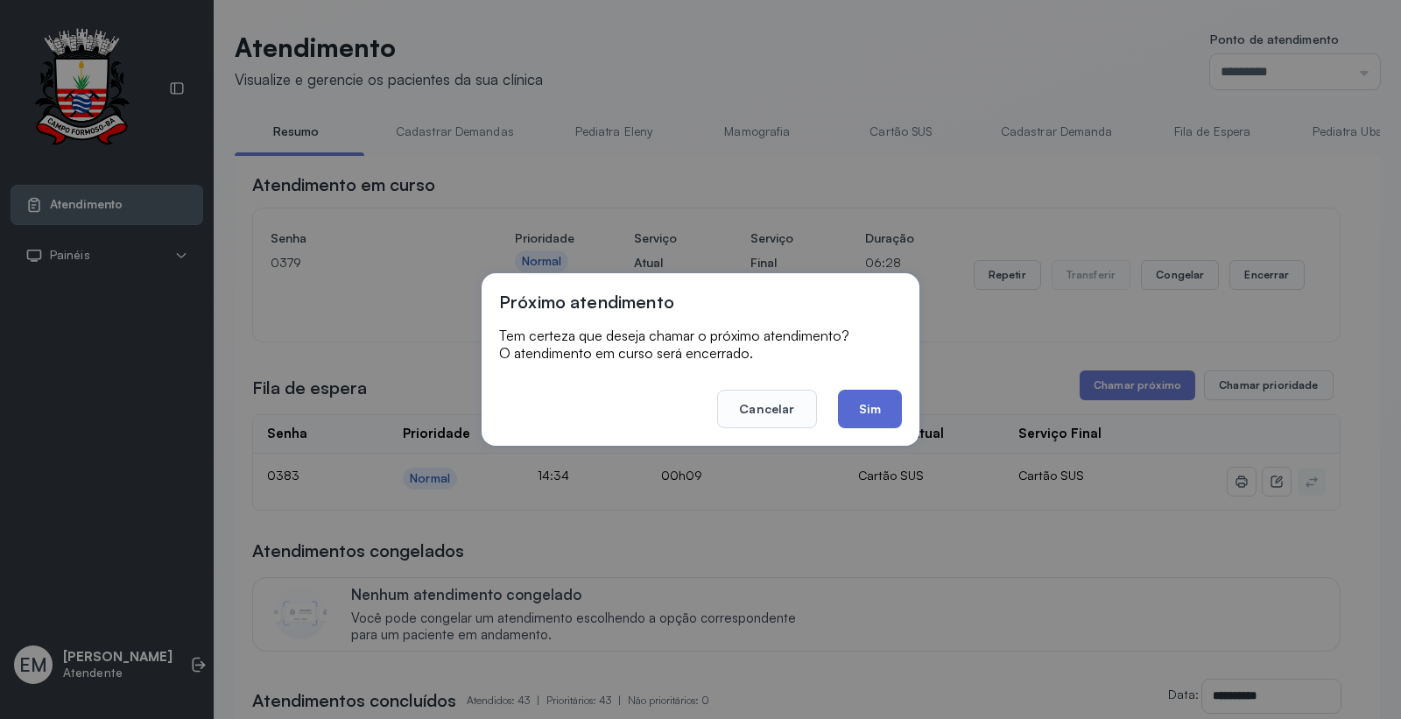
click at [865, 409] on button "Sim" at bounding box center [870, 409] width 64 height 39
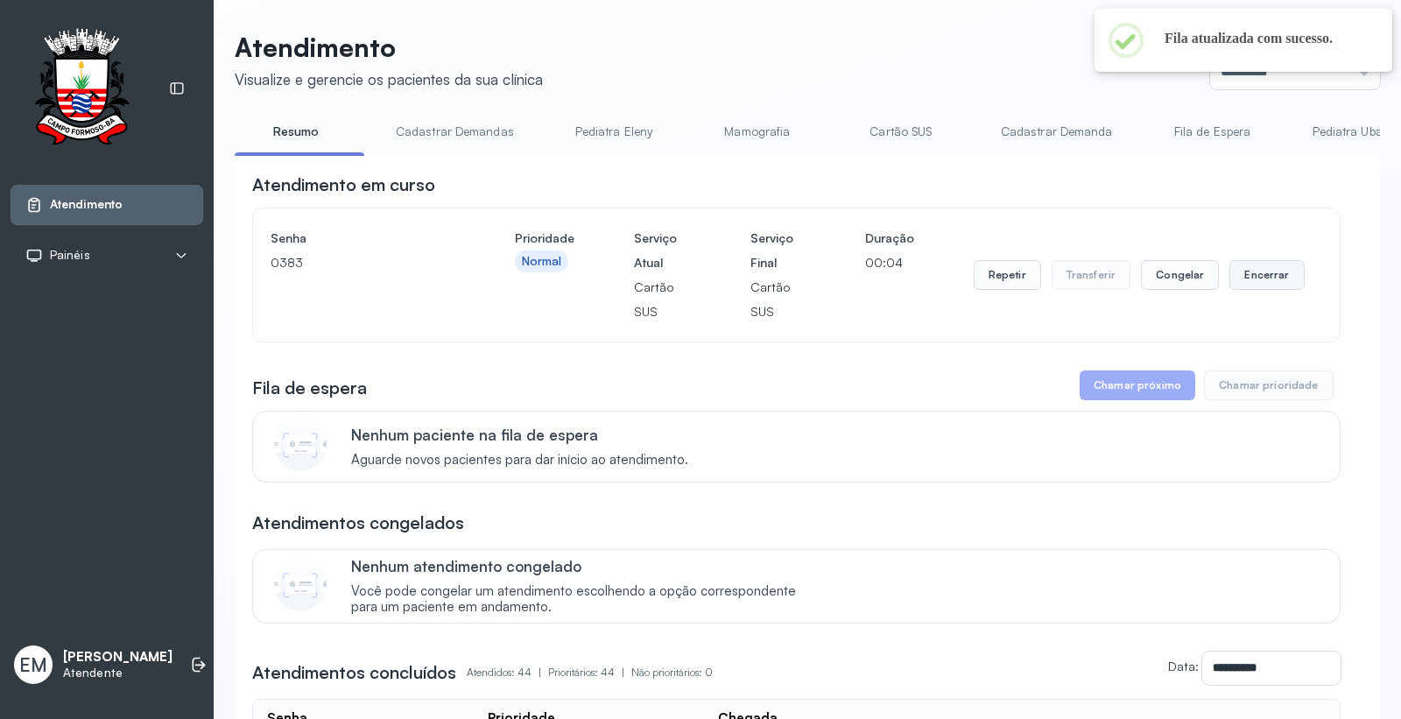
click at [1251, 285] on button "Encerrar" at bounding box center [1267, 275] width 74 height 30
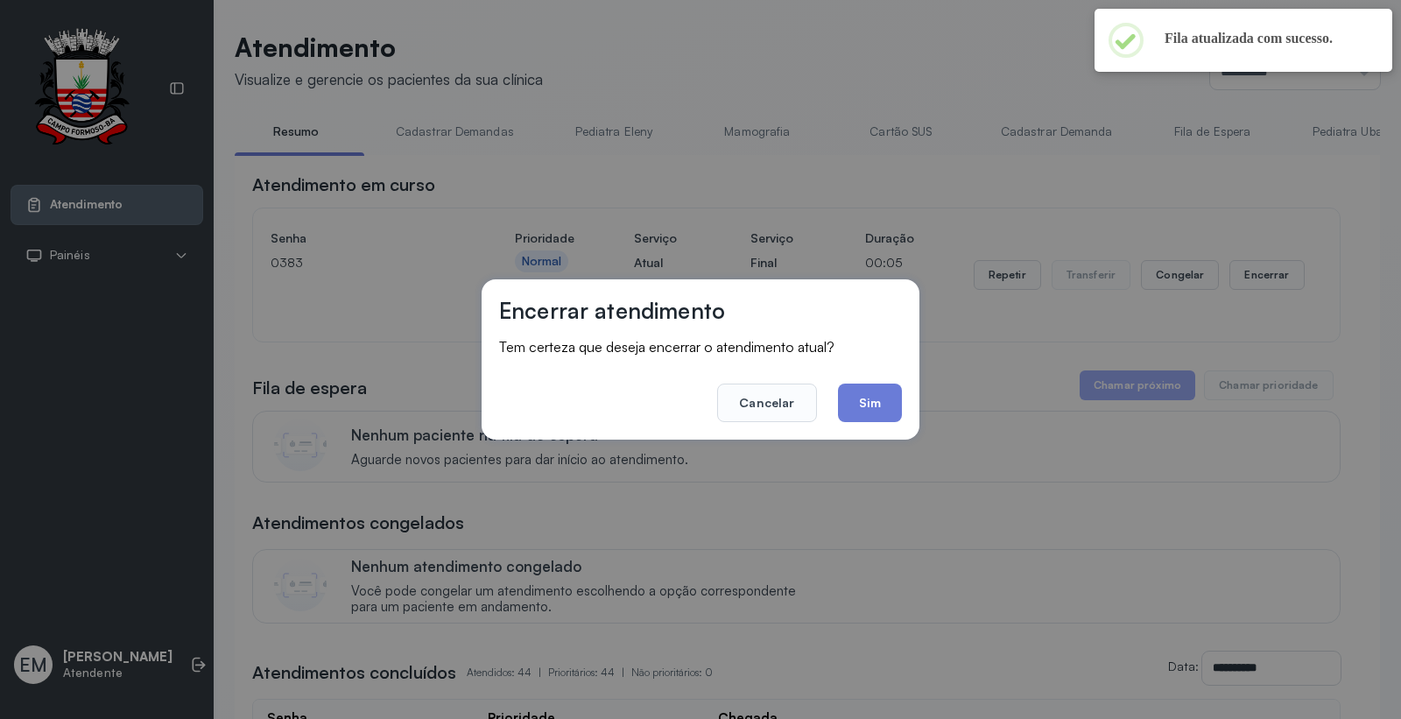
click at [872, 399] on button "Sim" at bounding box center [870, 403] width 64 height 39
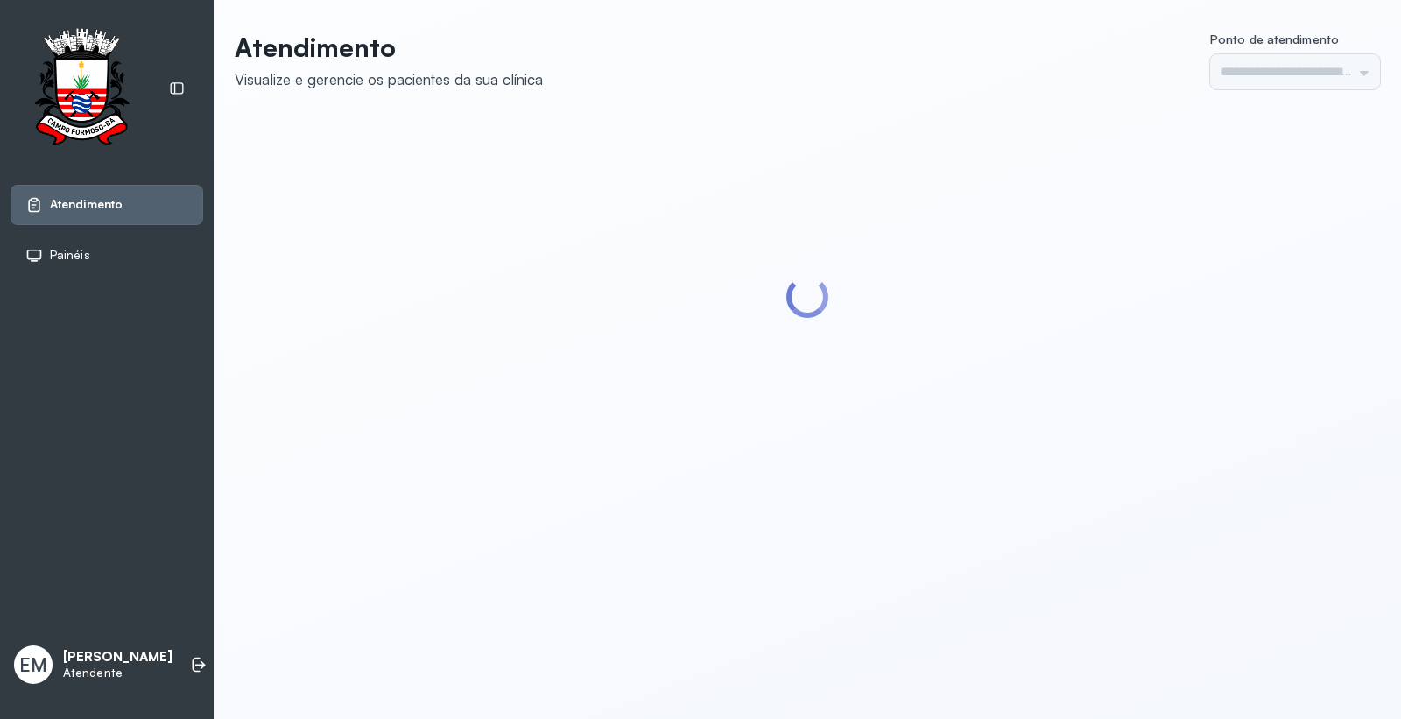
type input "*********"
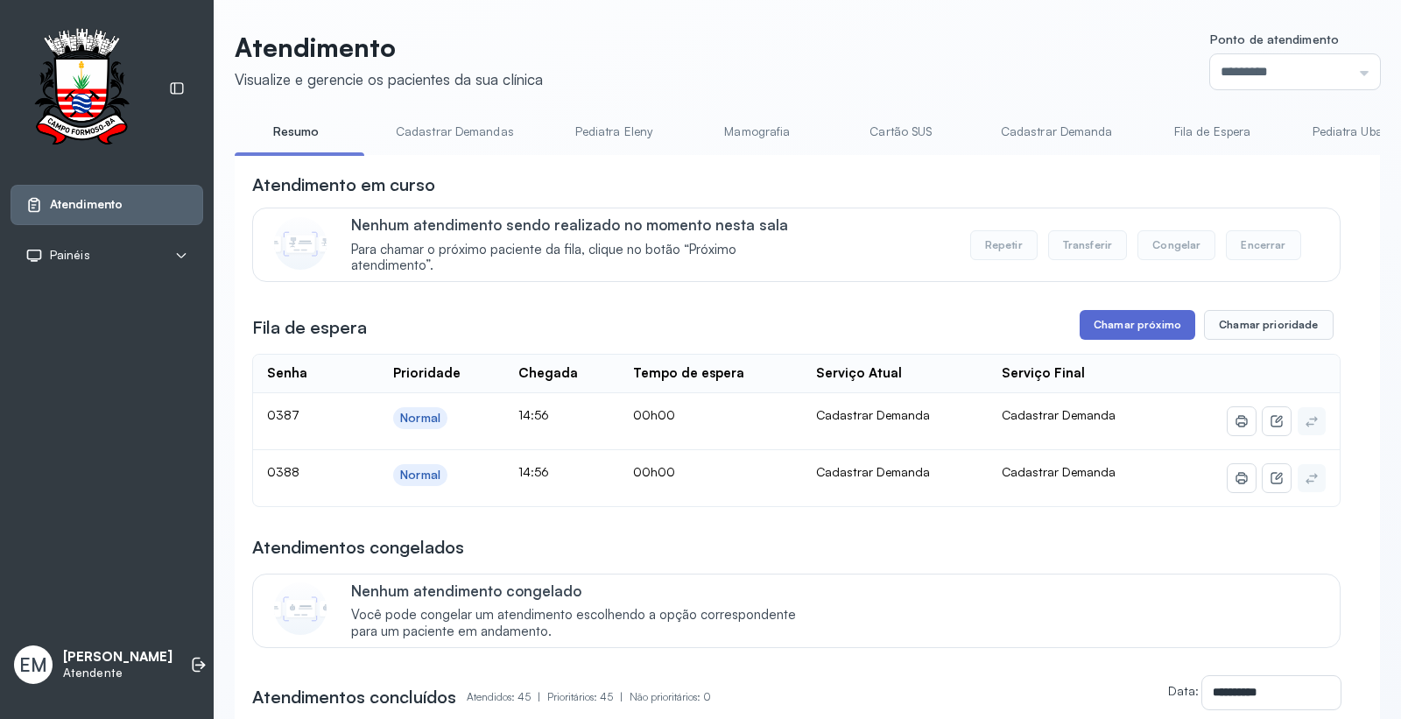
drag, startPoint x: 1154, startPoint y: 328, endPoint x: 1141, endPoint y: 335, distance: 14.5
click at [1141, 335] on button "Chamar próximo" at bounding box center [1138, 325] width 116 height 30
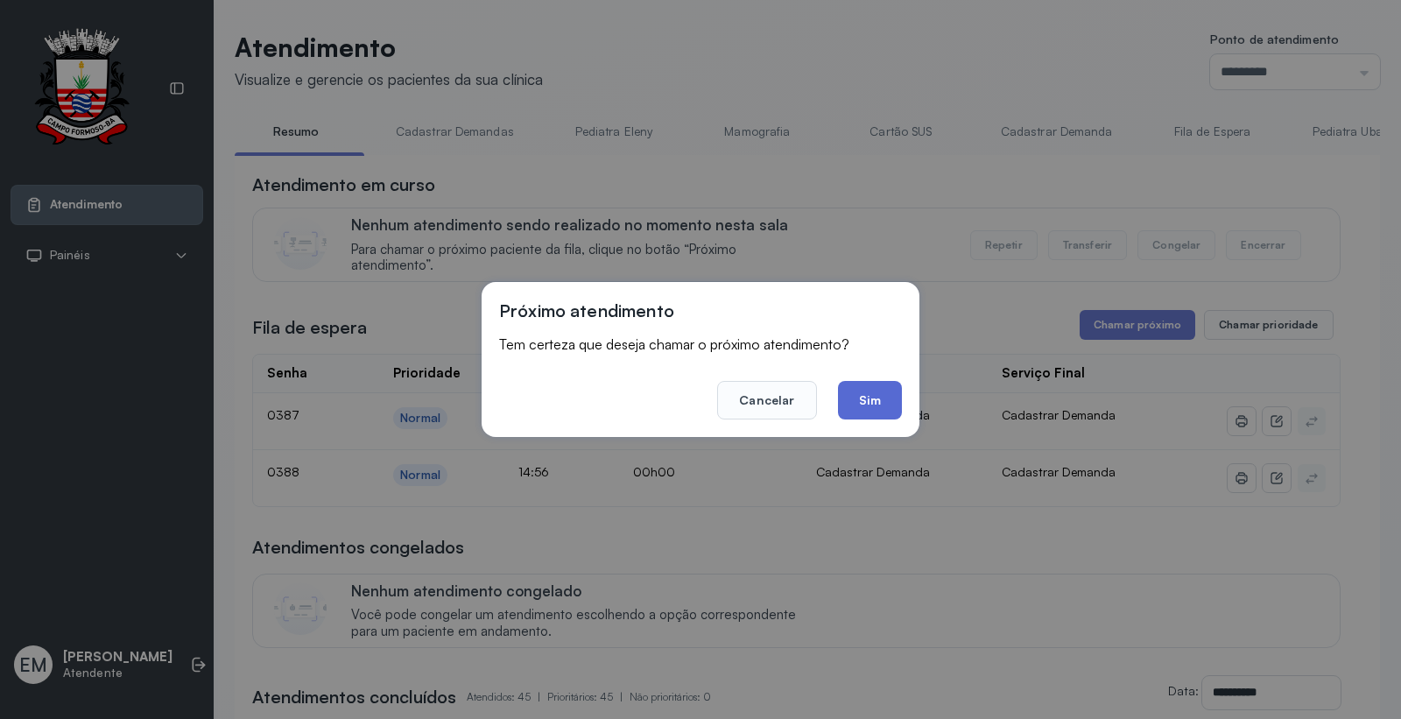
click at [886, 401] on button "Sim" at bounding box center [870, 400] width 64 height 39
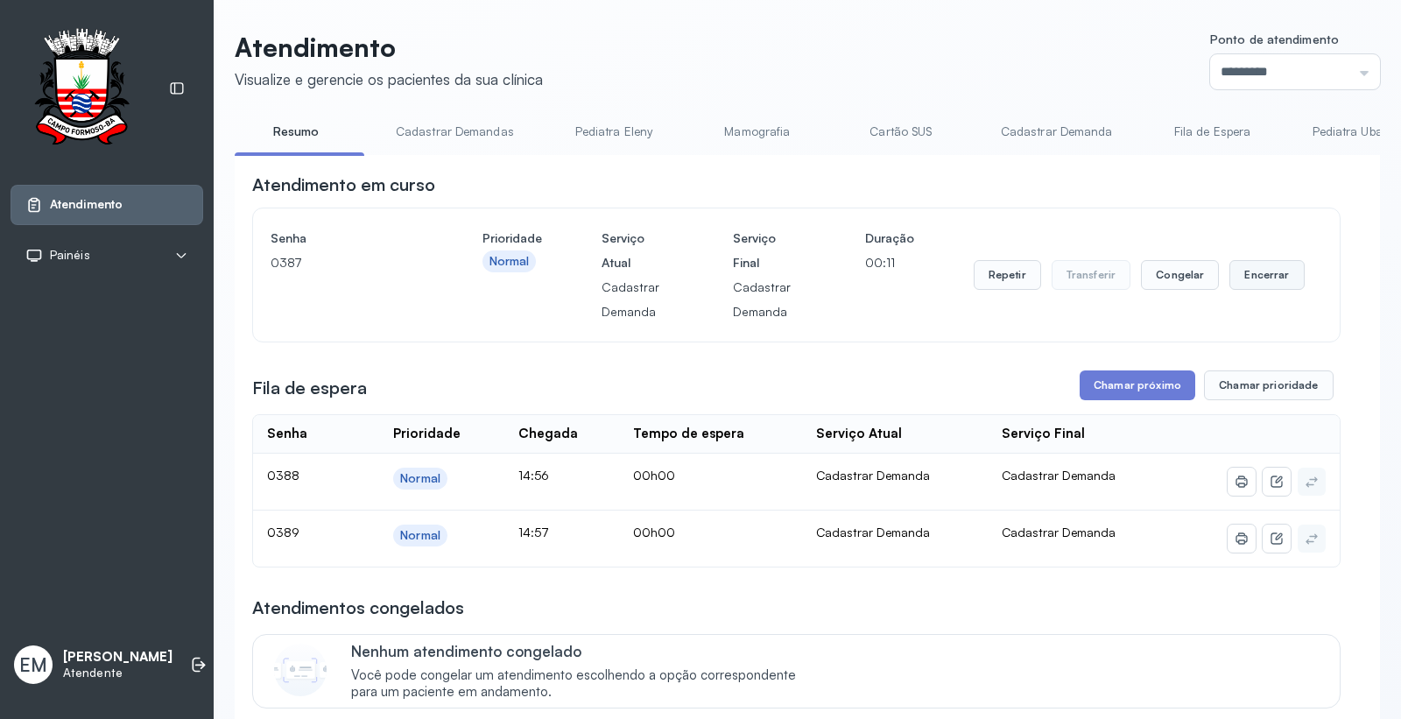
click at [1232, 276] on button "Encerrar" at bounding box center [1267, 275] width 74 height 30
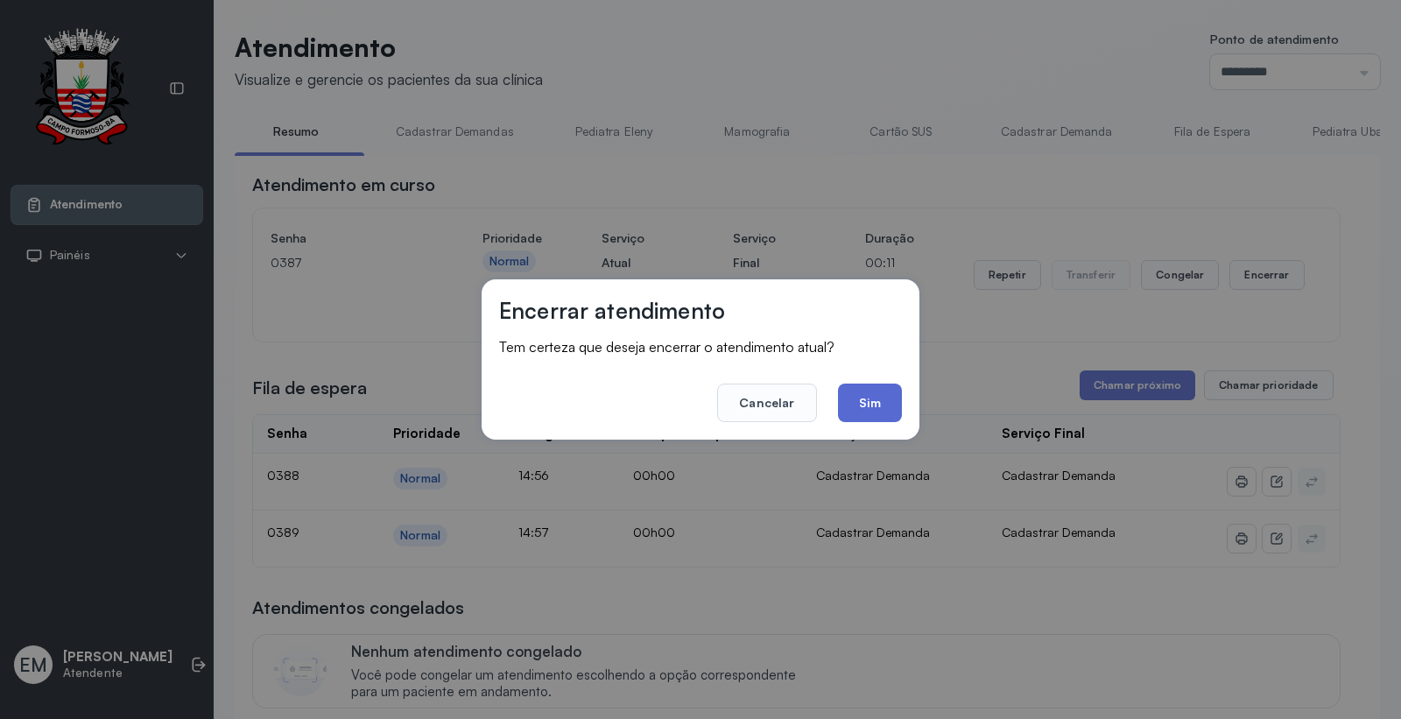
click at [879, 396] on button "Sim" at bounding box center [870, 403] width 64 height 39
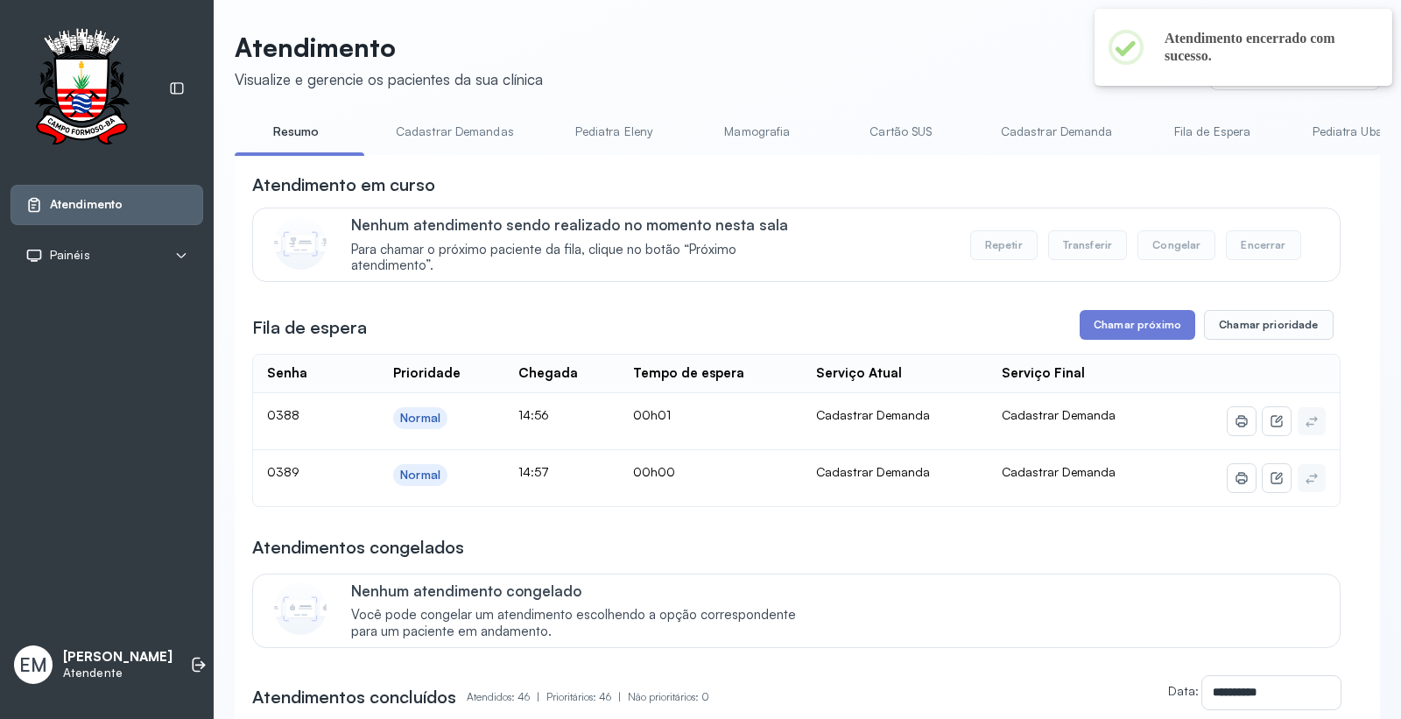
click at [1121, 318] on button "Chamar próximo" at bounding box center [1138, 325] width 116 height 30
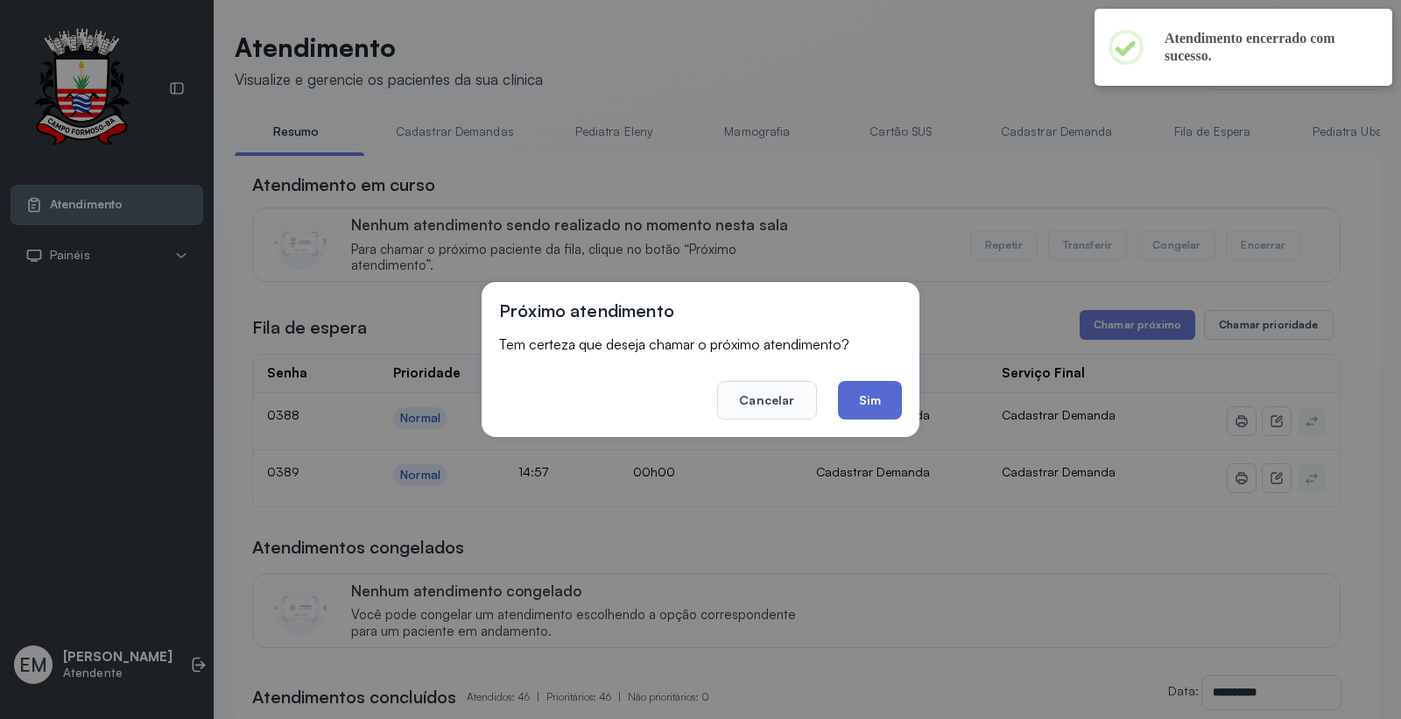
click at [895, 413] on button "Sim" at bounding box center [870, 400] width 64 height 39
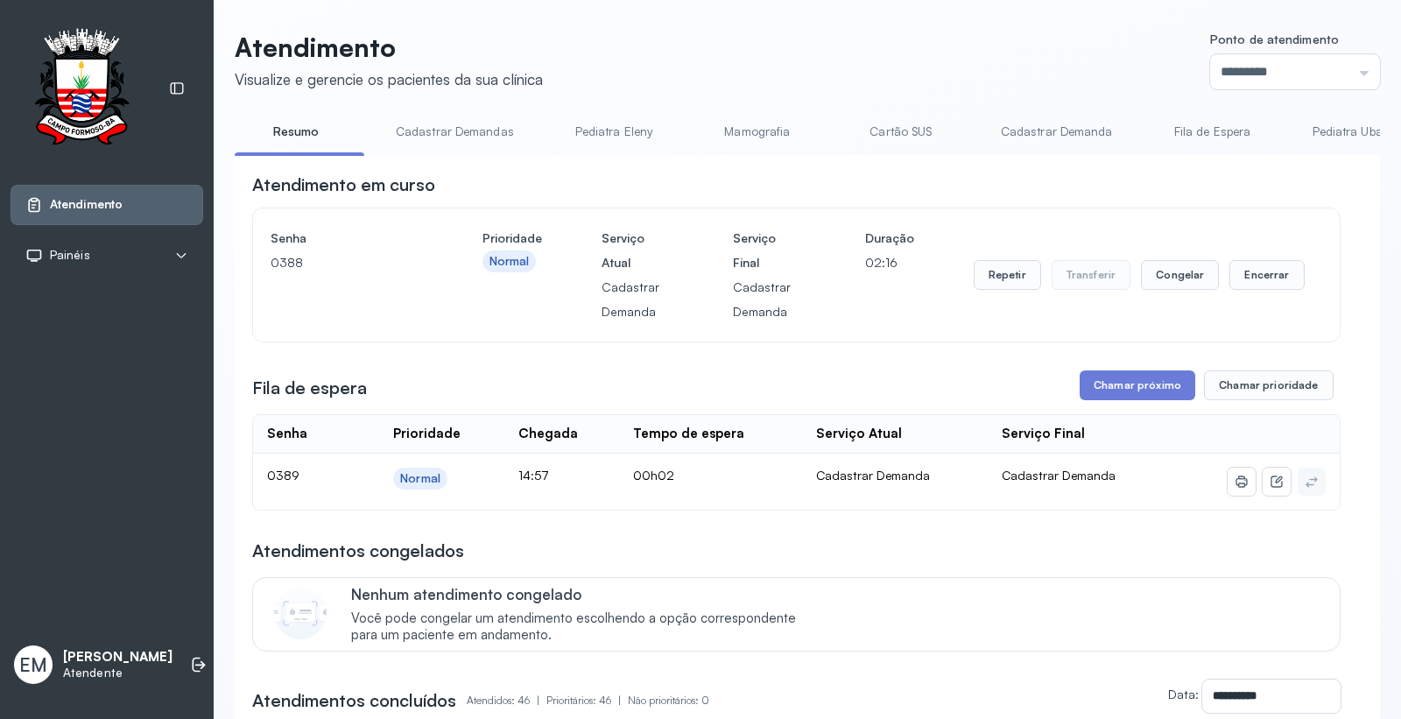
click at [1215, 273] on div "Repetir Transferir Congelar Encerrar" at bounding box center [1139, 275] width 331 height 30
click at [1245, 290] on button "Encerrar" at bounding box center [1267, 275] width 74 height 30
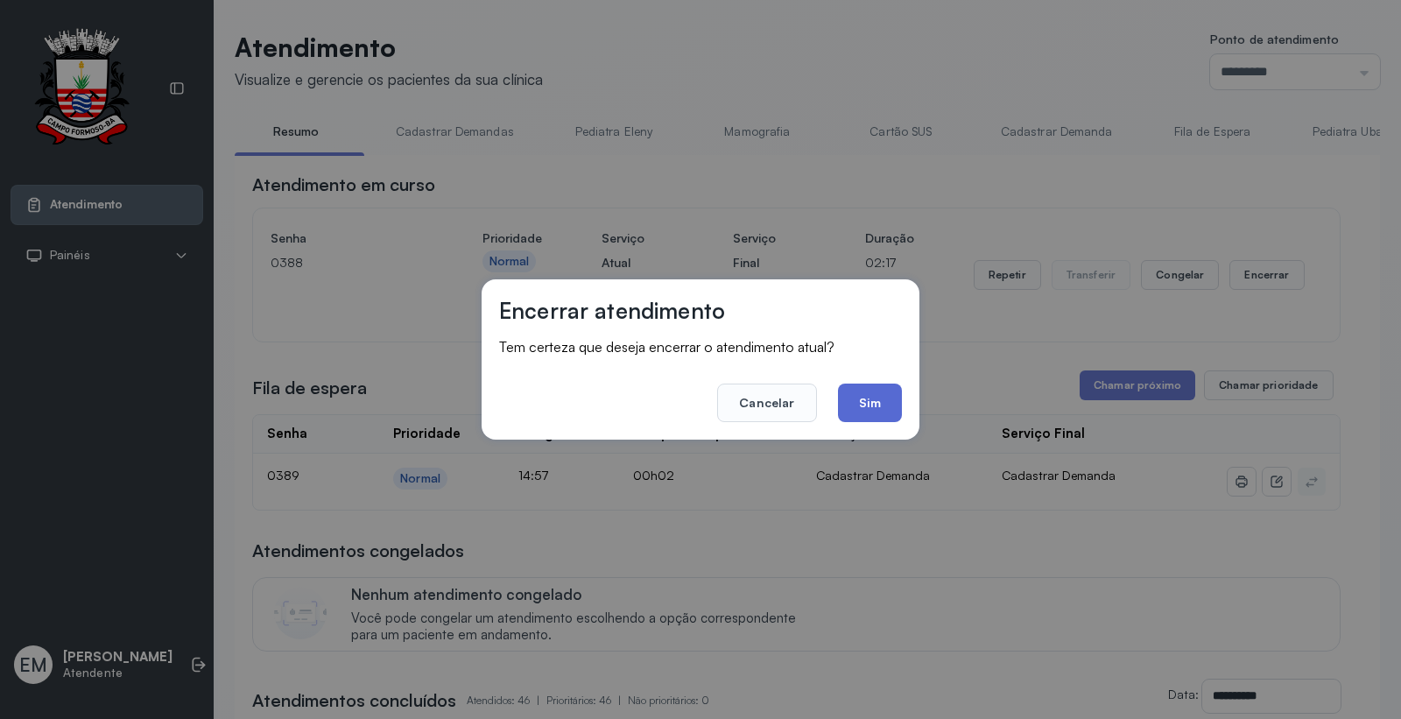
click at [874, 415] on button "Sim" at bounding box center [870, 403] width 64 height 39
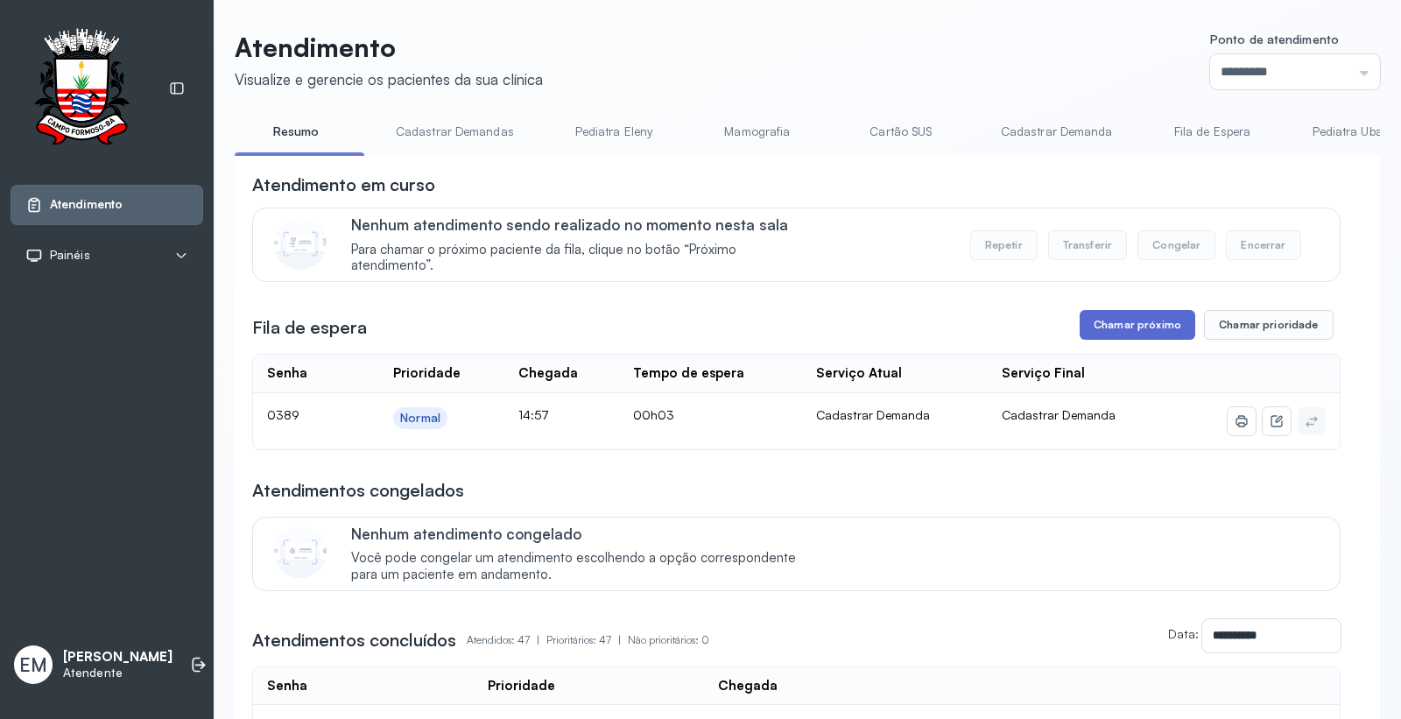
click at [1134, 325] on button "Chamar próximo" at bounding box center [1138, 325] width 116 height 30
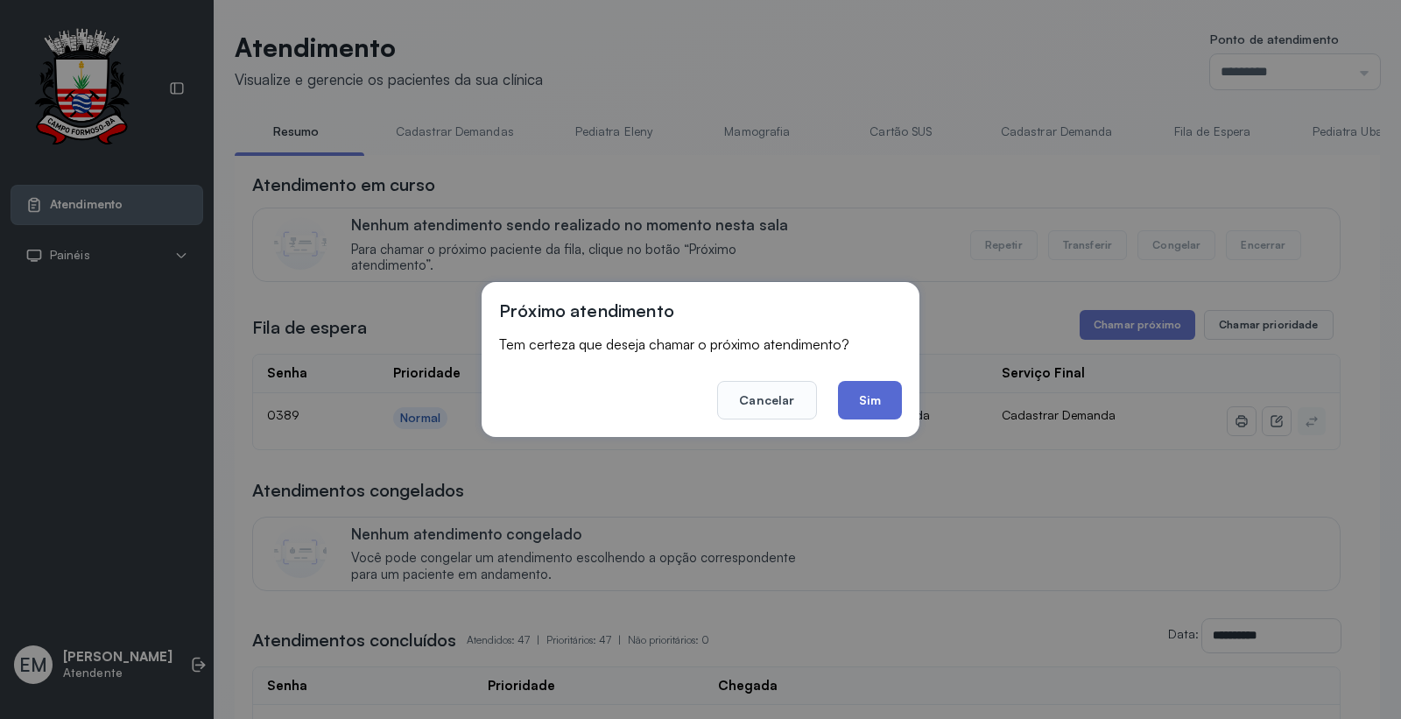
click at [872, 394] on button "Sim" at bounding box center [870, 400] width 64 height 39
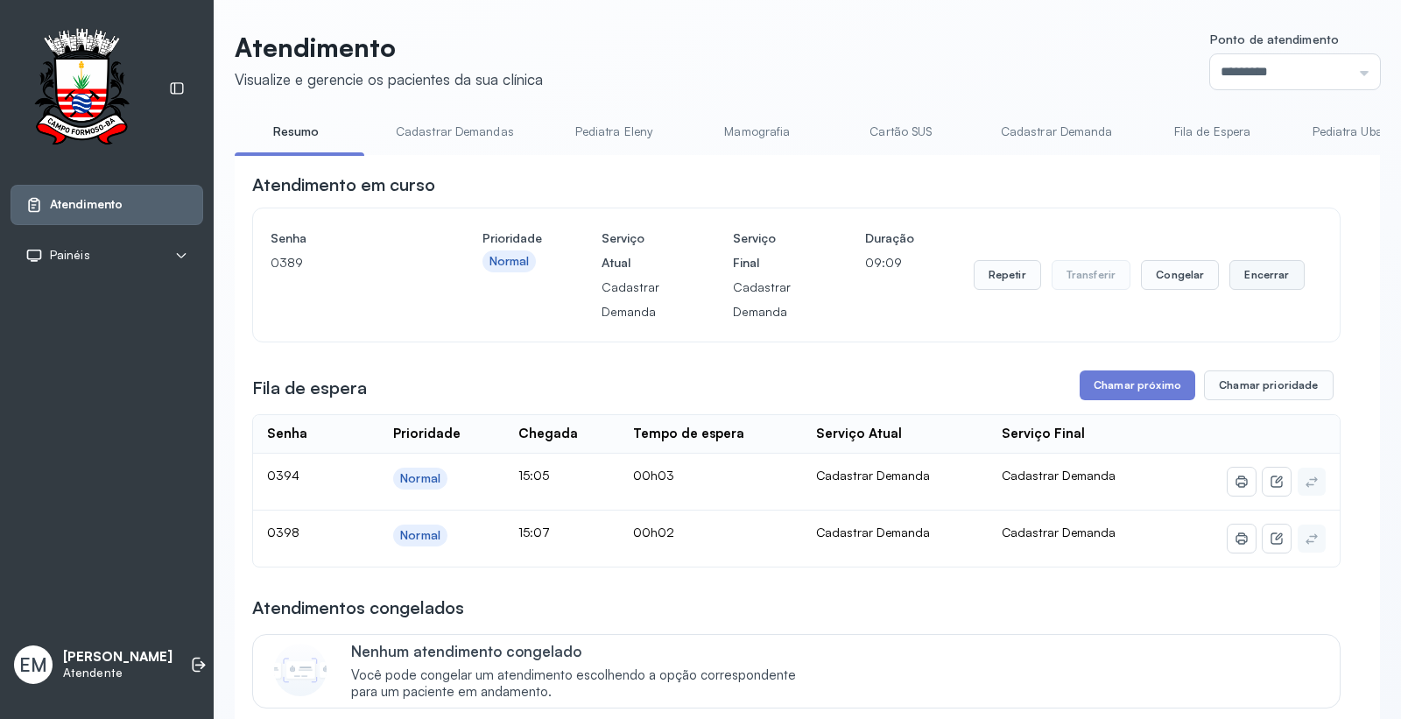
click at [1242, 264] on button "Encerrar" at bounding box center [1267, 275] width 74 height 30
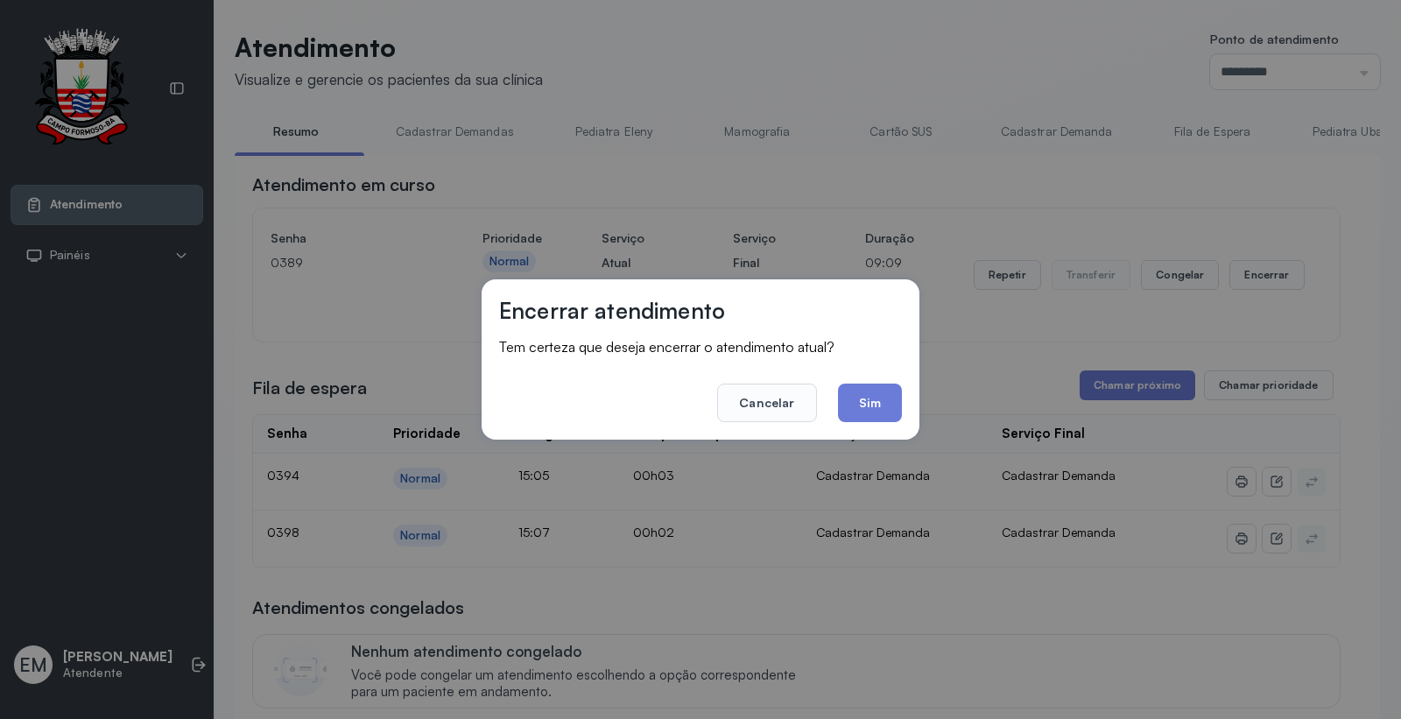
click at [903, 398] on div "Encerrar atendimento Tem certeza que deseja encerrar o atendimento atual? Cance…" at bounding box center [701, 359] width 438 height 160
click at [882, 405] on button "Sim" at bounding box center [870, 403] width 64 height 39
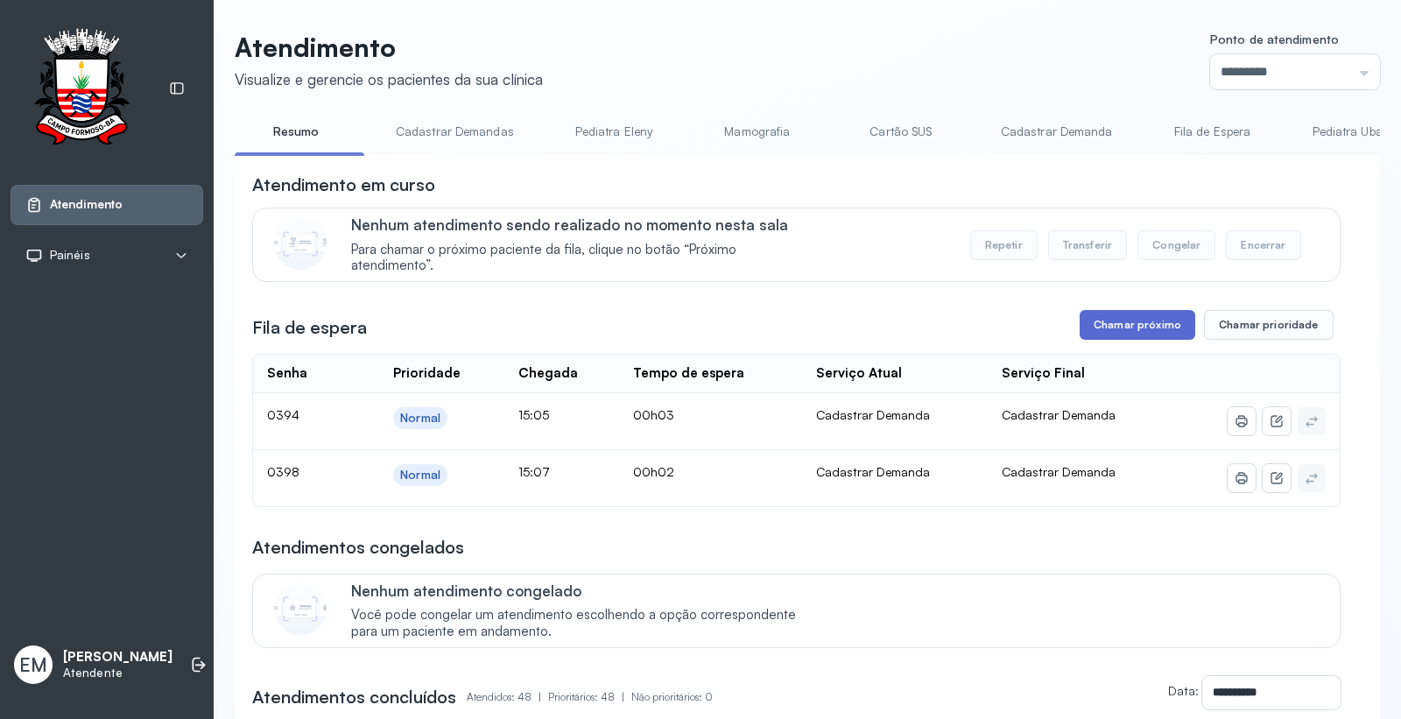
click at [1102, 324] on button "Chamar próximo" at bounding box center [1138, 325] width 116 height 30
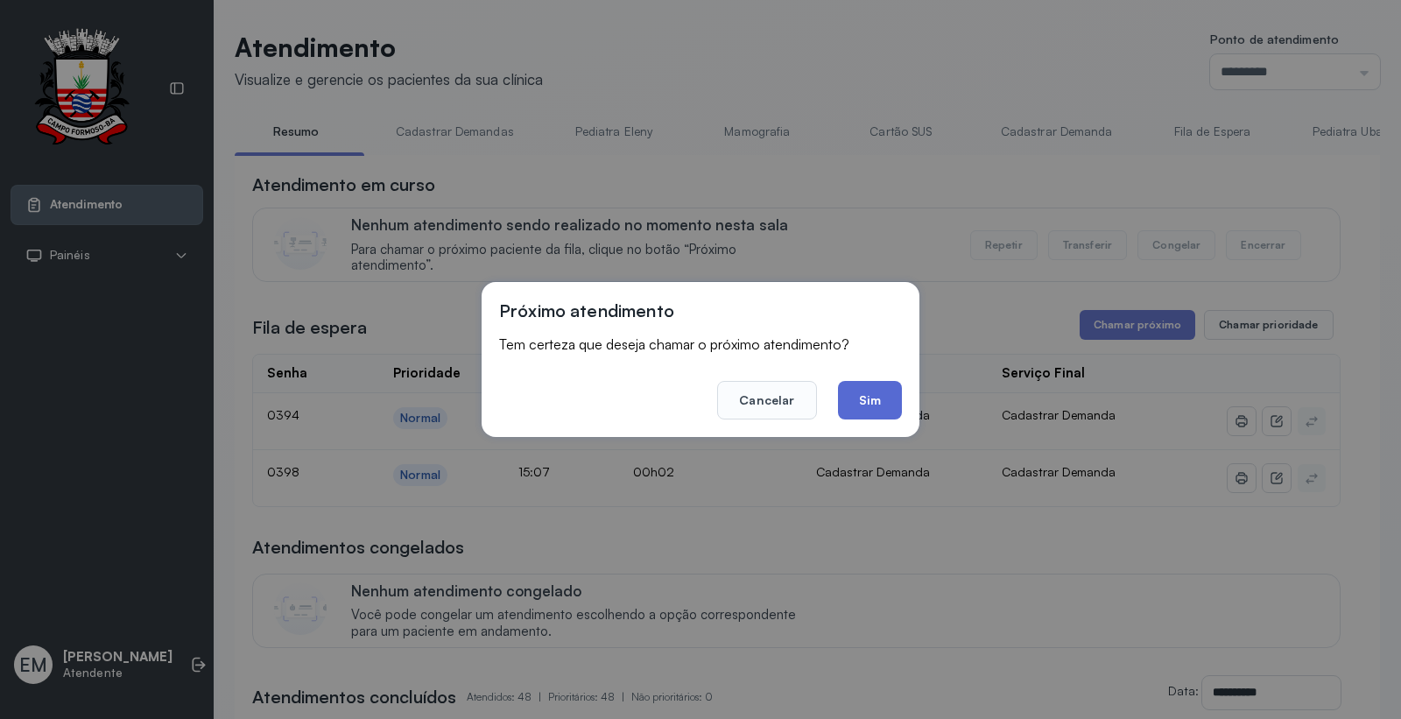
click at [844, 395] on button "Sim" at bounding box center [870, 400] width 64 height 39
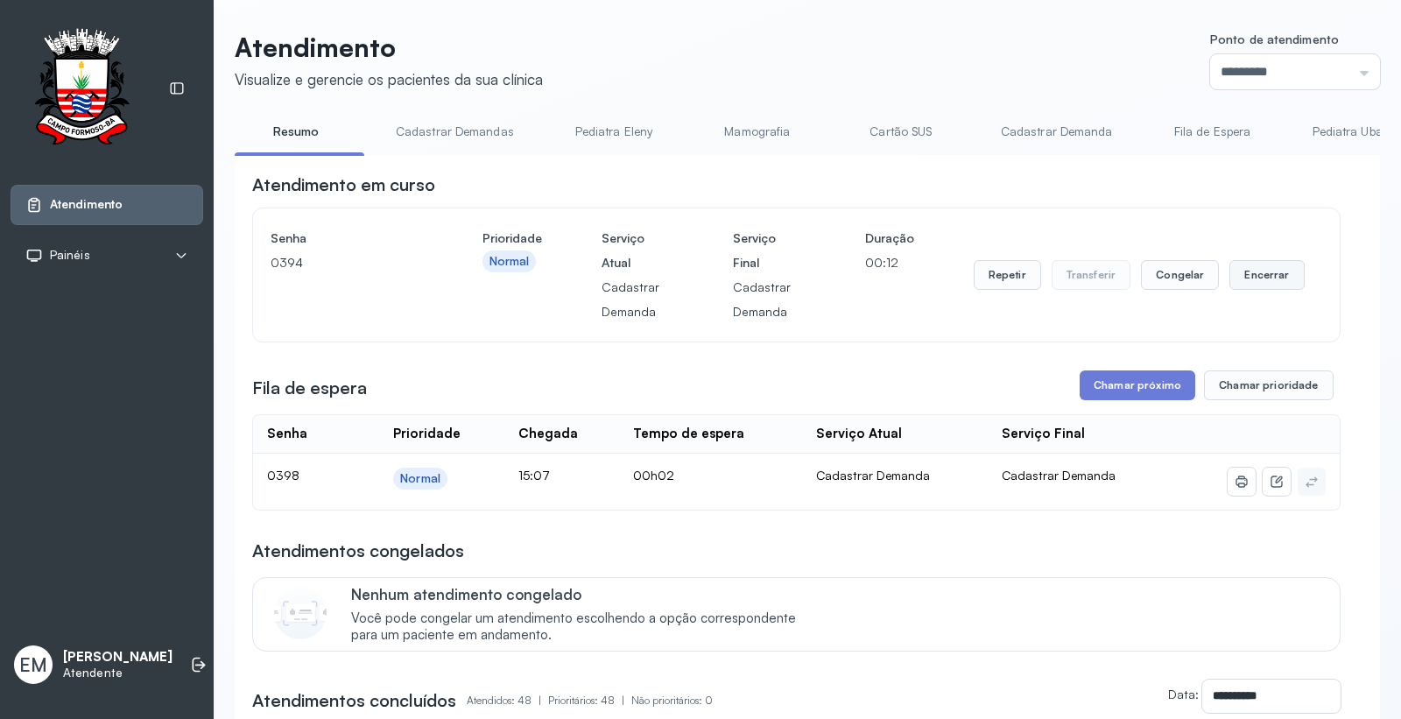
click at [1267, 286] on button "Encerrar" at bounding box center [1267, 275] width 74 height 30
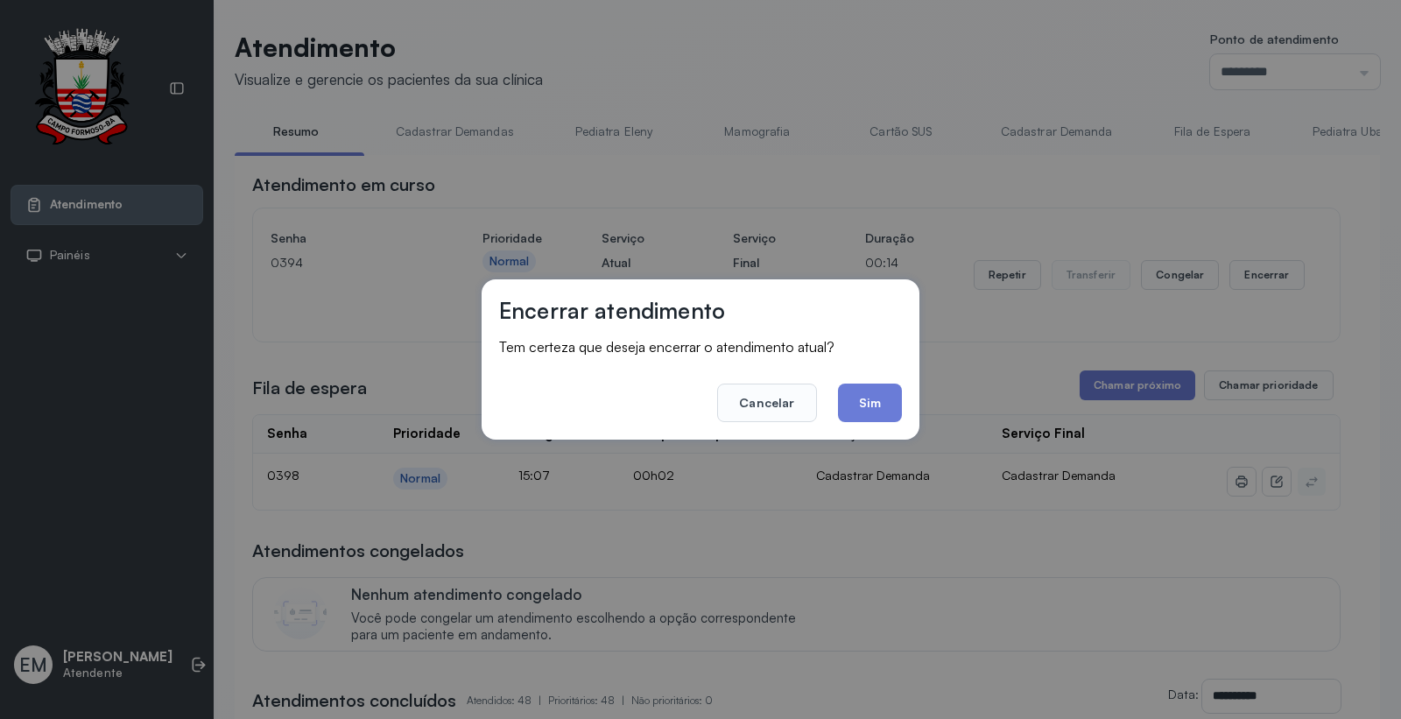
click at [858, 386] on button "Sim" at bounding box center [870, 403] width 64 height 39
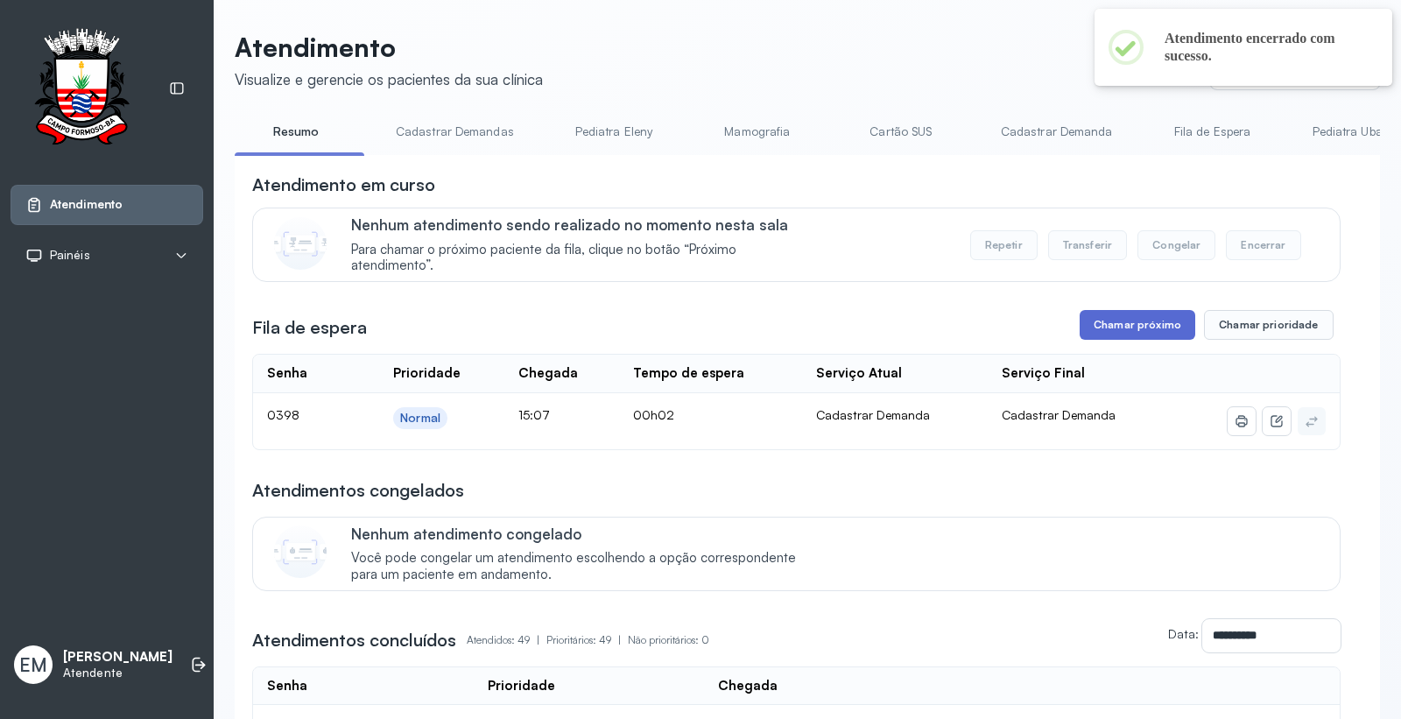
click at [1137, 319] on button "Chamar próximo" at bounding box center [1138, 325] width 116 height 30
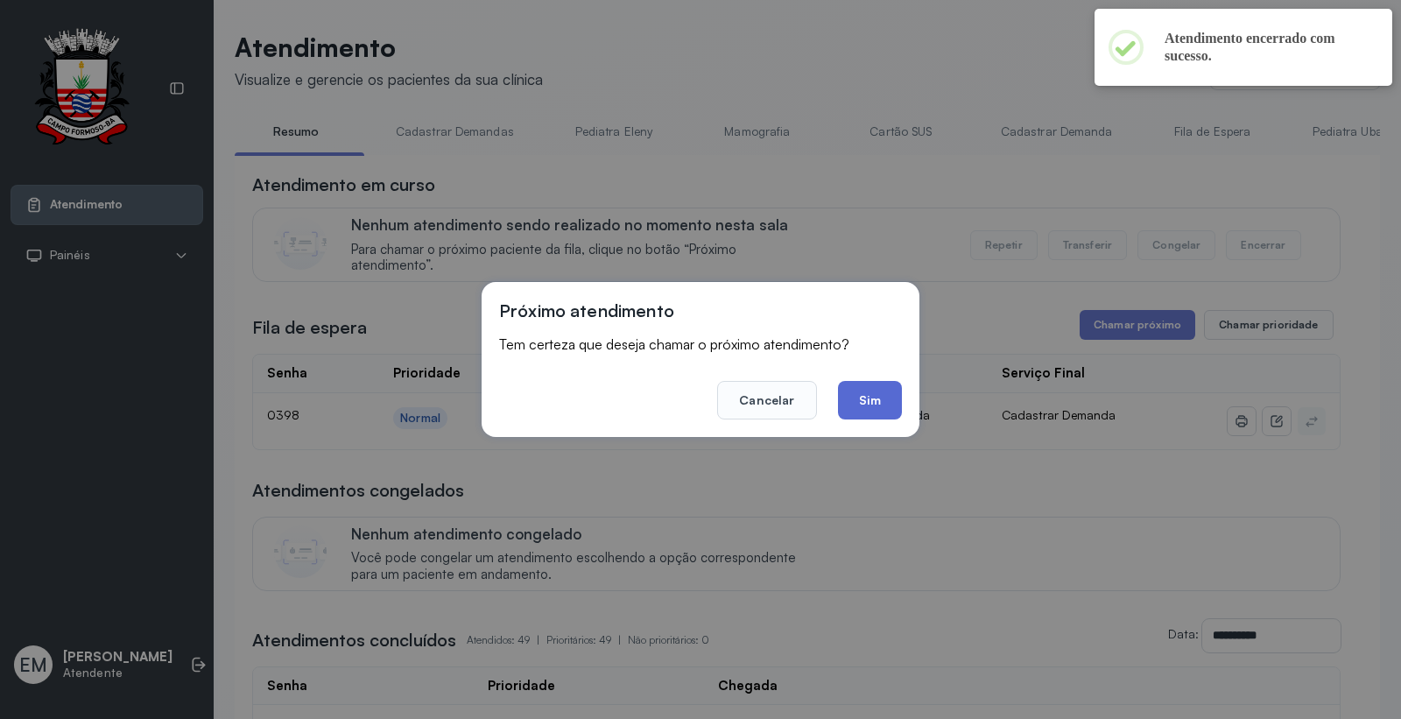
click at [882, 398] on button "Sim" at bounding box center [870, 400] width 64 height 39
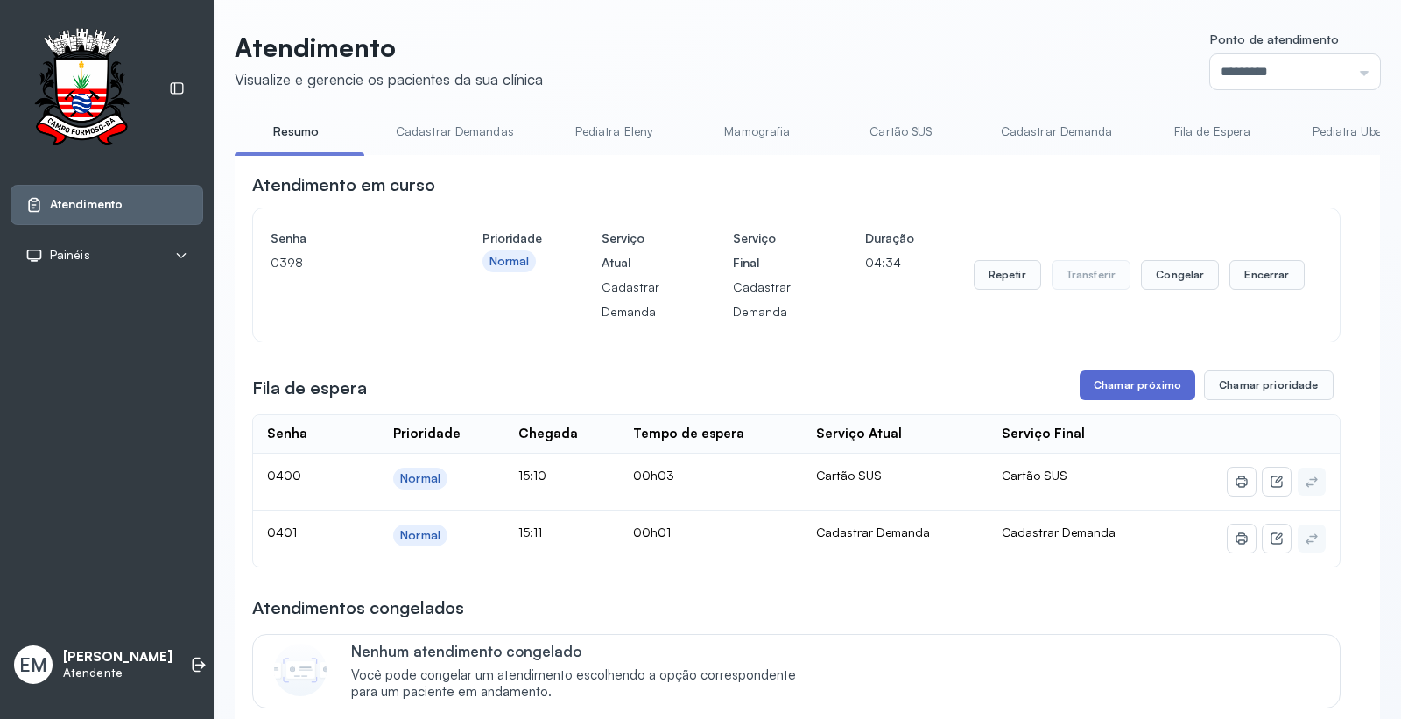
click at [1133, 380] on button "Chamar próximo" at bounding box center [1138, 386] width 116 height 30
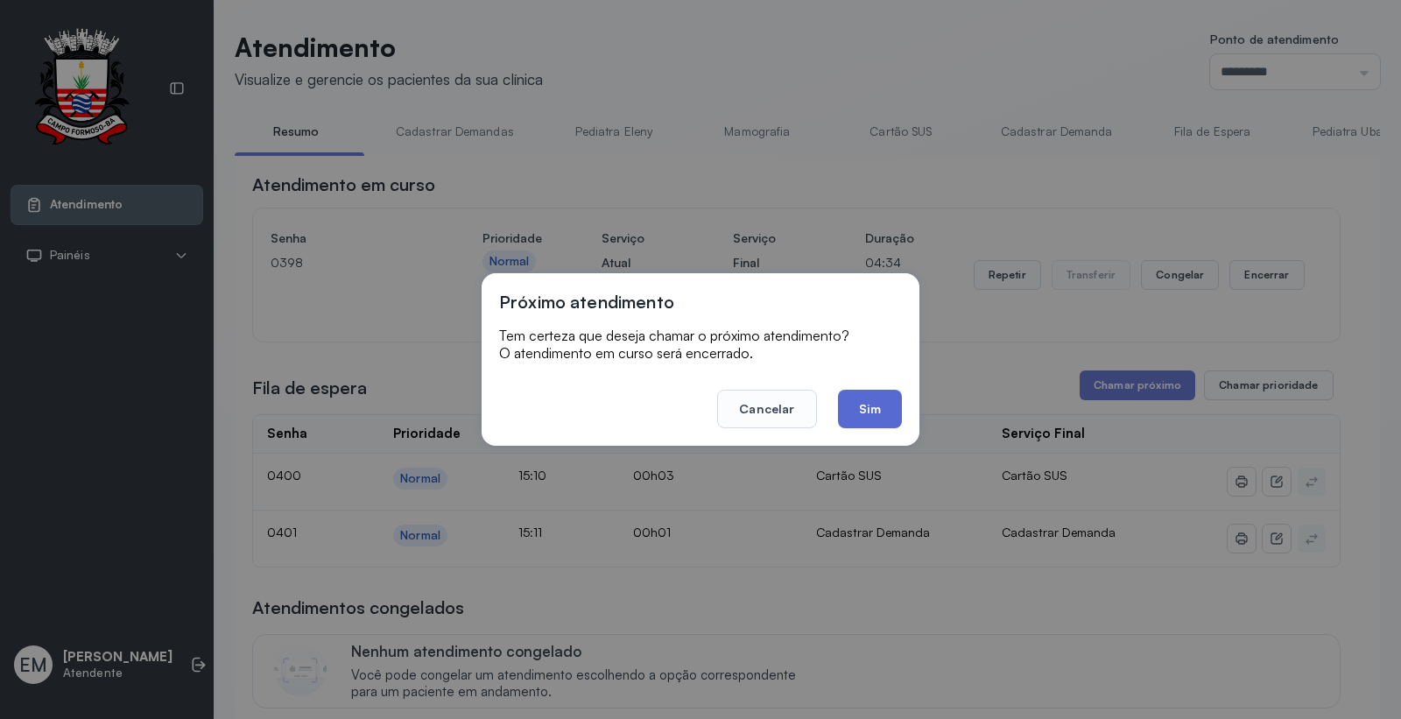
click at [887, 410] on button "Sim" at bounding box center [870, 409] width 64 height 39
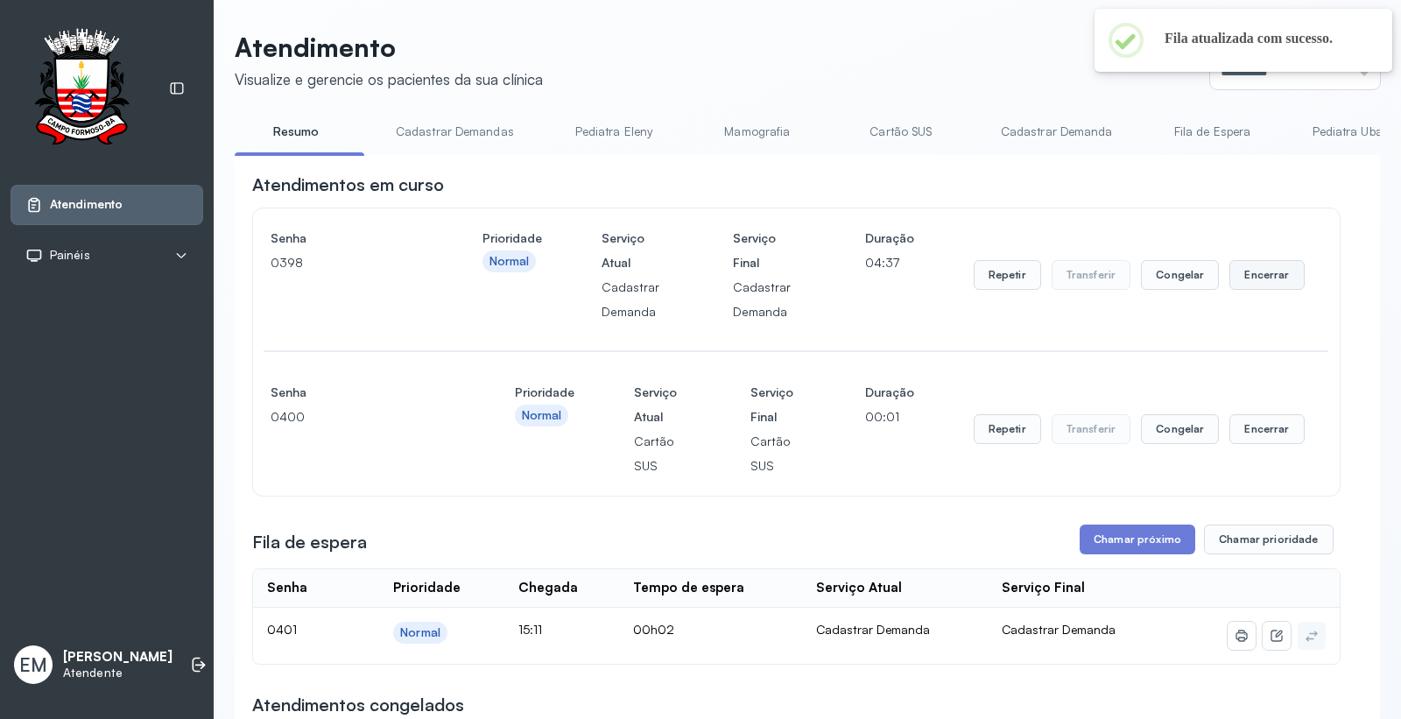
click at [1267, 286] on button "Encerrar" at bounding box center [1267, 275] width 74 height 30
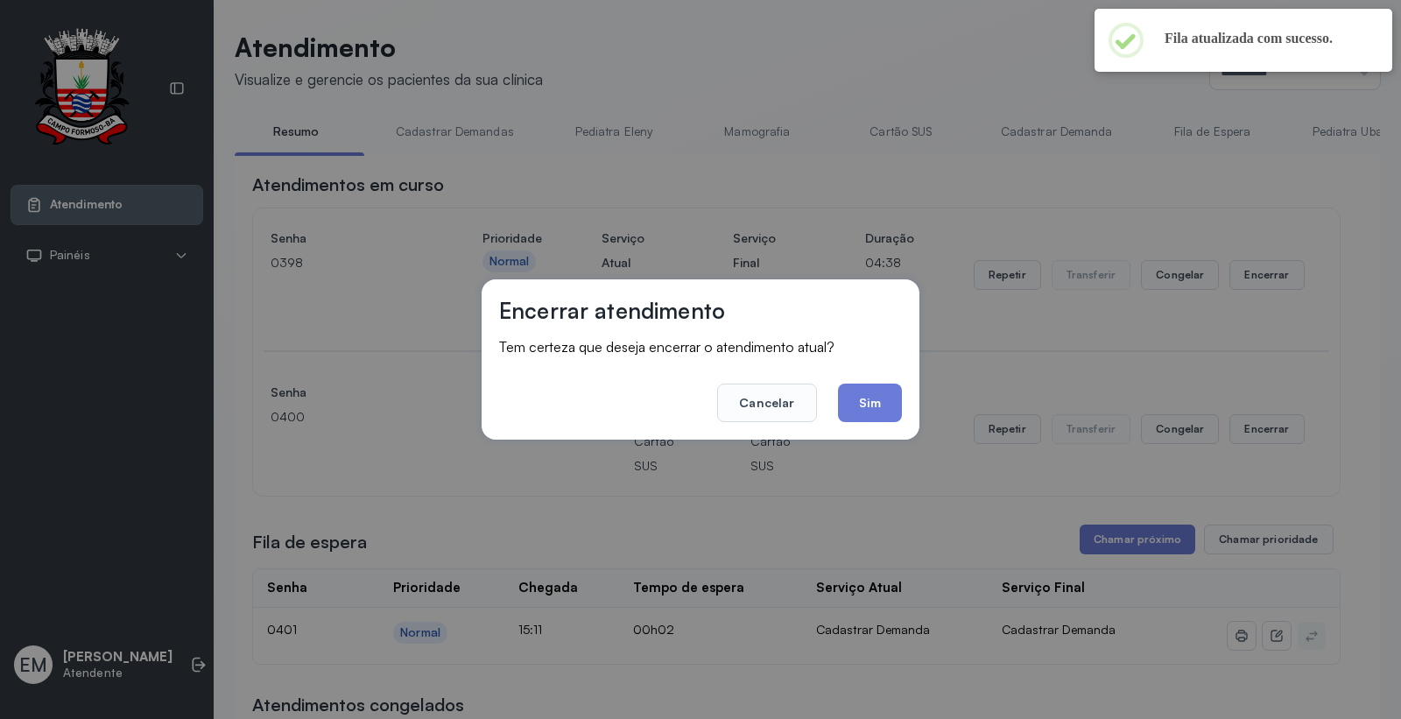
click at [904, 401] on div "Encerrar atendimento Tem certeza que deseja encerrar o atendimento atual? Cance…" at bounding box center [701, 359] width 438 height 160
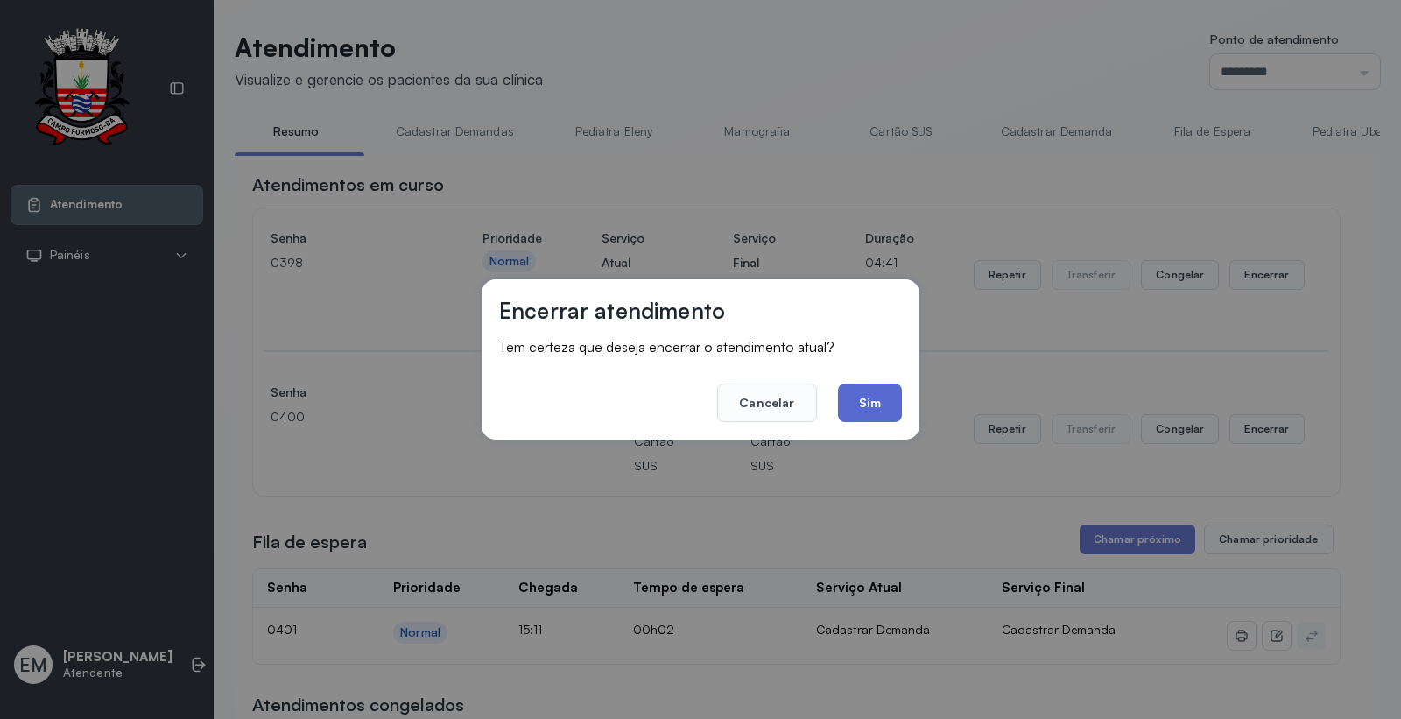
click at [880, 400] on button "Sim" at bounding box center [870, 403] width 64 height 39
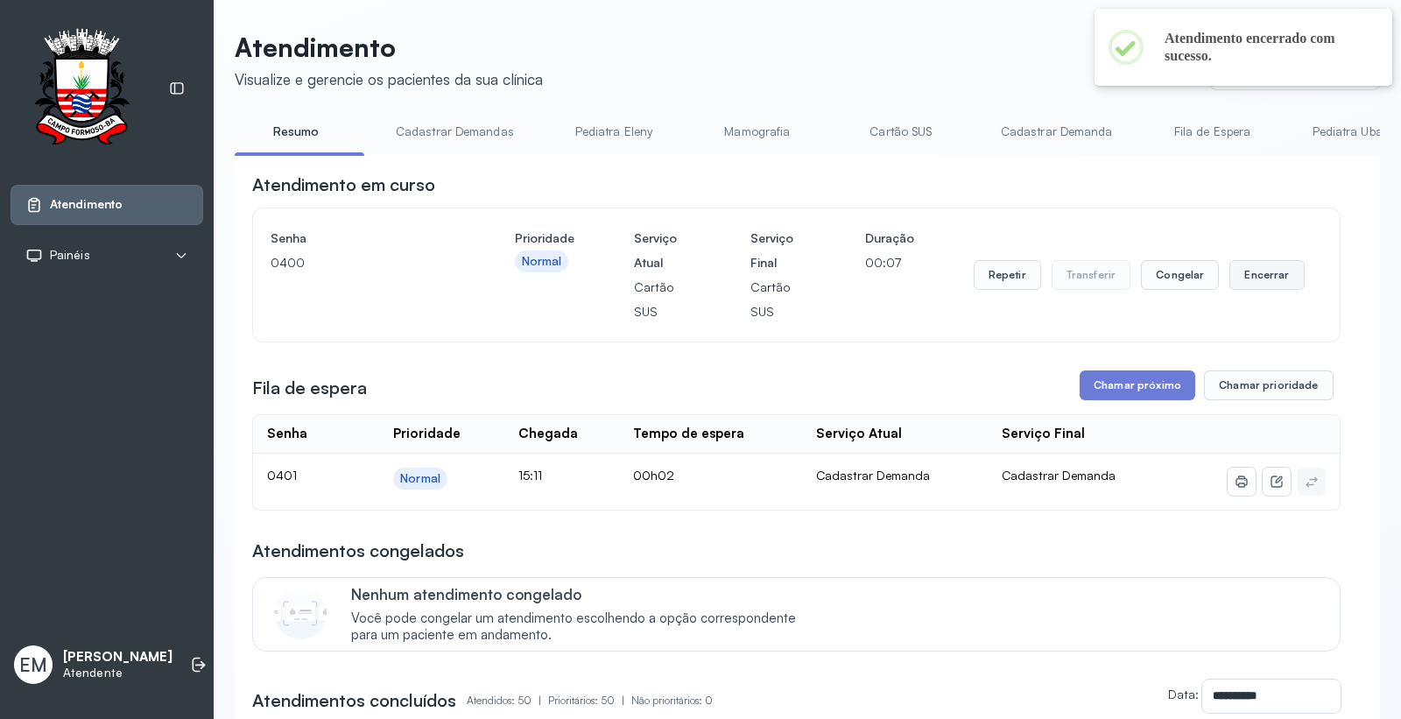
click at [1261, 285] on button "Encerrar" at bounding box center [1267, 275] width 74 height 30
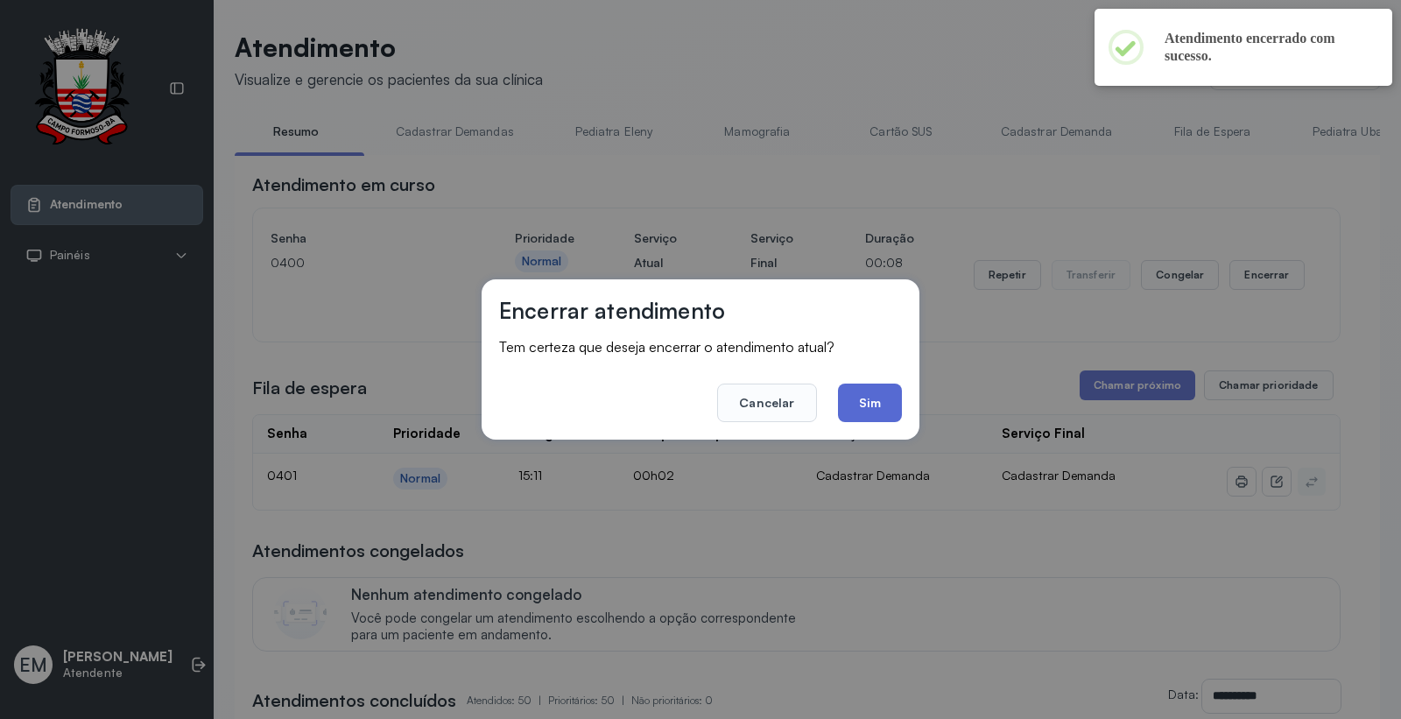
click at [865, 399] on button "Sim" at bounding box center [870, 403] width 64 height 39
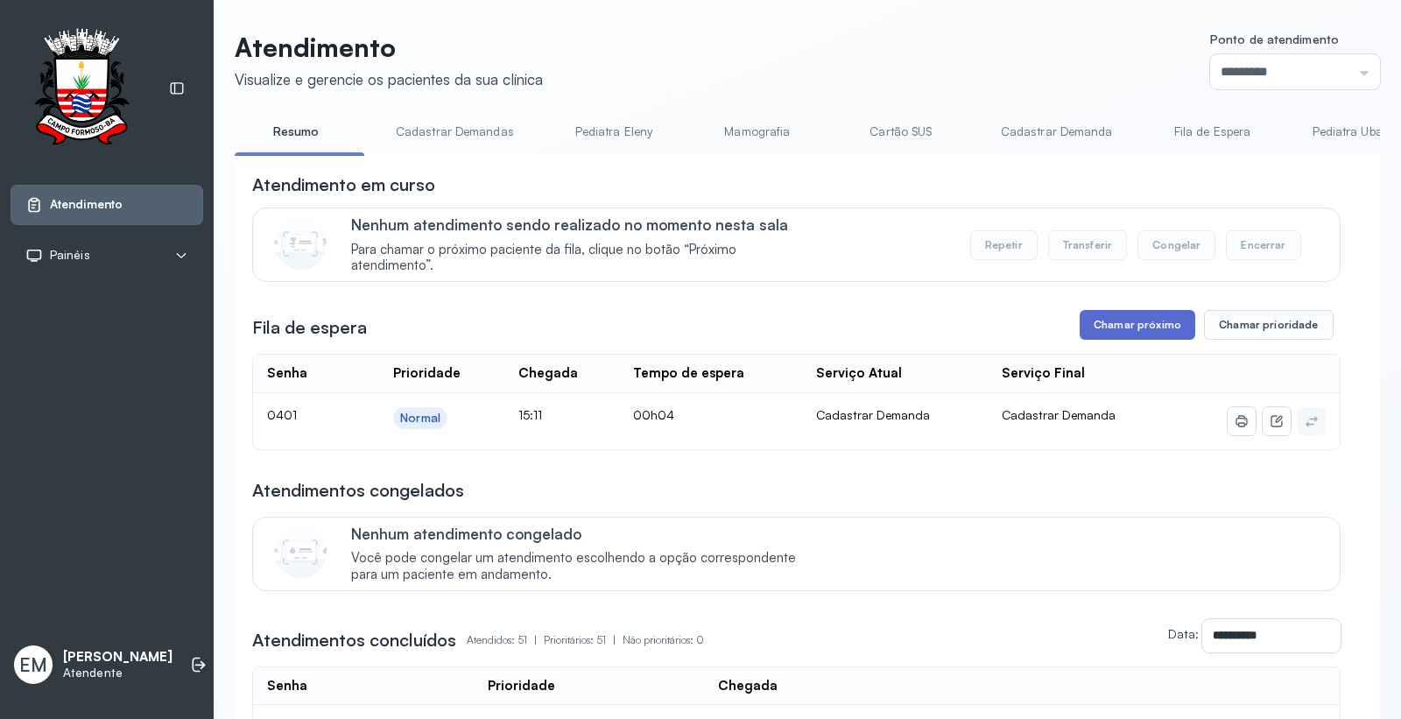
click at [1080, 330] on button "Chamar próximo" at bounding box center [1138, 325] width 116 height 30
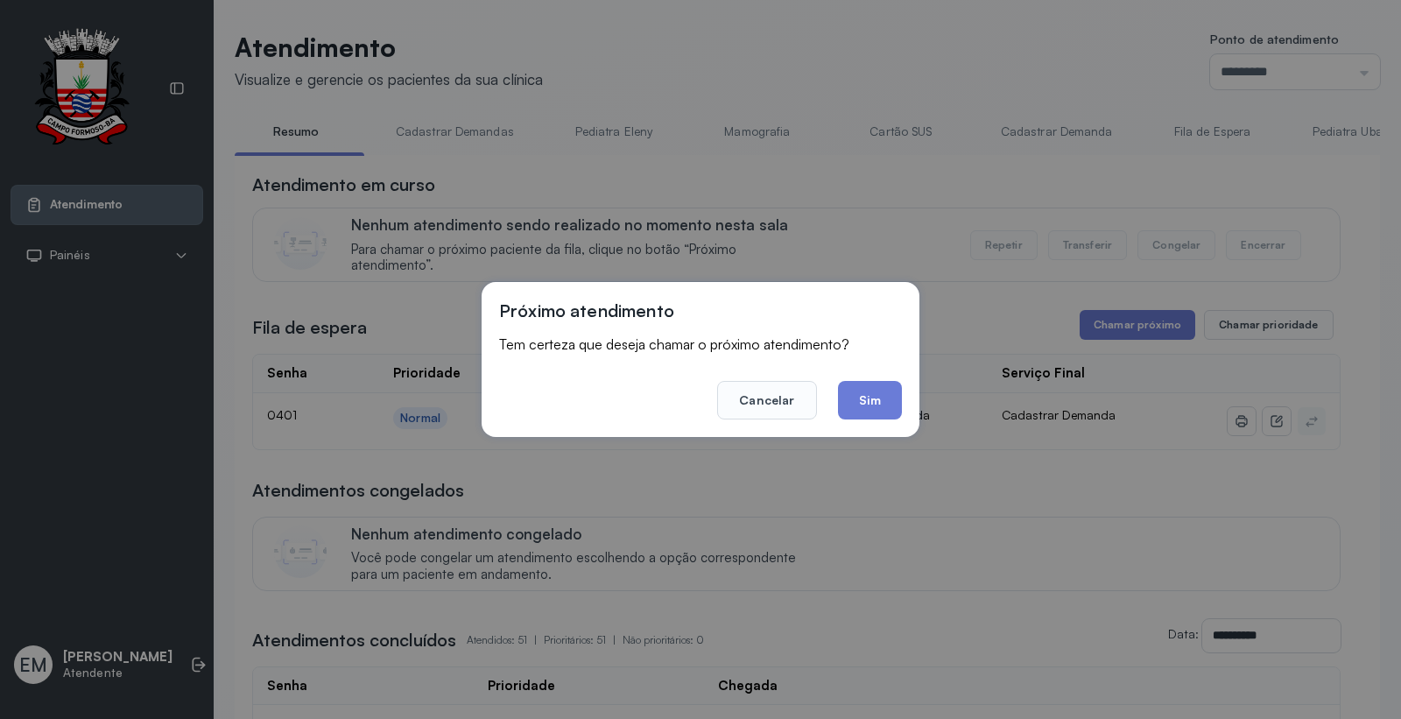
click at [888, 386] on button "Sim" at bounding box center [870, 400] width 64 height 39
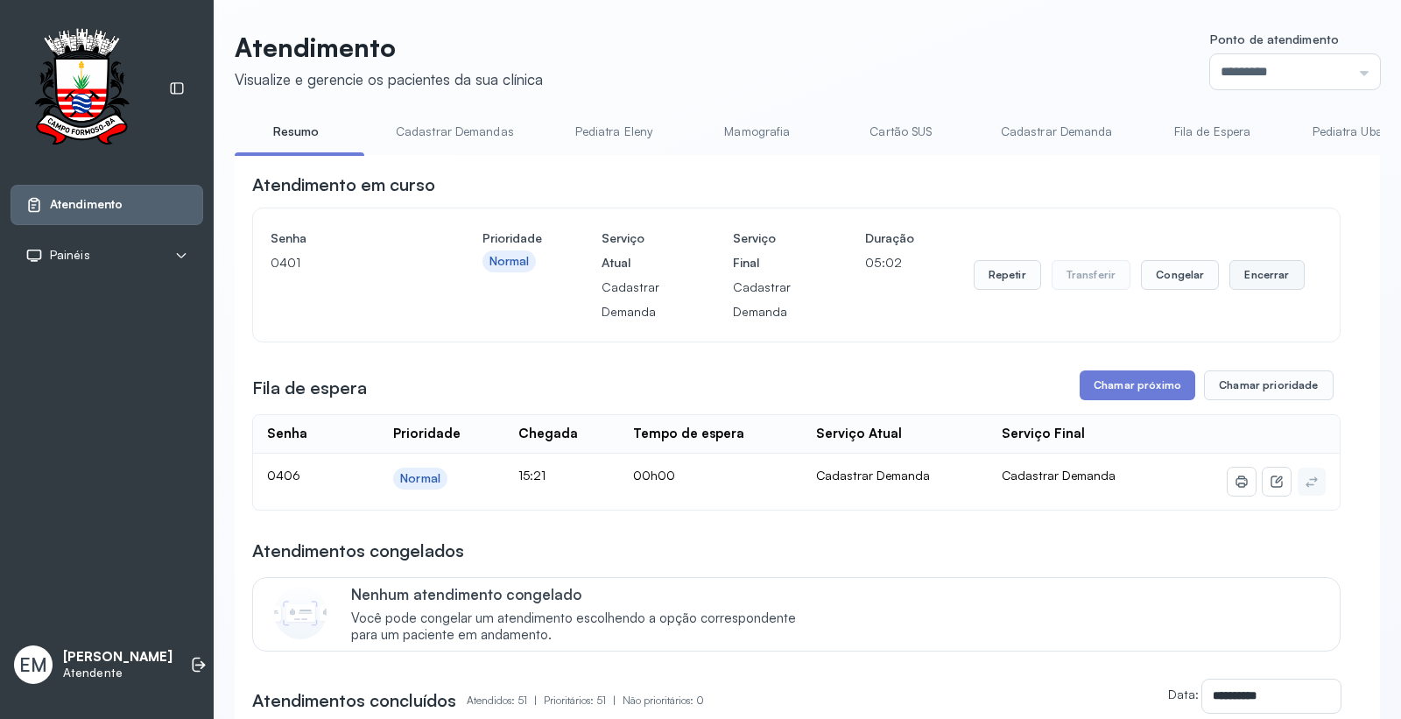
click at [1257, 283] on button "Encerrar" at bounding box center [1267, 275] width 74 height 30
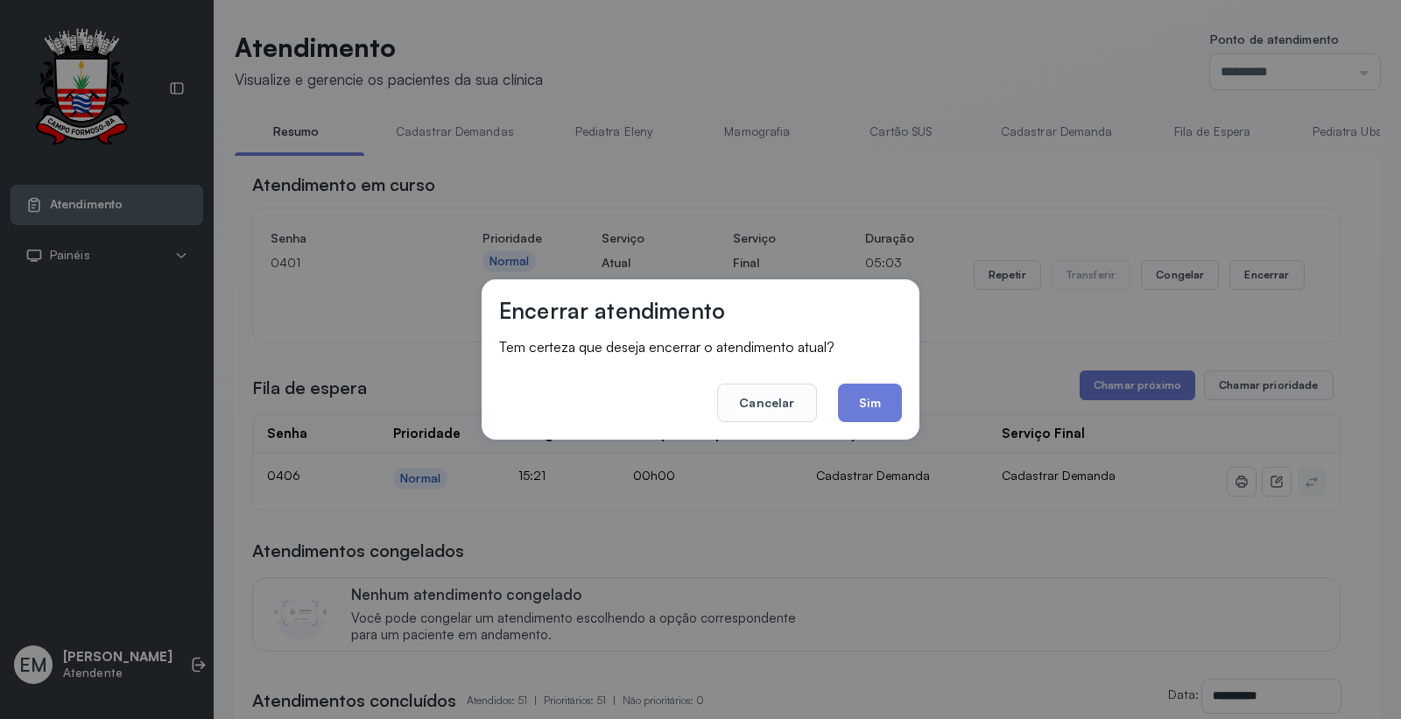
click at [902, 400] on div "Encerrar atendimento Tem certeza que deseja encerrar o atendimento atual? Cance…" at bounding box center [701, 359] width 438 height 160
click at [890, 403] on button "Sim" at bounding box center [870, 403] width 64 height 39
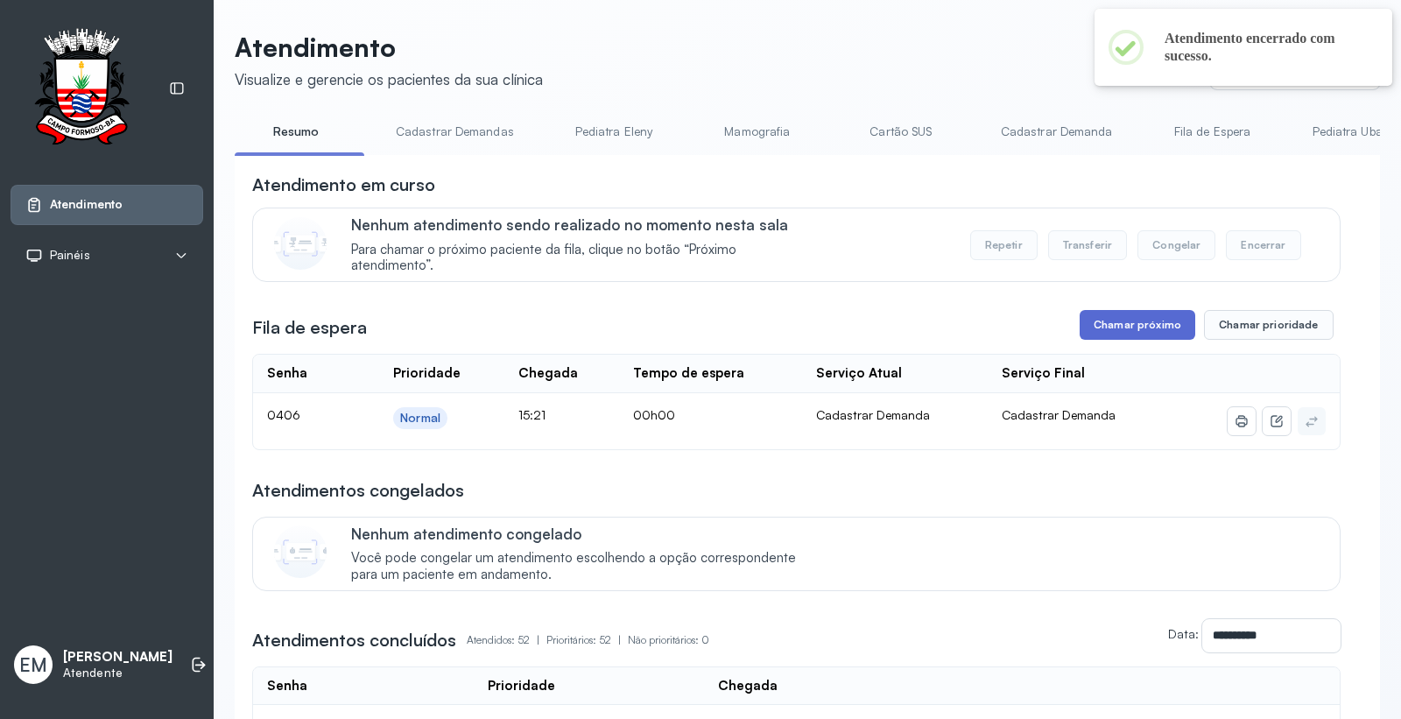
click at [1133, 329] on button "Chamar próximo" at bounding box center [1138, 325] width 116 height 30
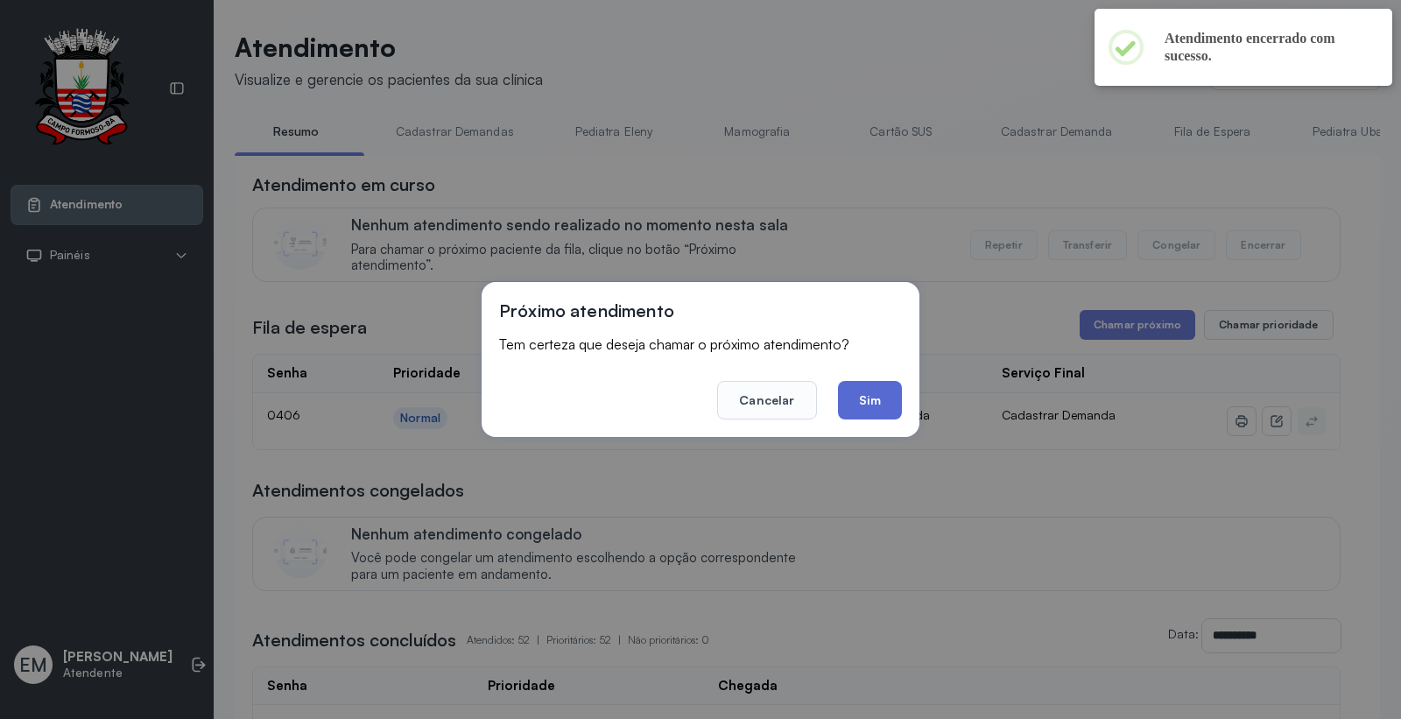
click at [870, 405] on button "Sim" at bounding box center [870, 400] width 64 height 39
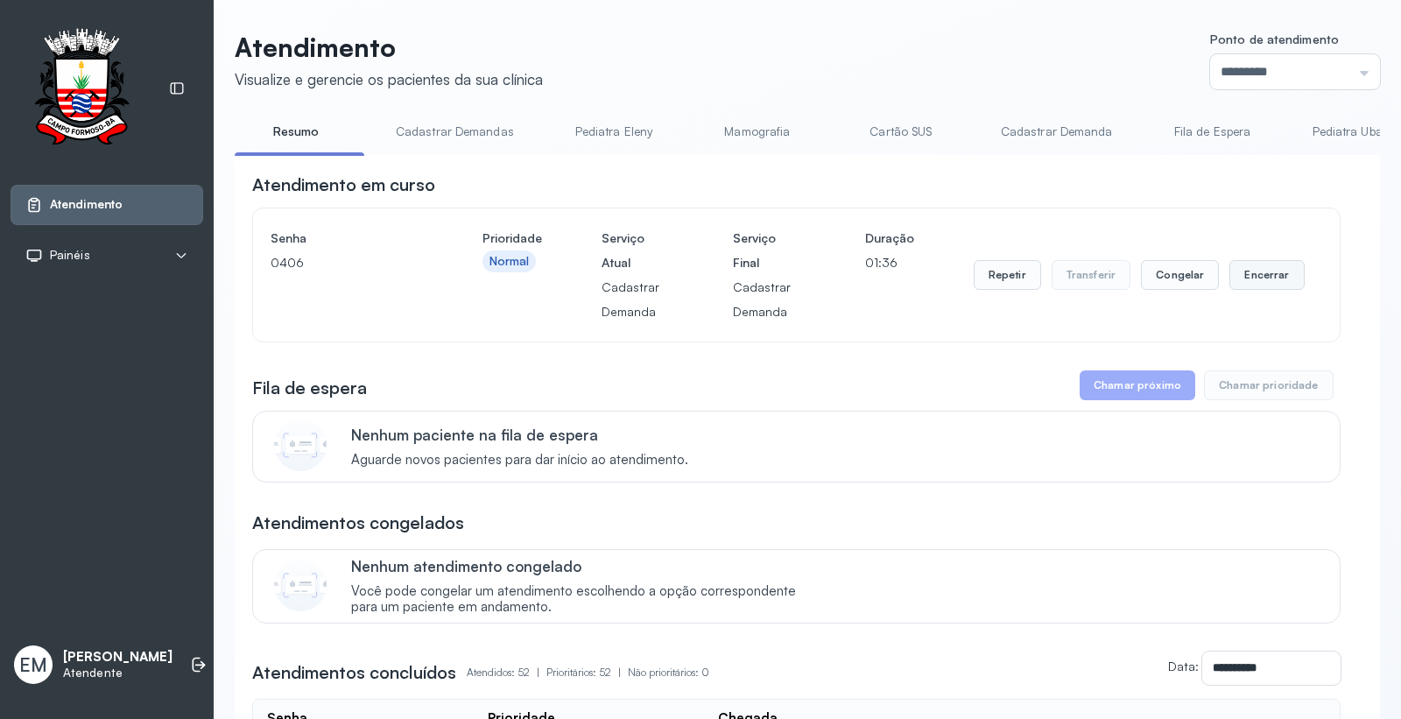
click at [1265, 278] on button "Encerrar" at bounding box center [1267, 275] width 74 height 30
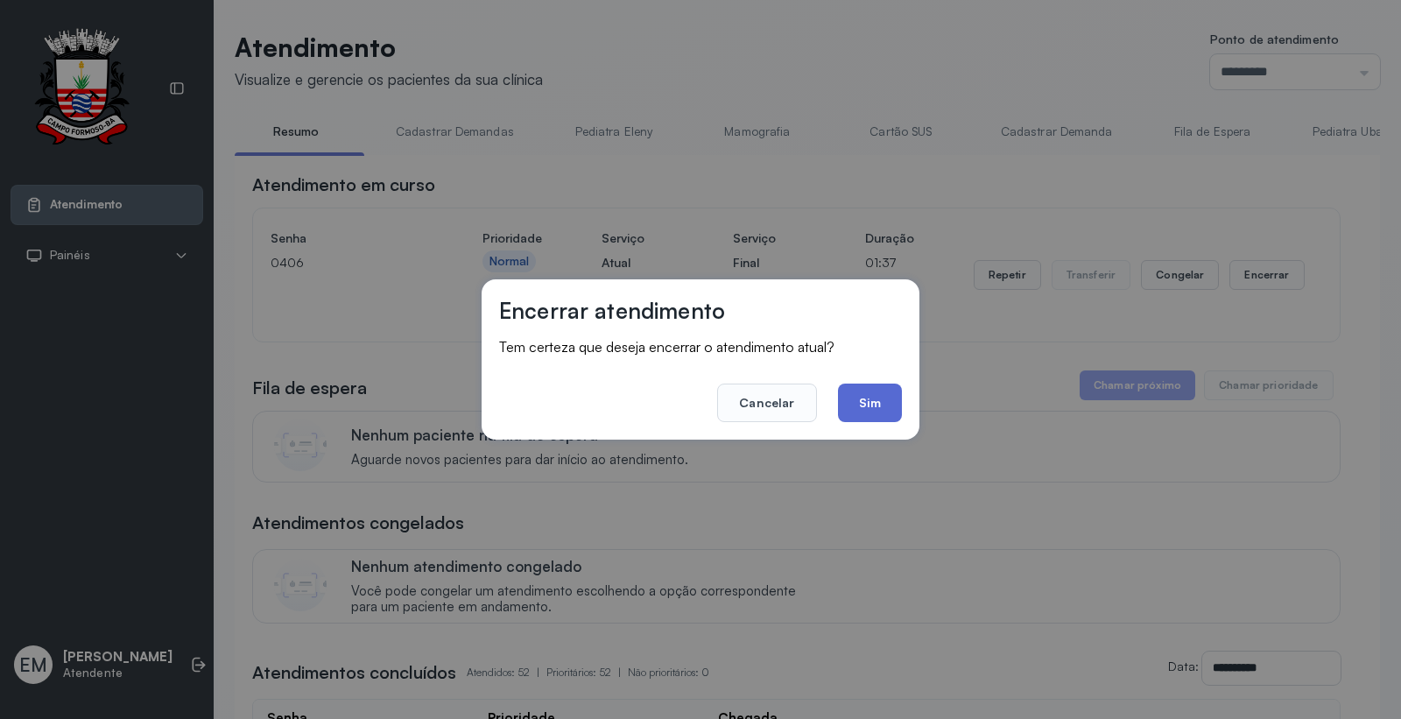
click at [871, 407] on button "Sim" at bounding box center [870, 403] width 64 height 39
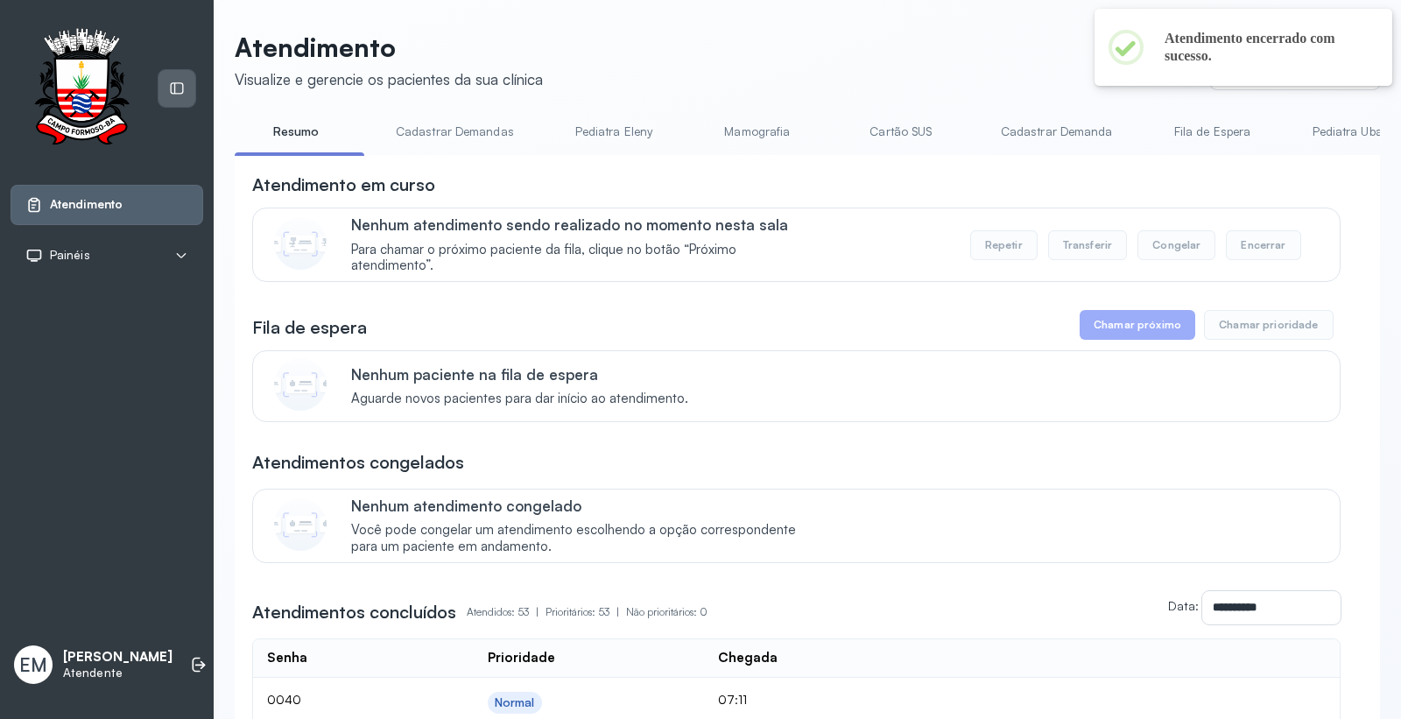
click at [178, 83] on icon at bounding box center [177, 88] width 13 height 11
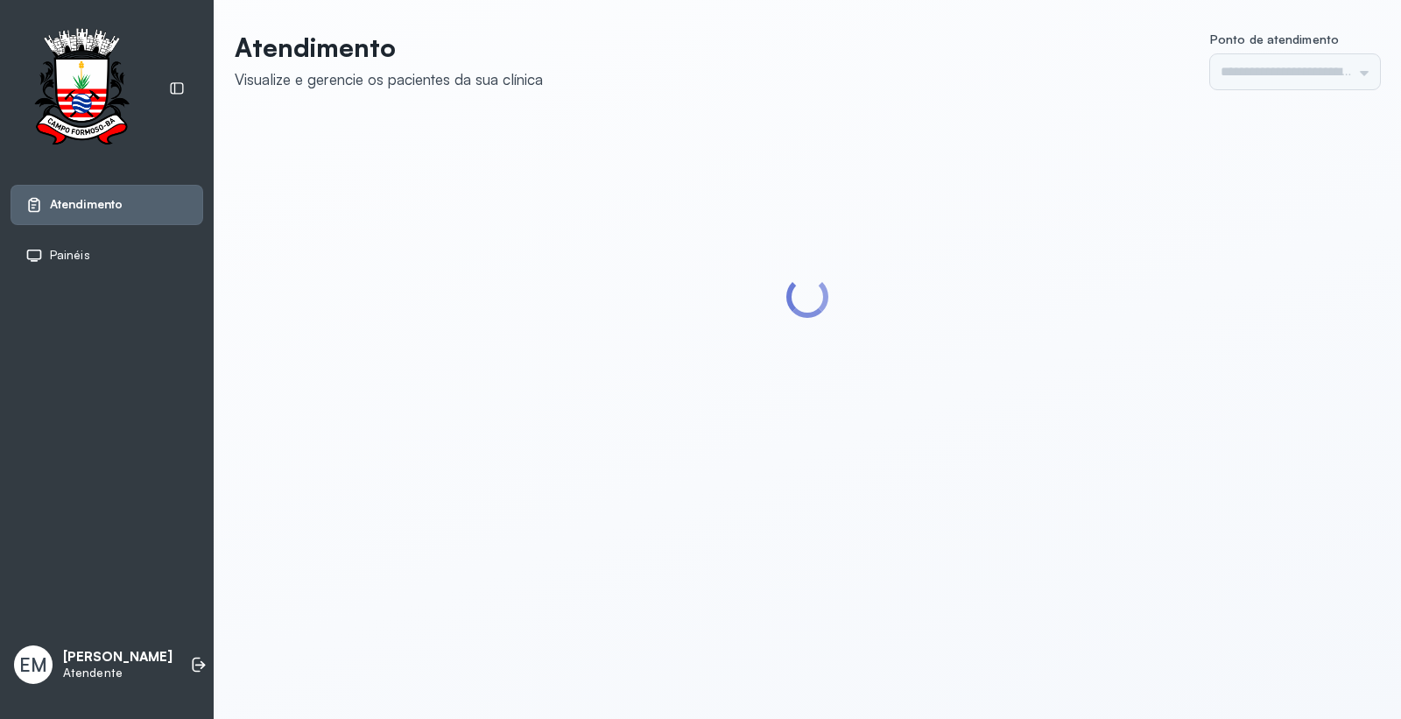
type input "*********"
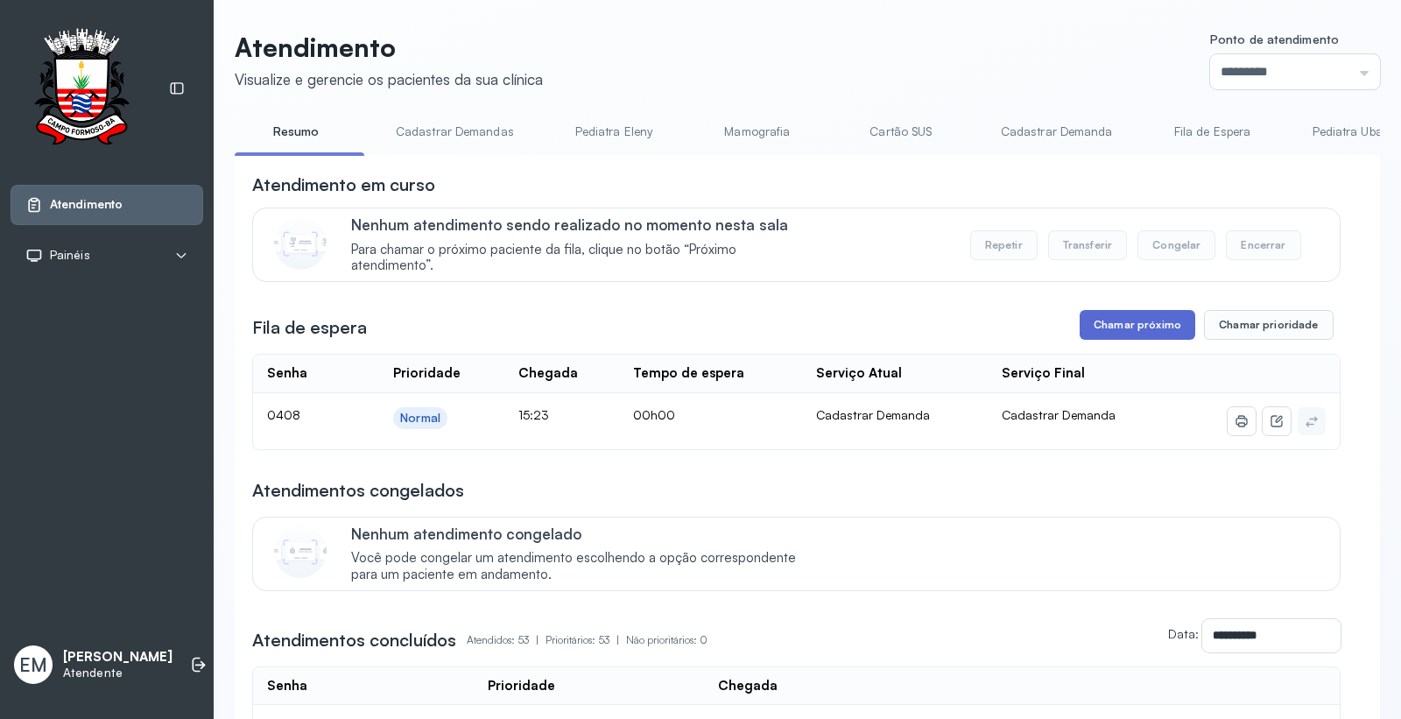
click at [1122, 321] on button "Chamar próximo" at bounding box center [1138, 325] width 116 height 30
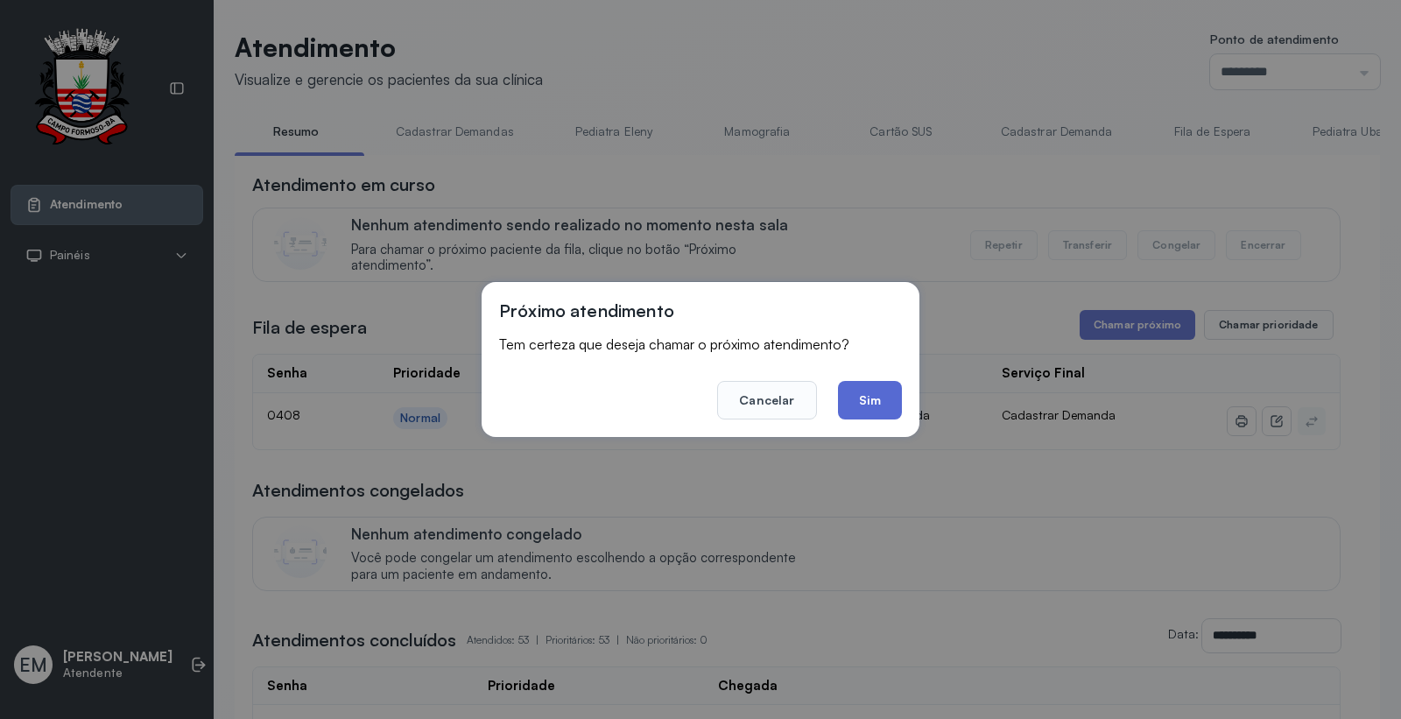
click at [888, 406] on button "Sim" at bounding box center [870, 400] width 64 height 39
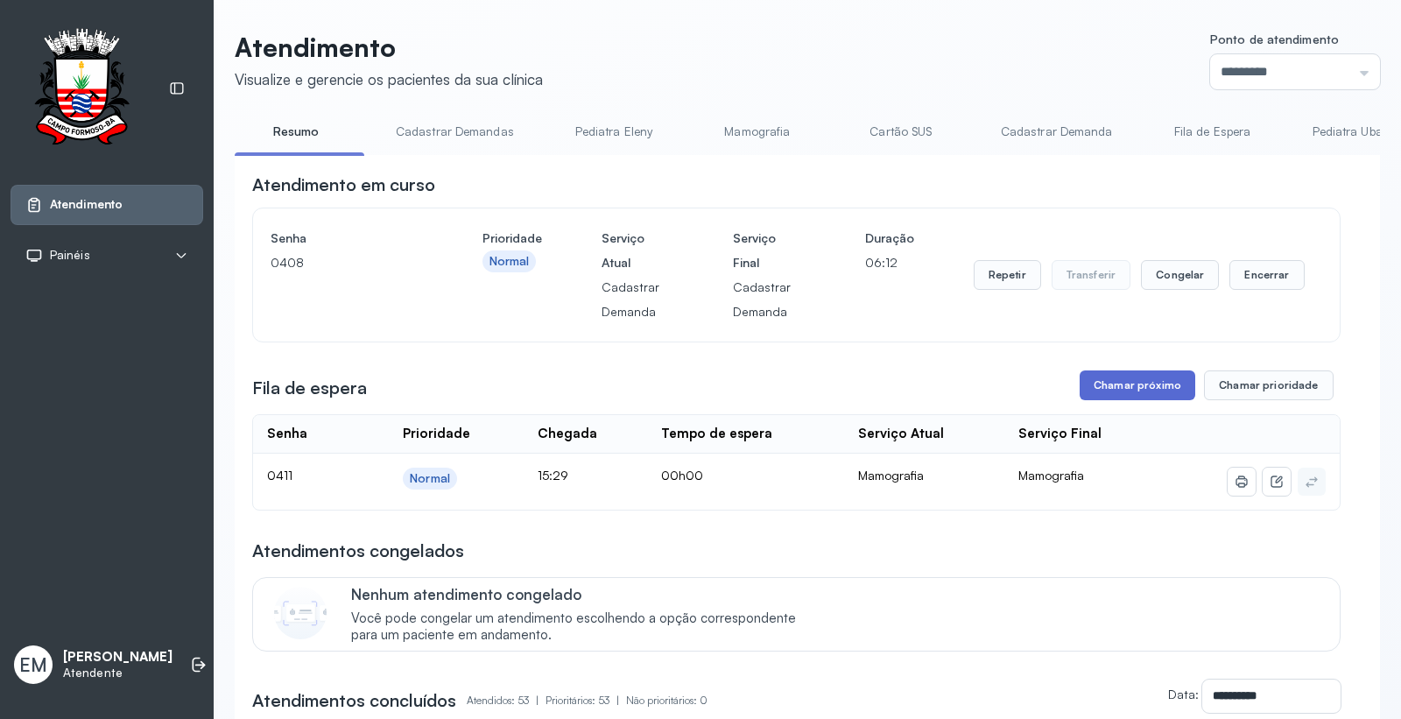
click at [1116, 374] on button "Chamar próximo" at bounding box center [1138, 386] width 116 height 30
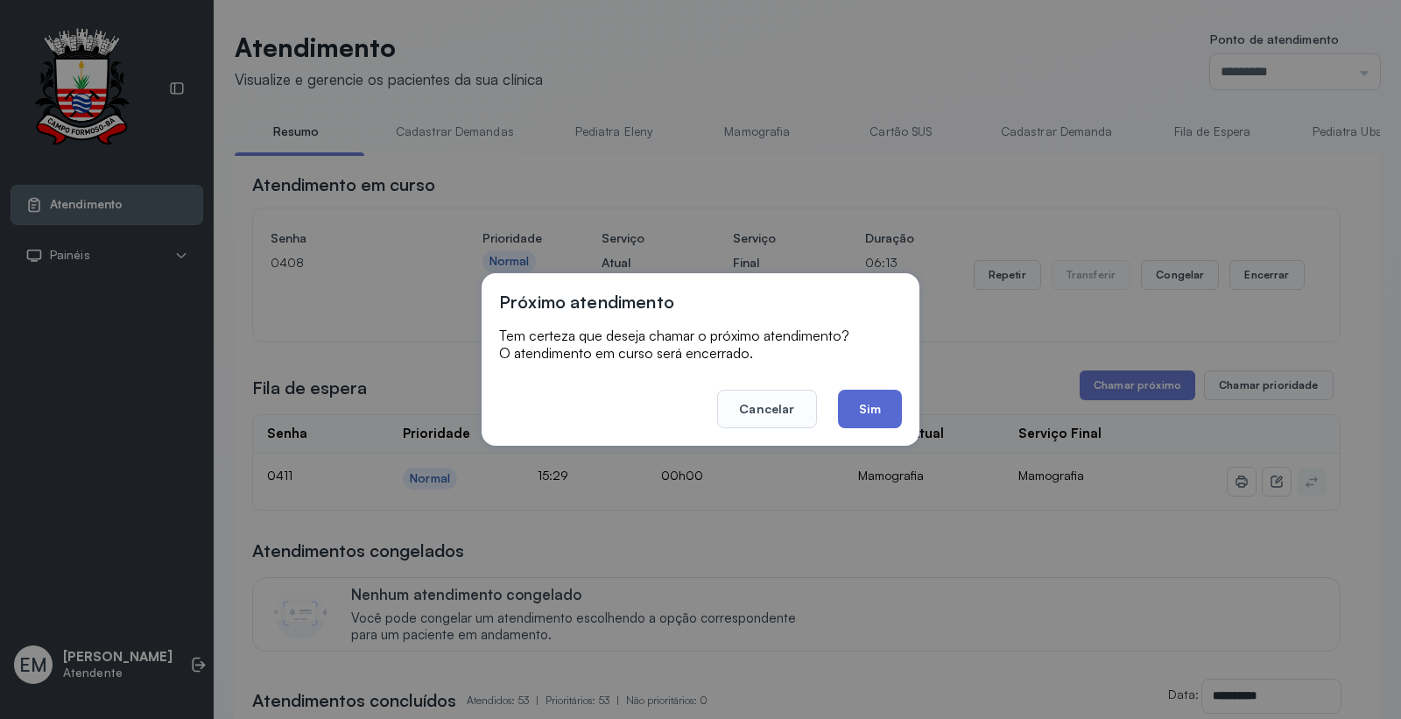
click at [876, 419] on button "Sim" at bounding box center [870, 409] width 64 height 39
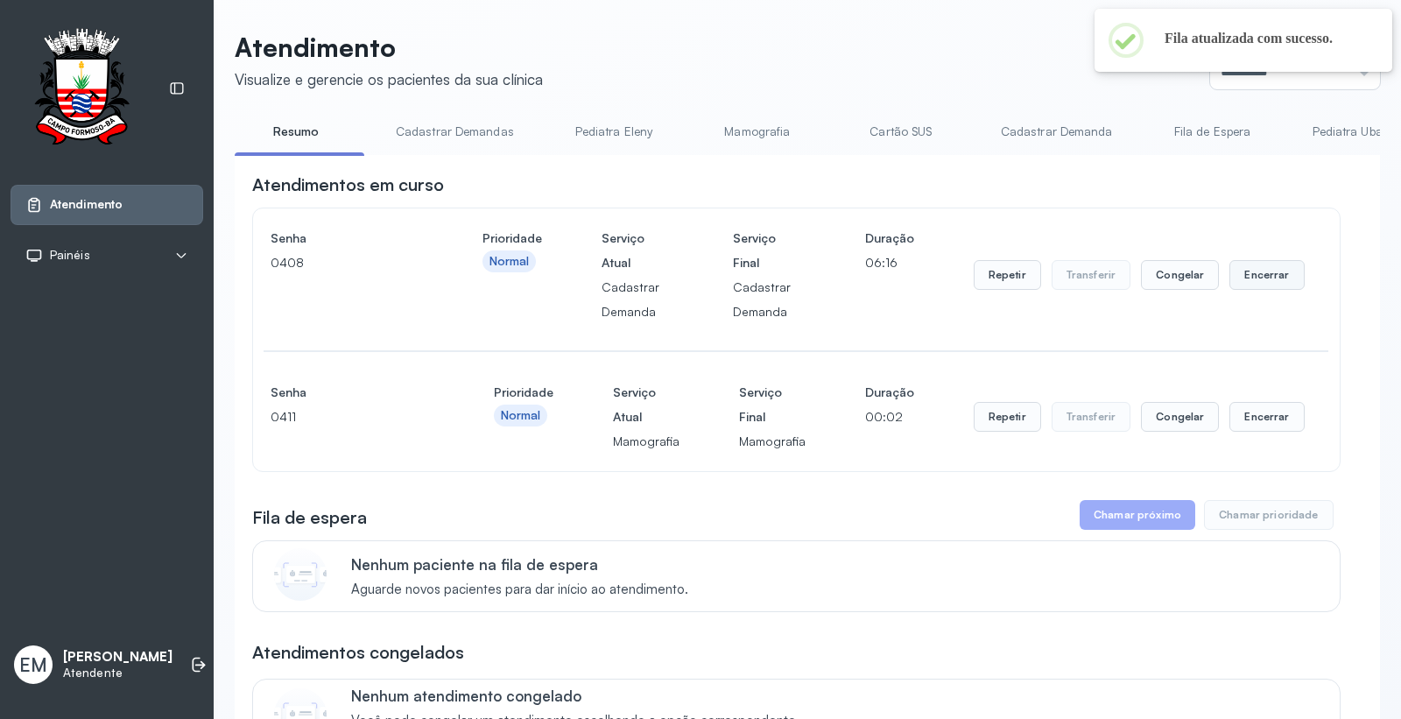
click at [1246, 276] on button "Encerrar" at bounding box center [1267, 275] width 74 height 30
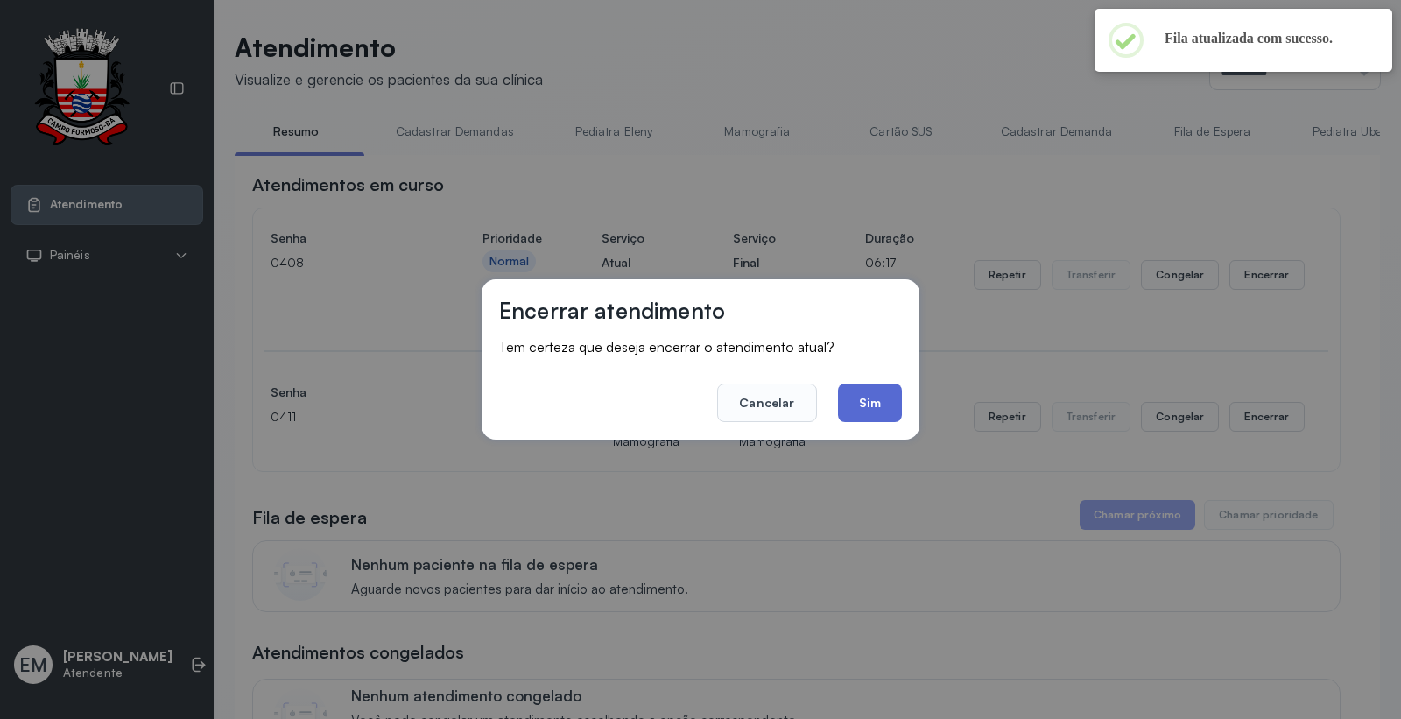
click at [863, 401] on button "Sim" at bounding box center [870, 403] width 64 height 39
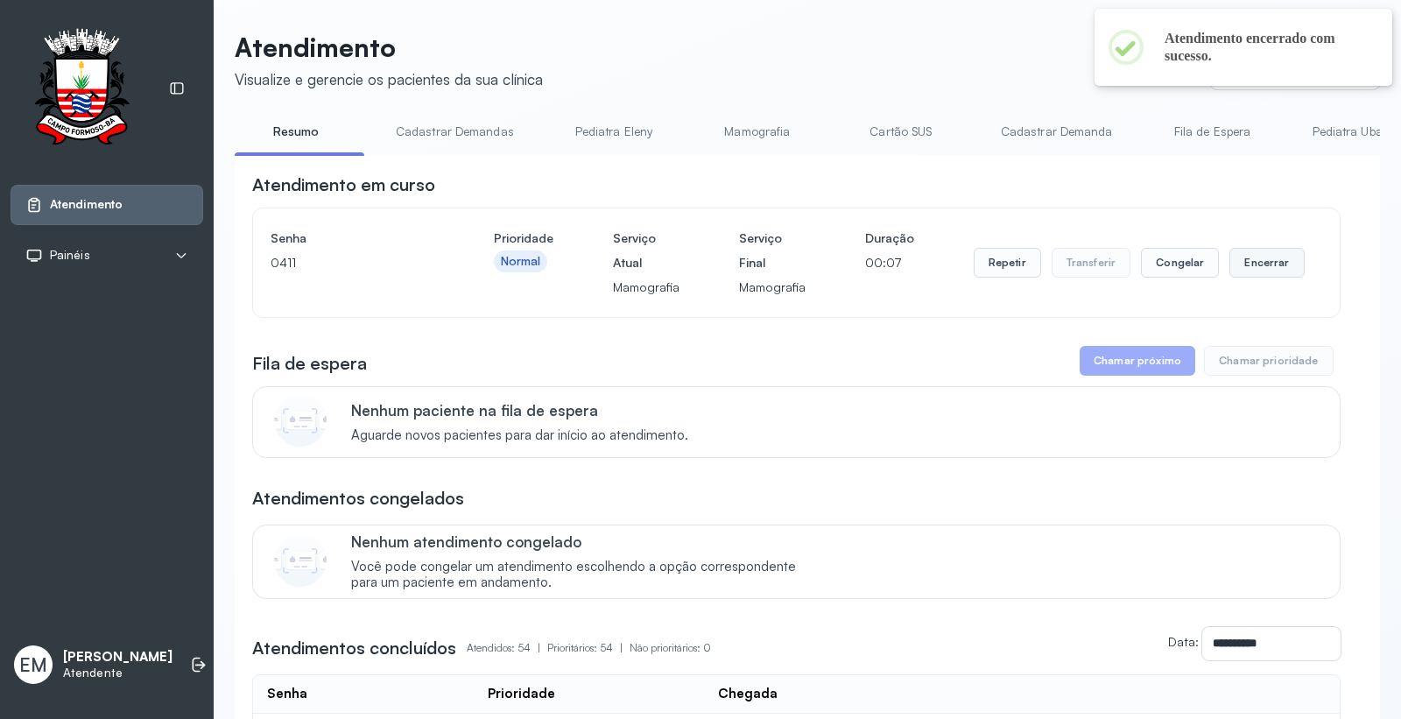
click at [1246, 260] on button "Encerrar" at bounding box center [1267, 263] width 74 height 30
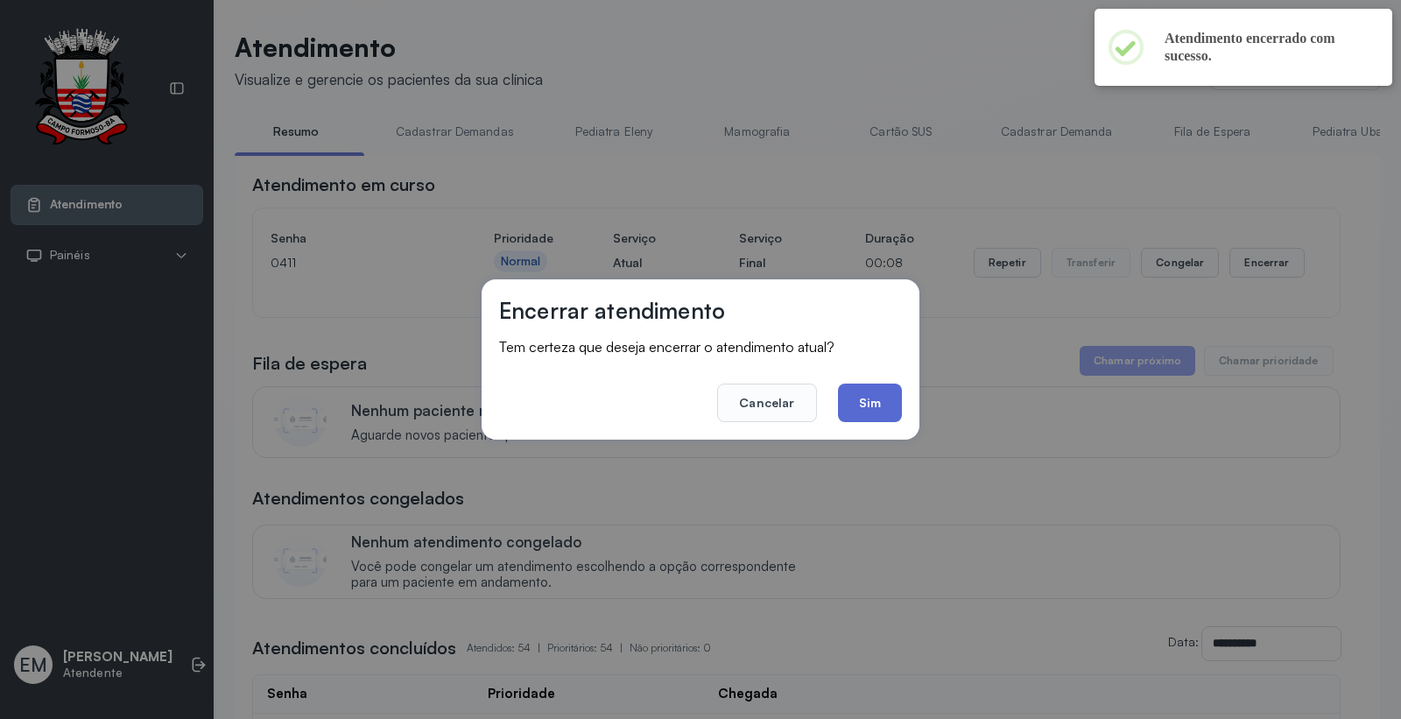
click at [865, 397] on button "Sim" at bounding box center [870, 403] width 64 height 39
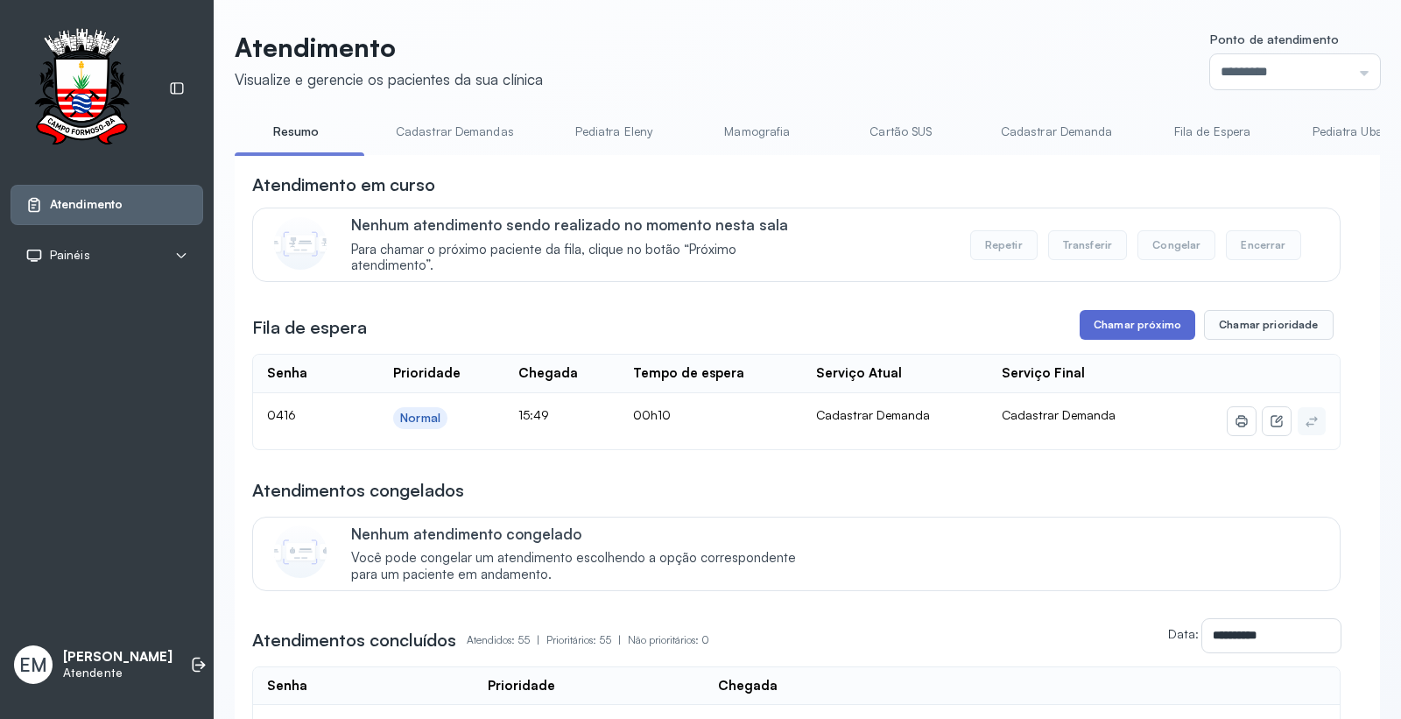
click at [1125, 327] on button "Chamar próximo" at bounding box center [1138, 325] width 116 height 30
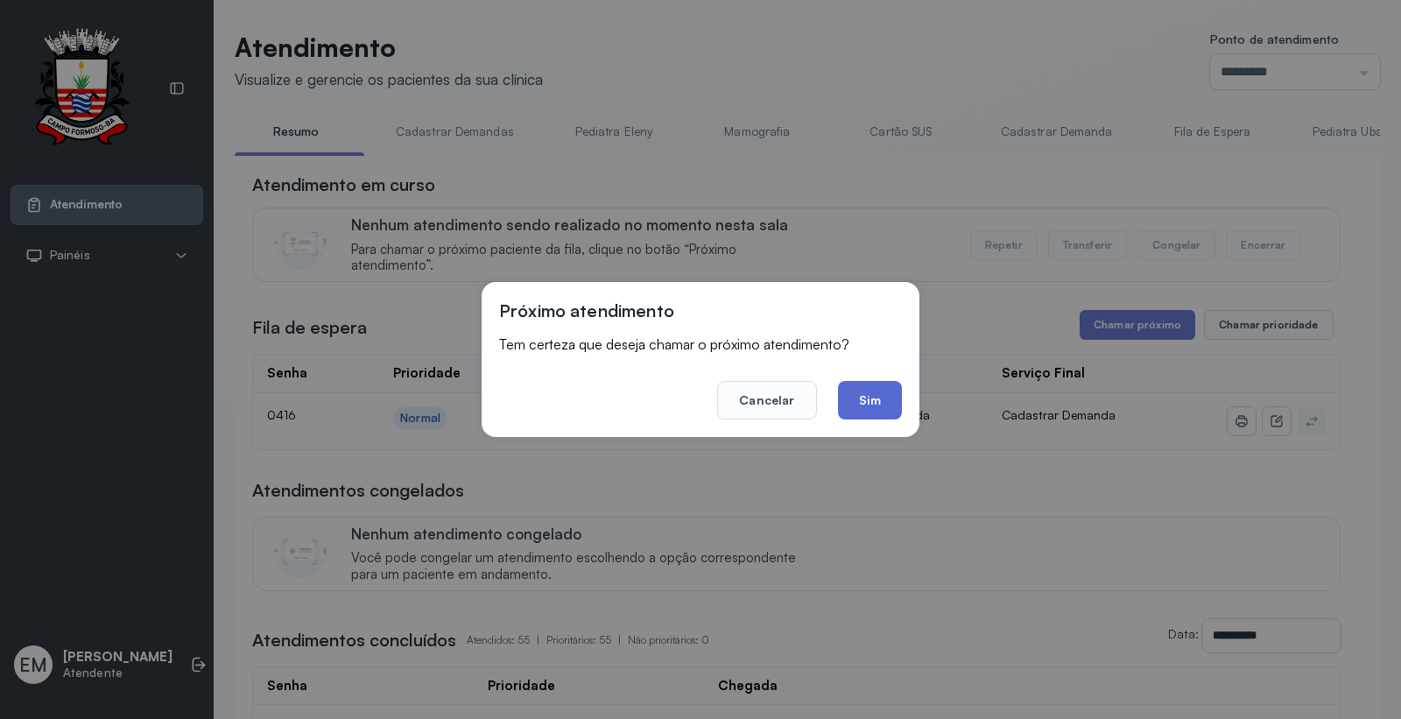
click at [848, 392] on button "Sim" at bounding box center [870, 400] width 64 height 39
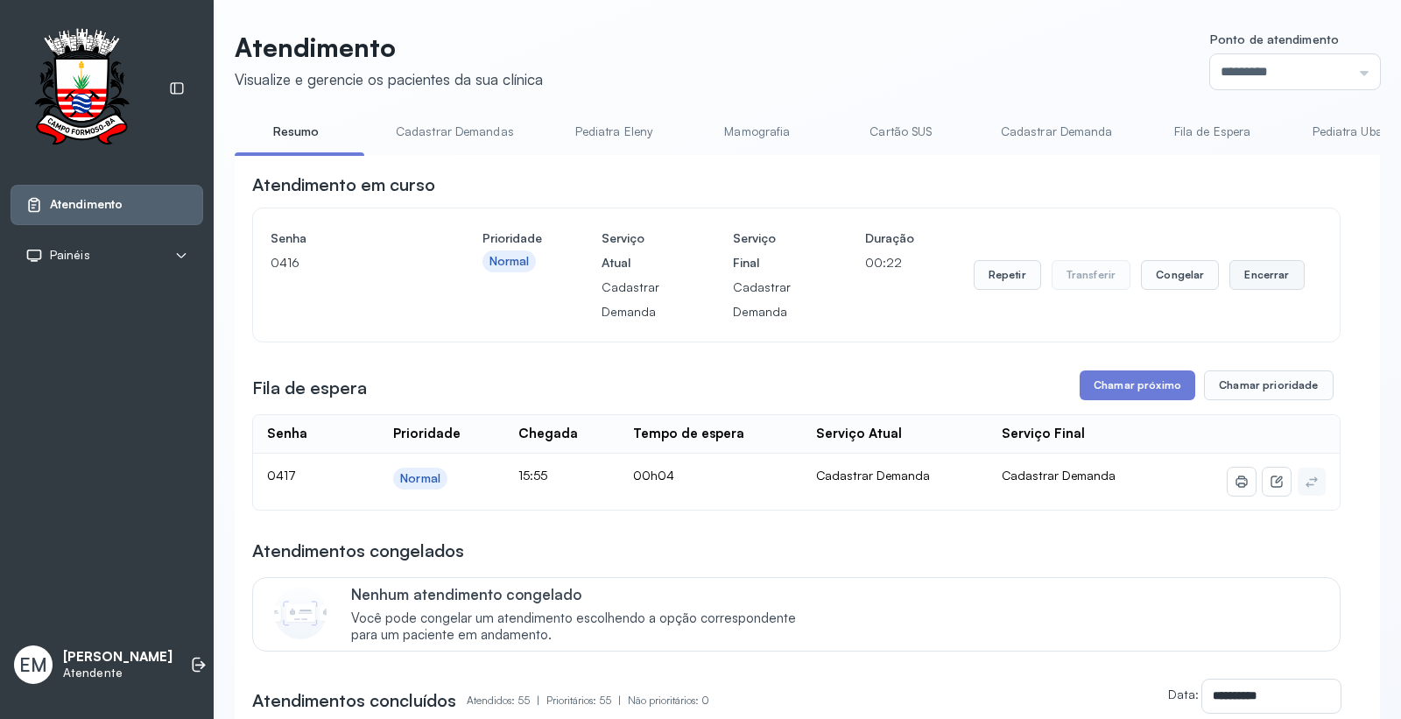
click at [1245, 266] on button "Encerrar" at bounding box center [1267, 275] width 74 height 30
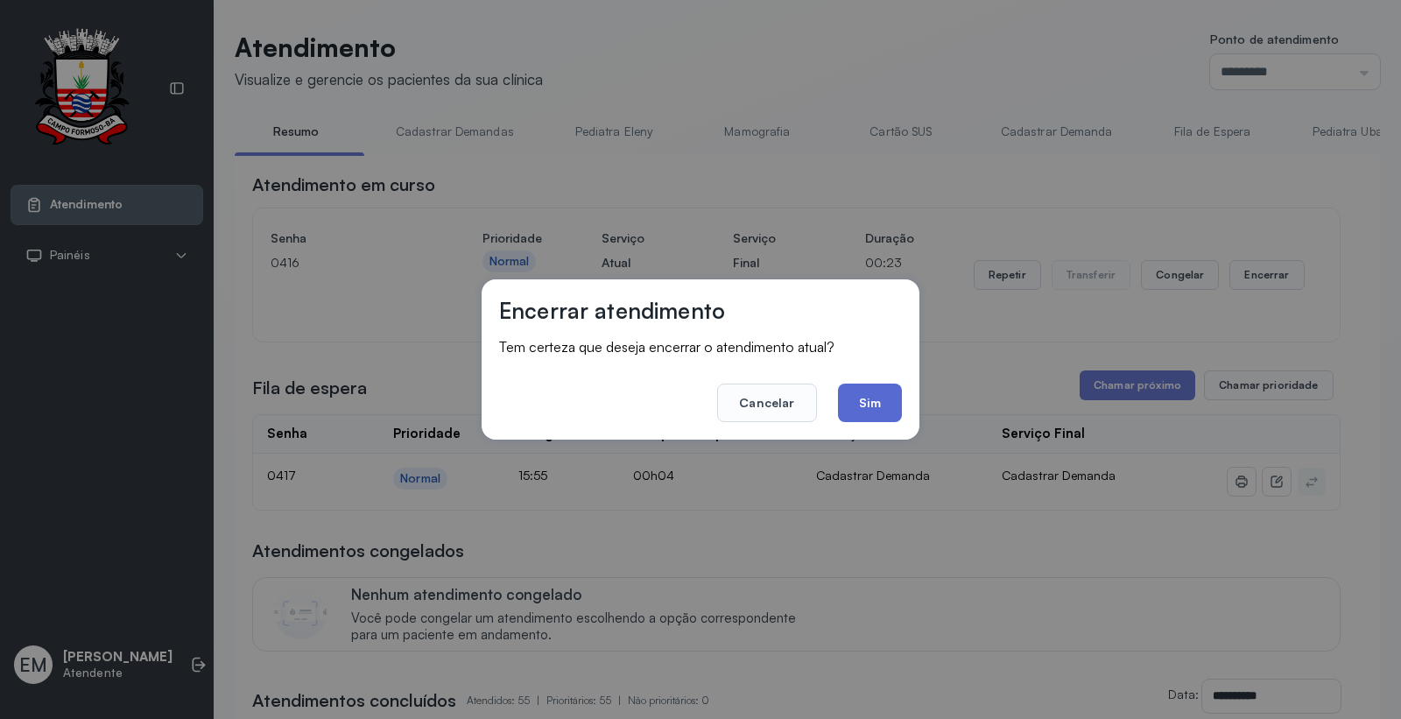
click at [864, 415] on button "Sim" at bounding box center [870, 403] width 64 height 39
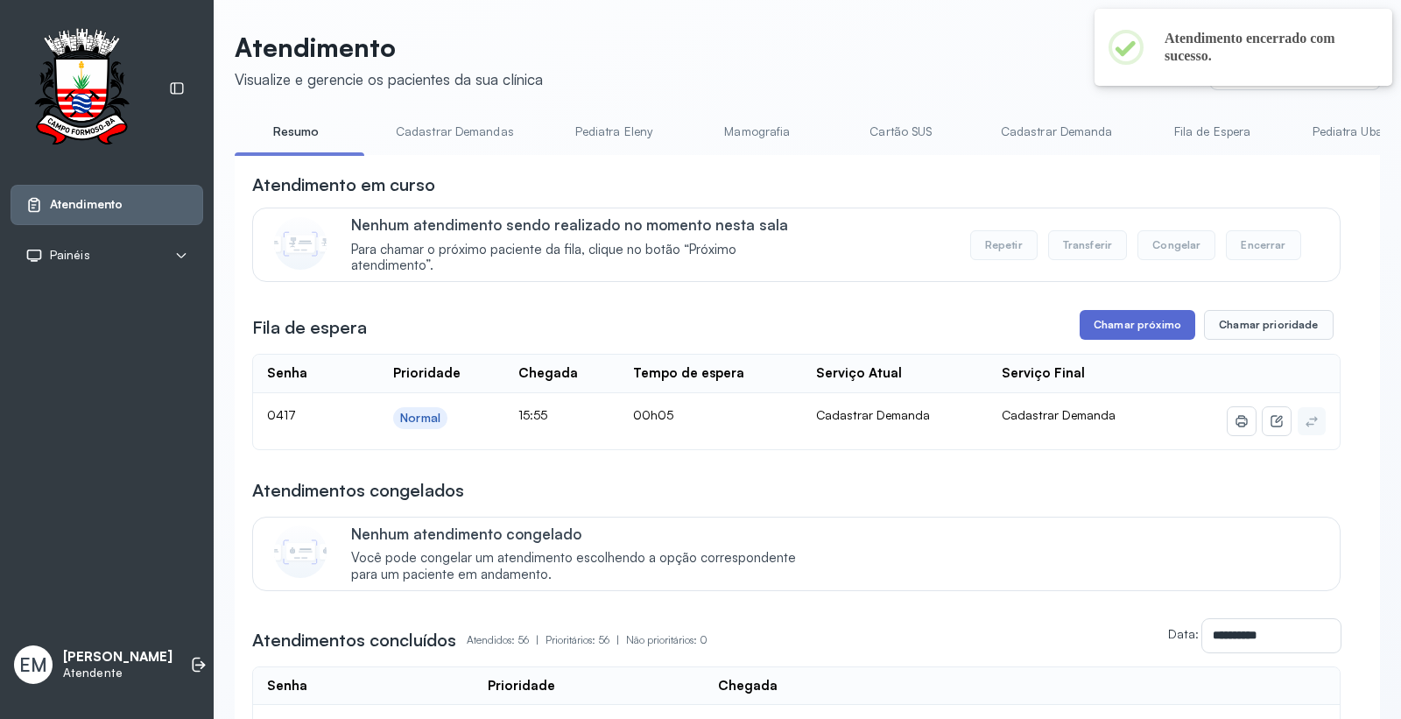
click at [1095, 320] on button "Chamar próximo" at bounding box center [1138, 325] width 116 height 30
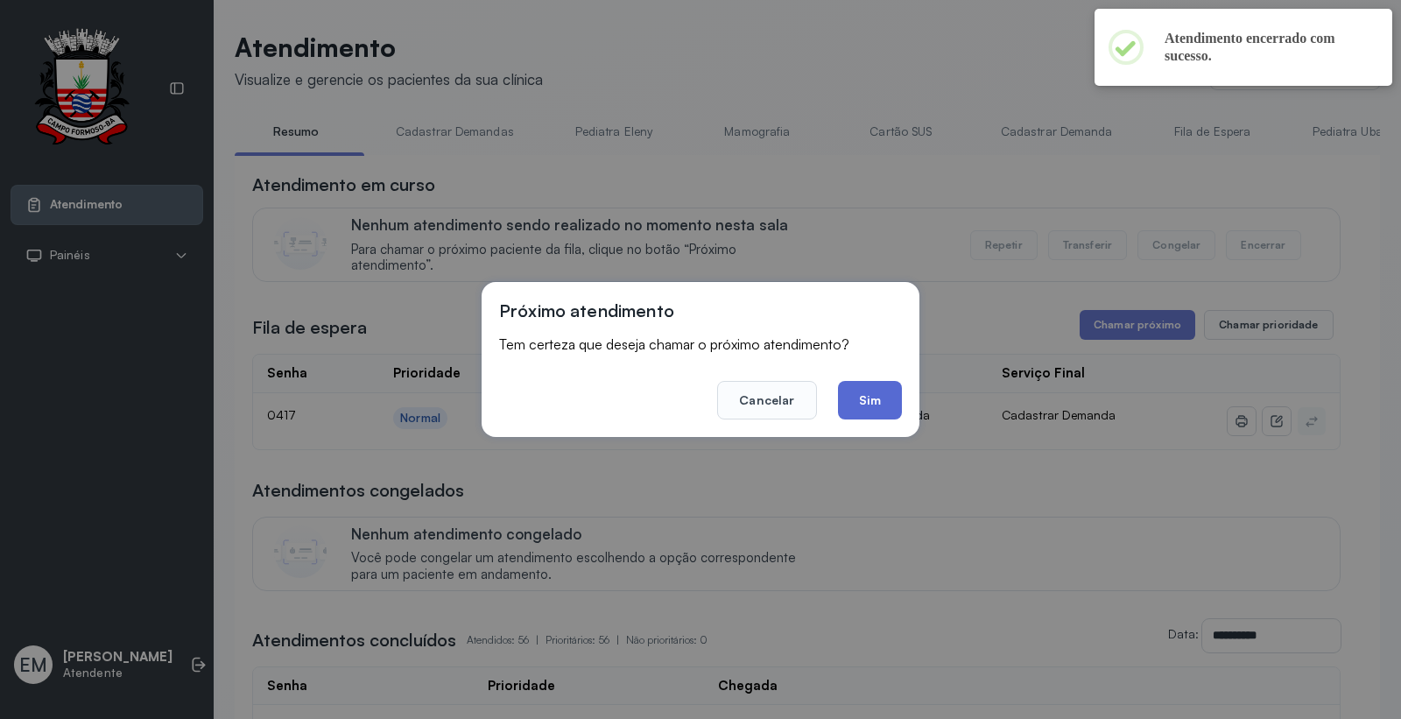
click at [885, 397] on button "Sim" at bounding box center [870, 400] width 64 height 39
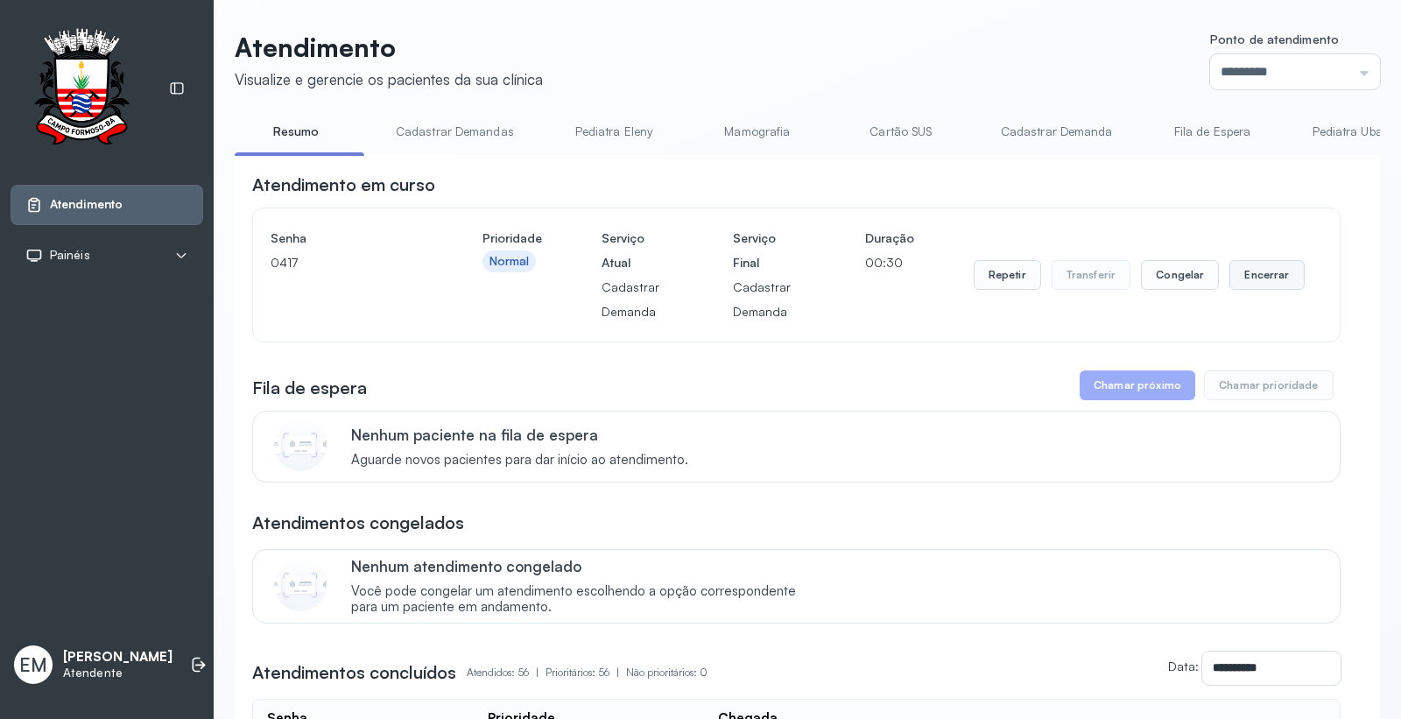
click at [1231, 272] on button "Encerrar" at bounding box center [1267, 275] width 74 height 30
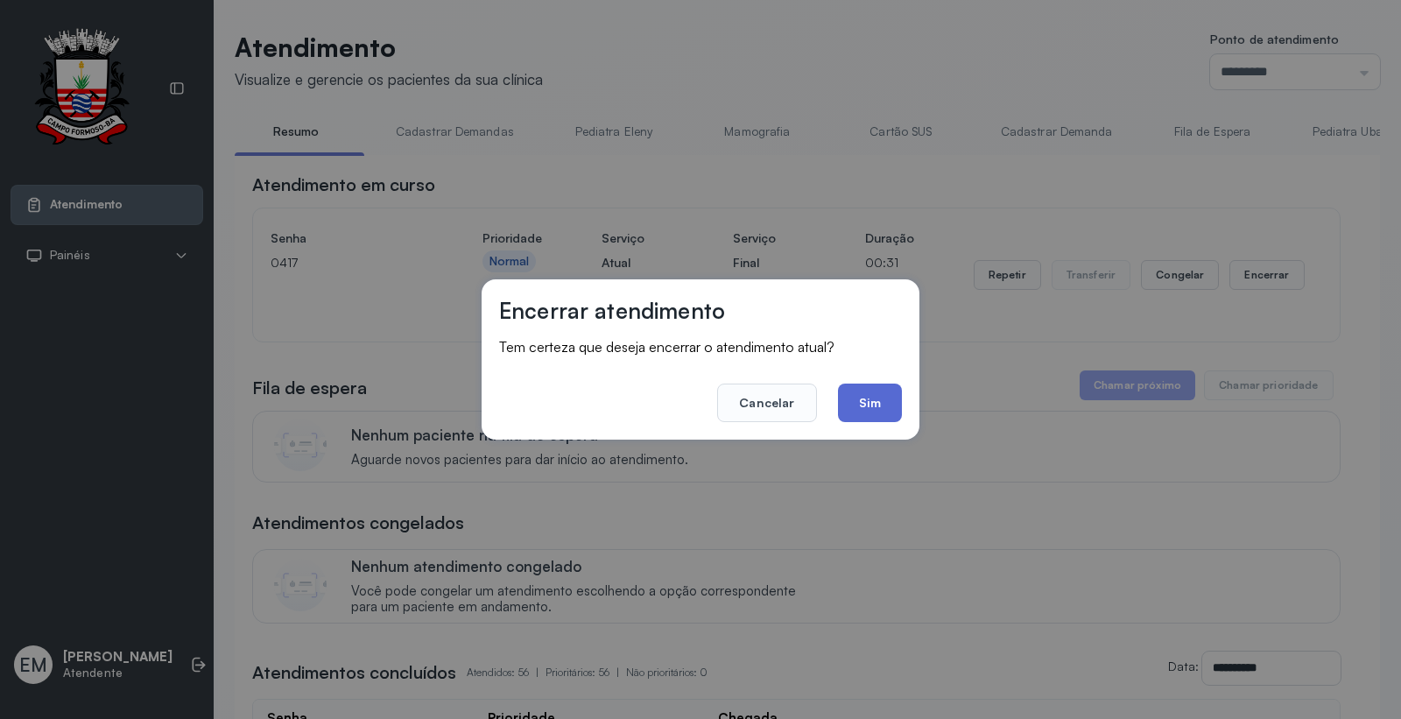
click at [870, 407] on button "Sim" at bounding box center [870, 403] width 64 height 39
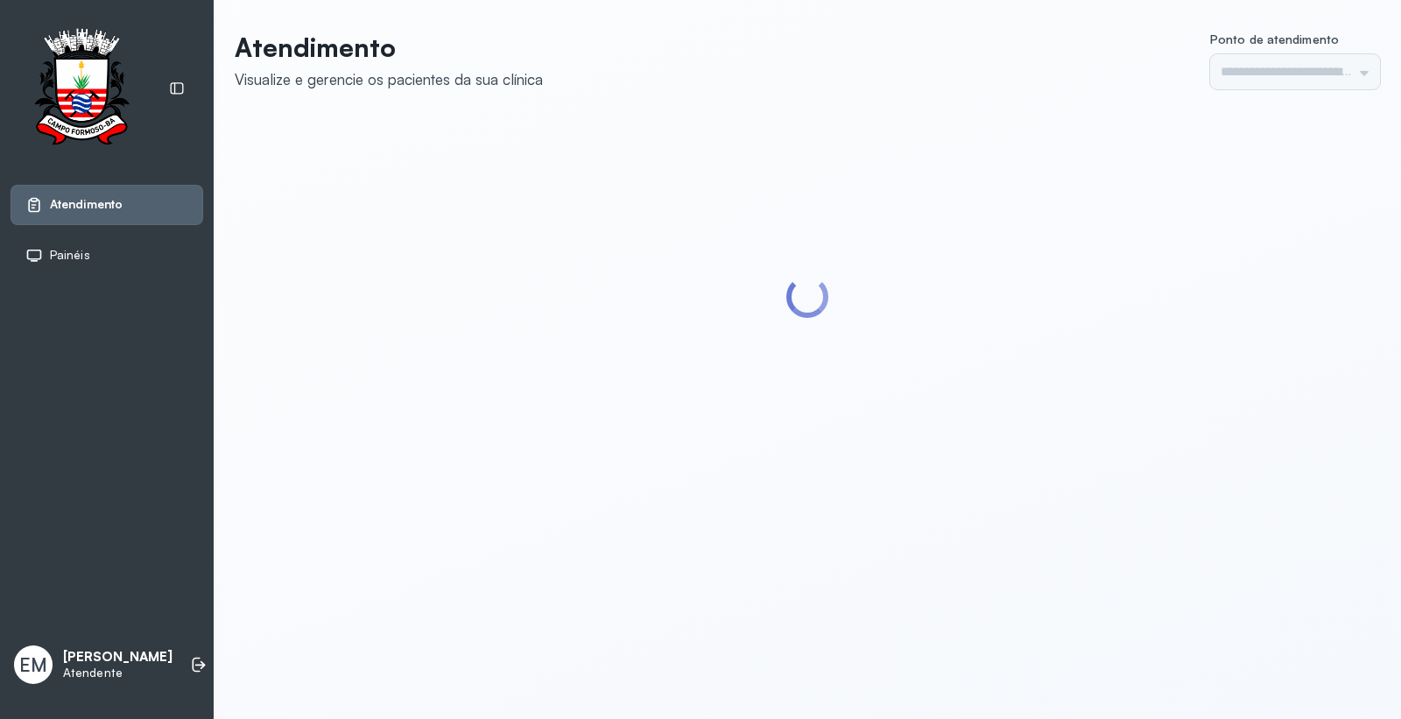
type input "*********"
